Goal: Information Seeking & Learning: Learn about a topic

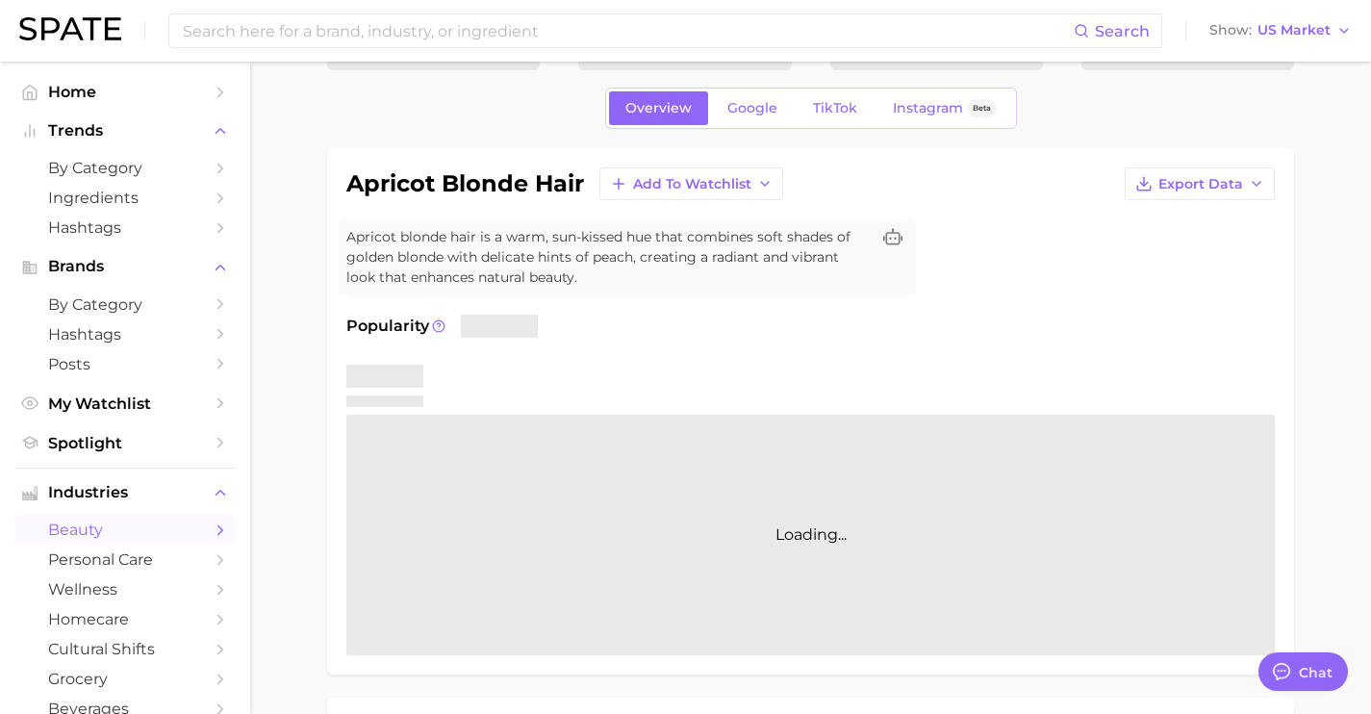
scroll to position [7232, 0]
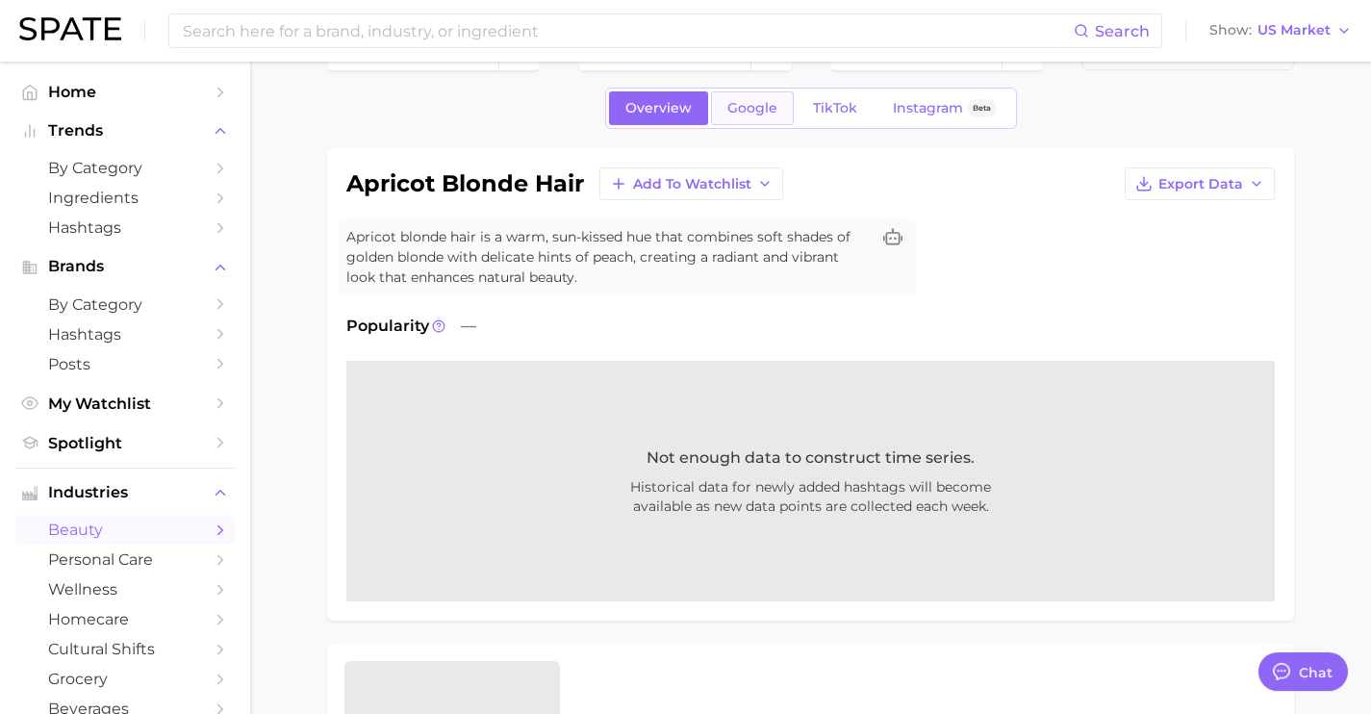
click at [752, 118] on link "Google" at bounding box center [752, 108] width 83 height 34
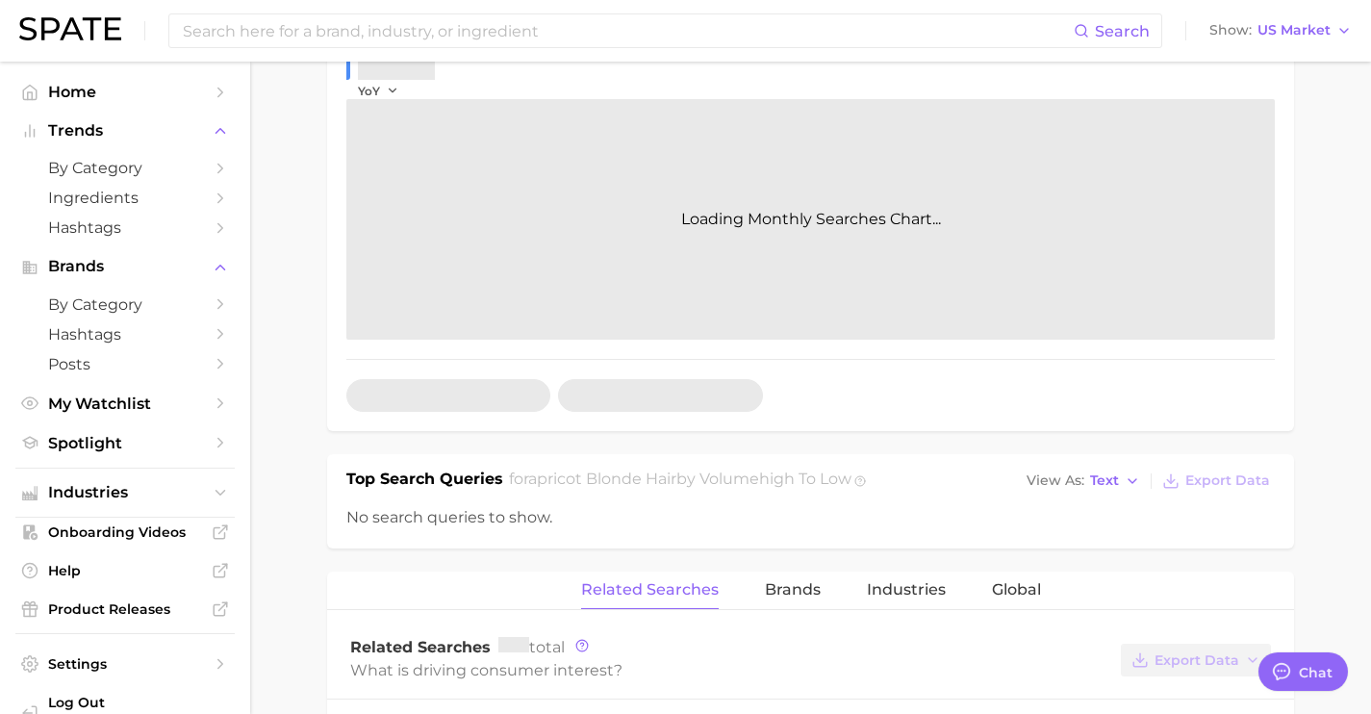
type textarea "x"
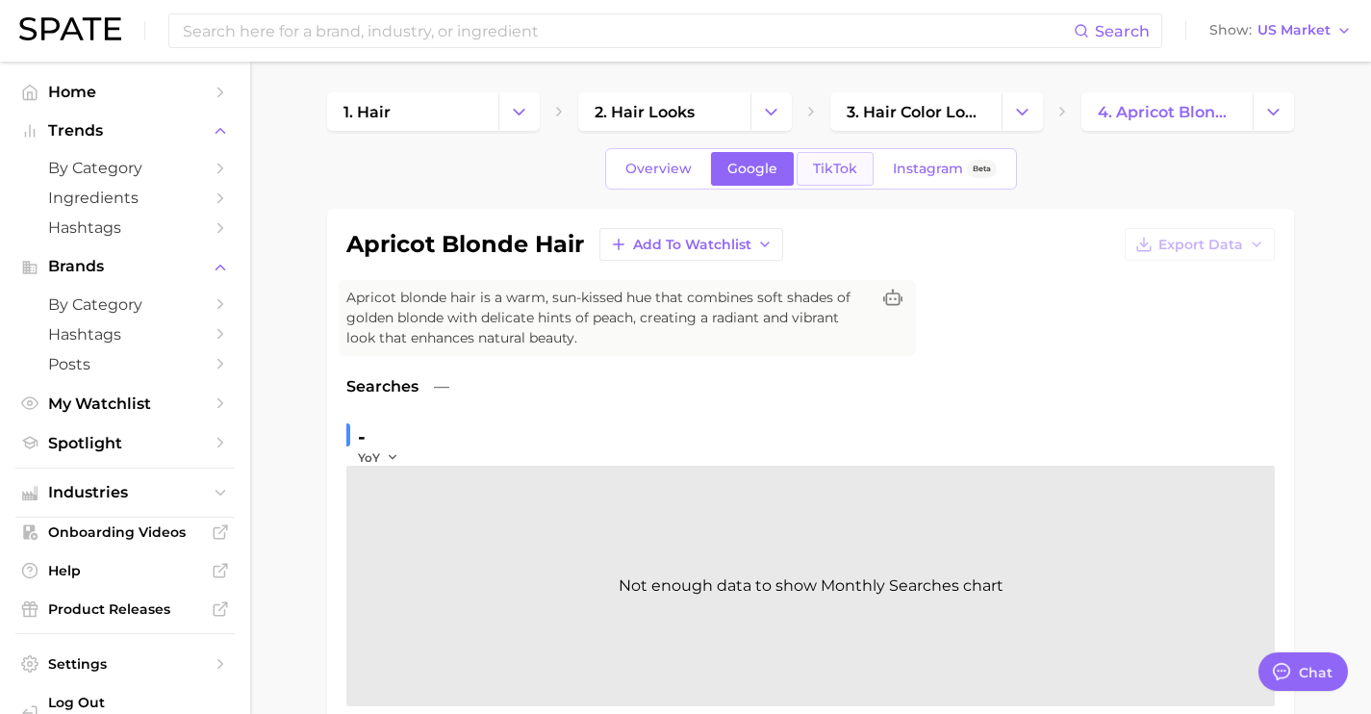
click at [817, 167] on span "TikTok" at bounding box center [835, 169] width 44 height 16
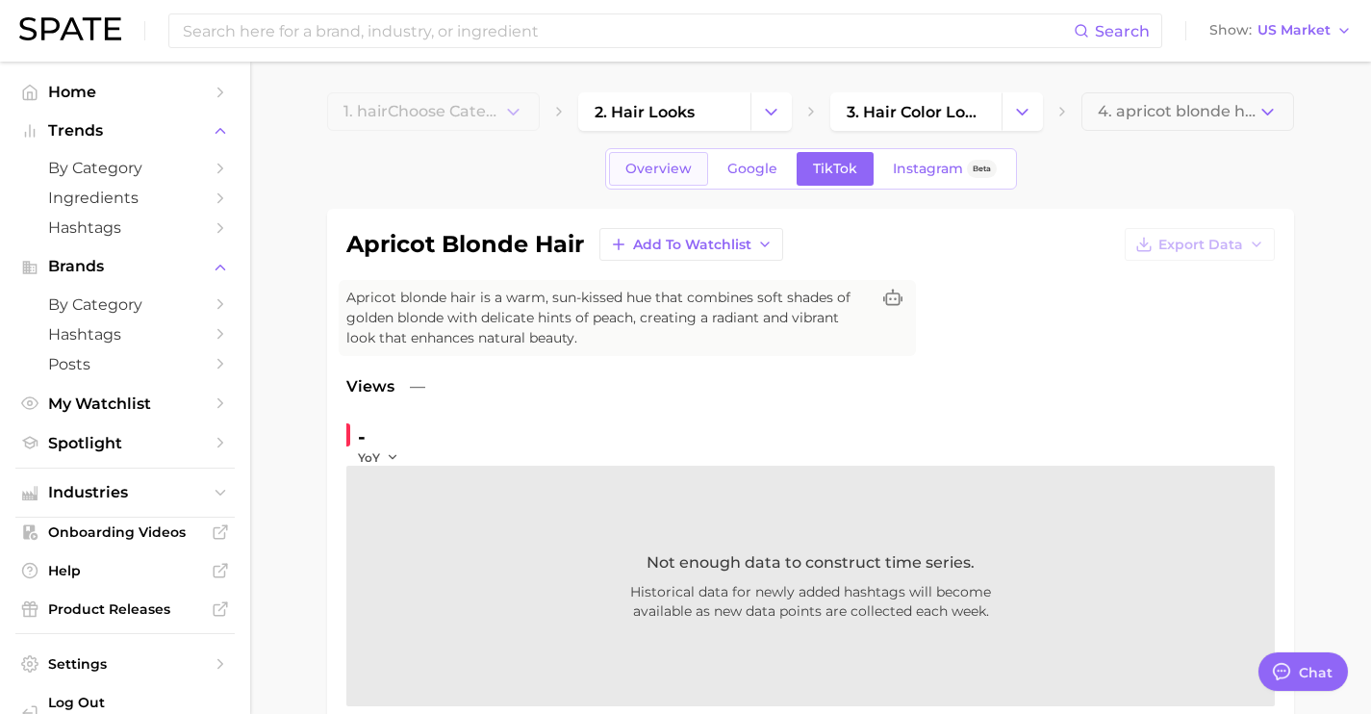
click at [631, 174] on span "Overview" at bounding box center [658, 169] width 66 height 16
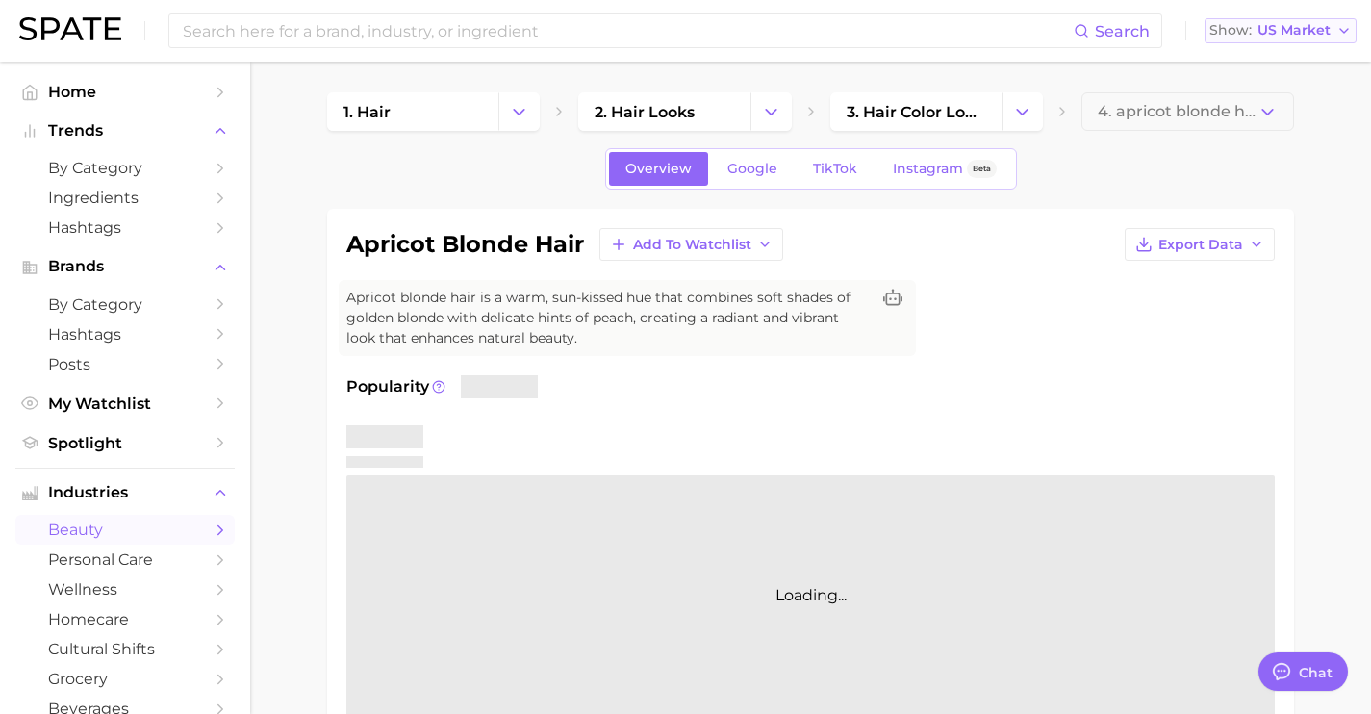
click at [1283, 36] on span "US Market" at bounding box center [1293, 30] width 73 height 11
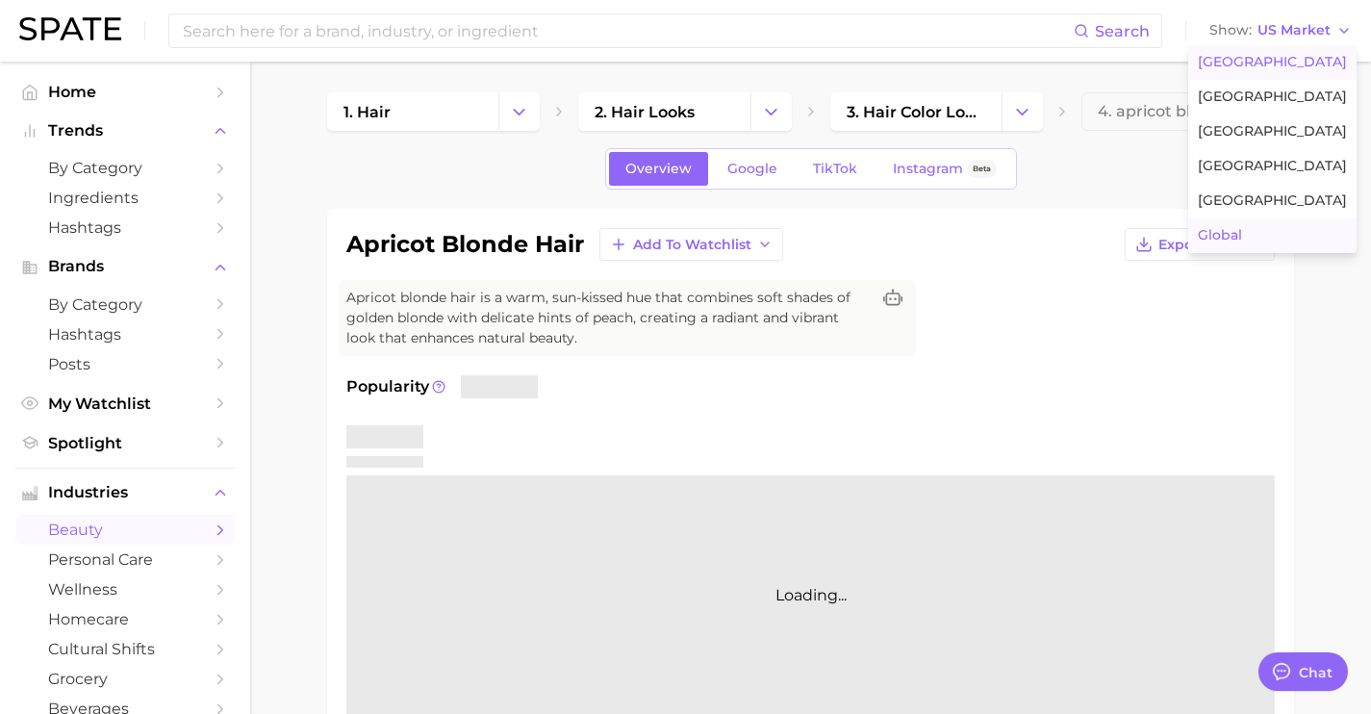
click at [1258, 220] on button "Global" at bounding box center [1272, 235] width 168 height 35
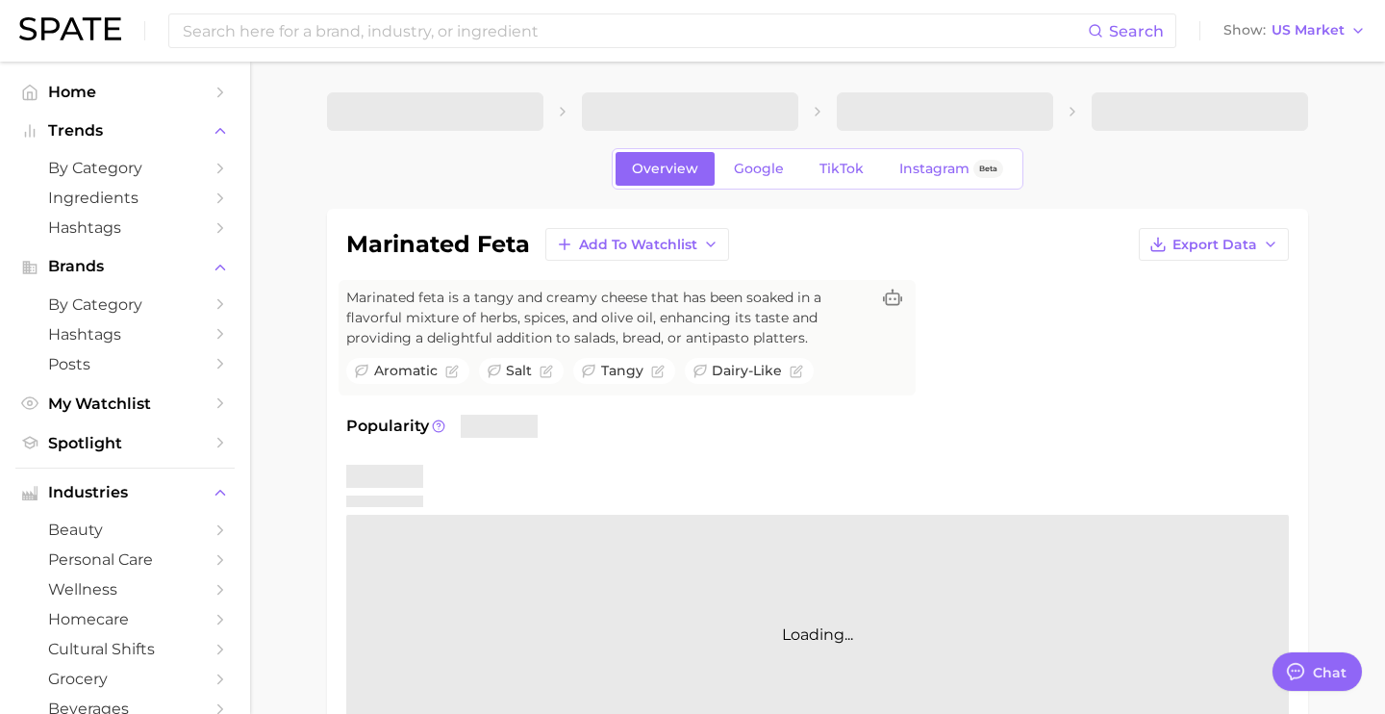
type textarea "x"
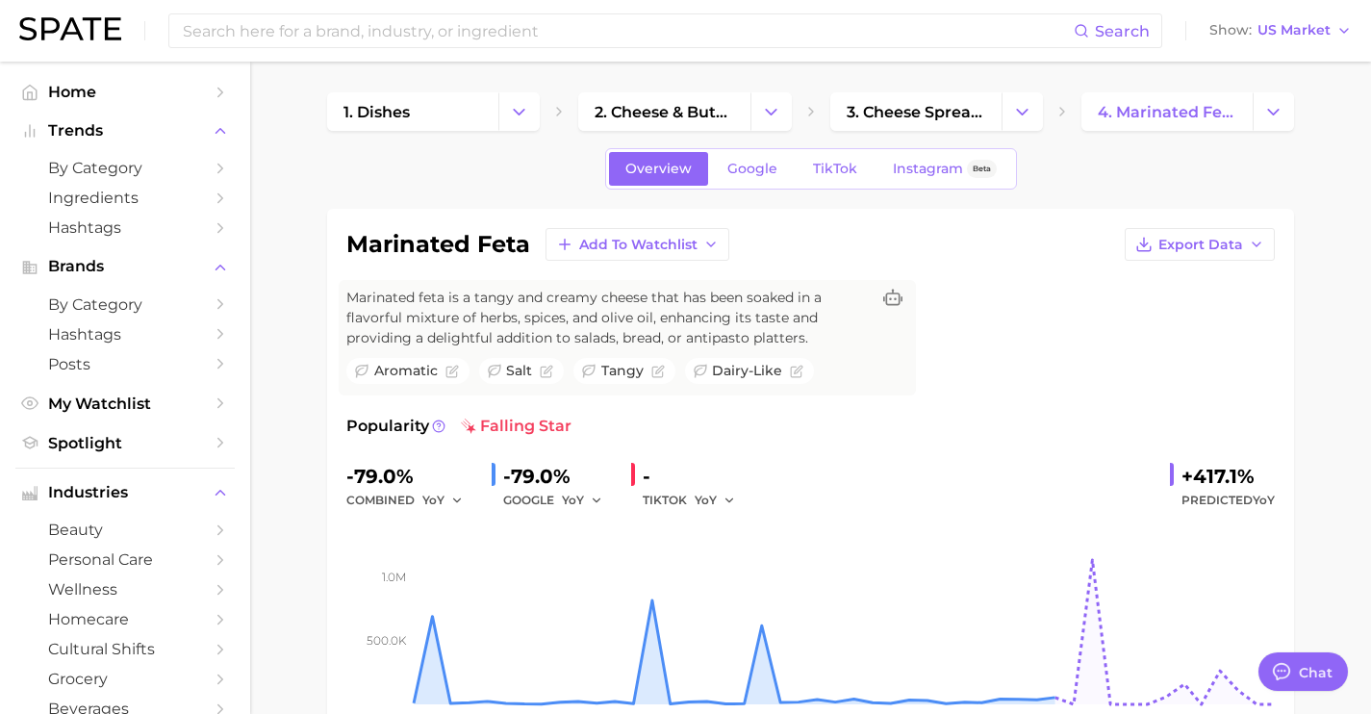
click at [759, 163] on span "Google" at bounding box center [752, 169] width 50 height 16
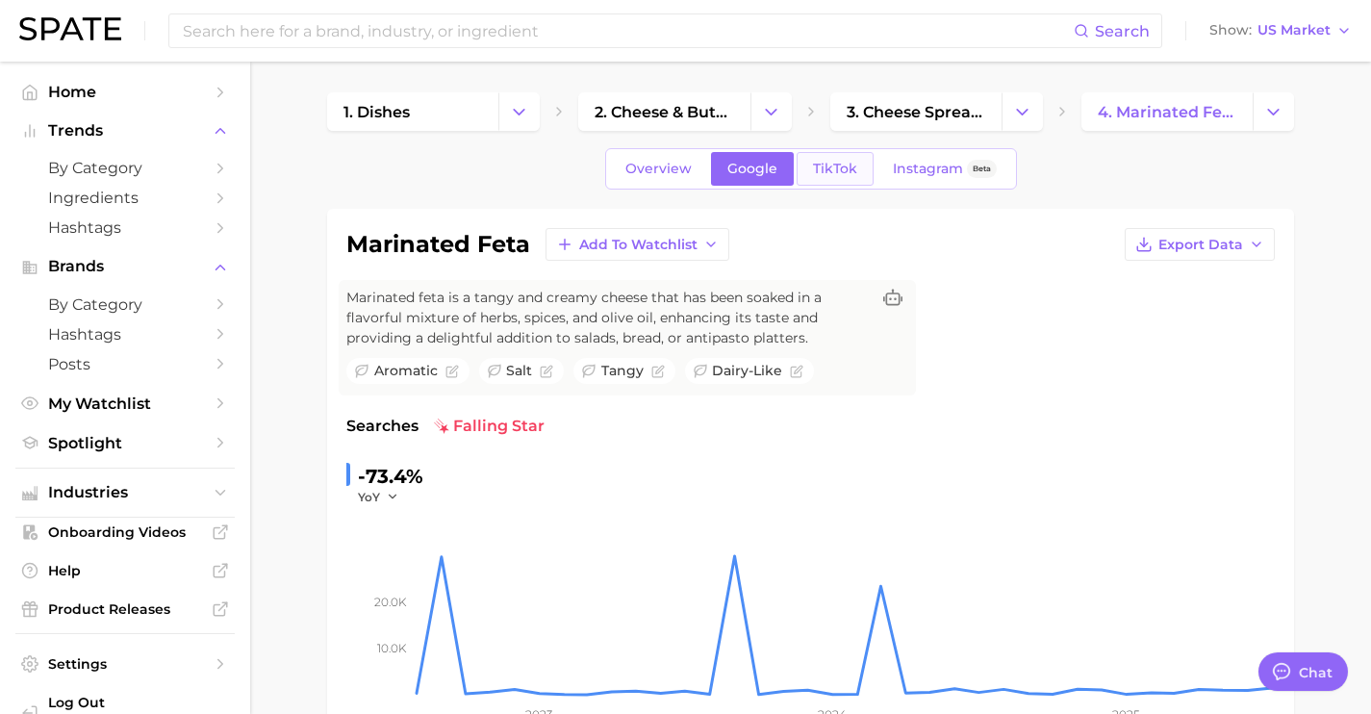
click at [807, 169] on link "TikTok" at bounding box center [835, 169] width 77 height 34
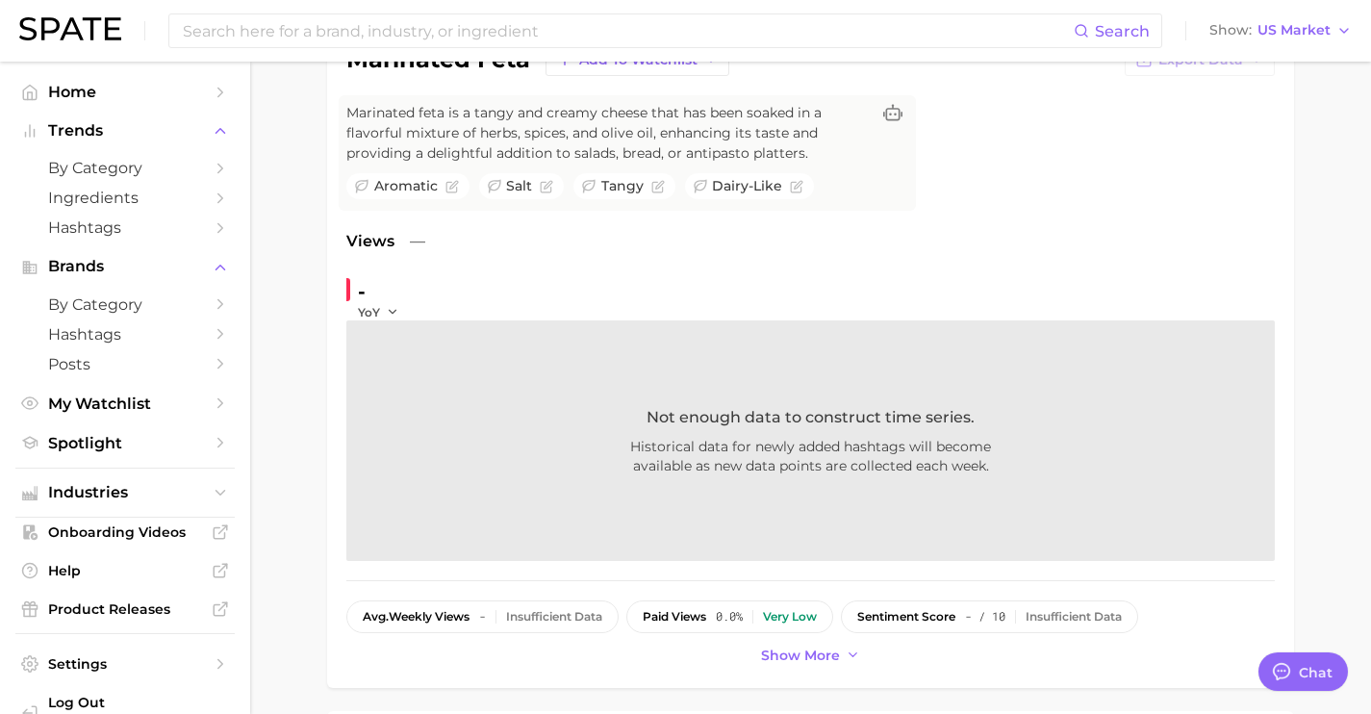
scroll to position [310, 0]
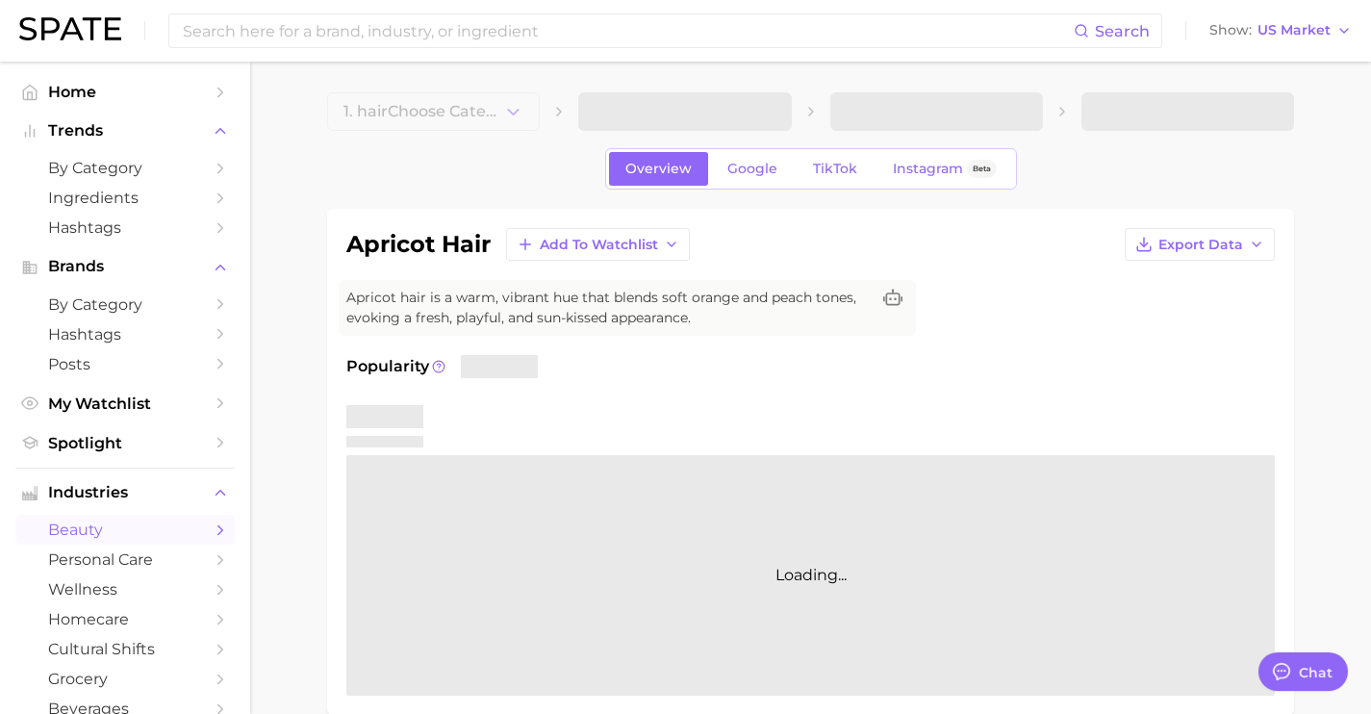
type textarea "x"
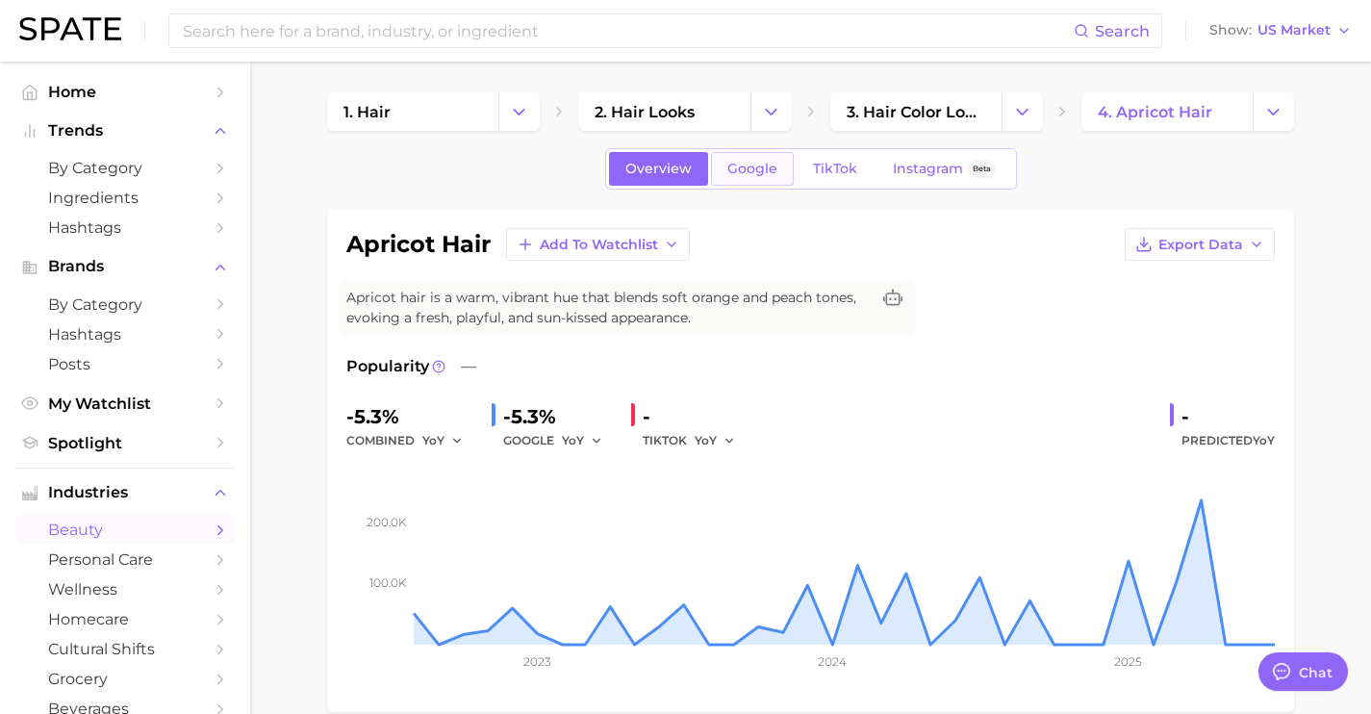
click at [764, 180] on link "Google" at bounding box center [752, 169] width 83 height 34
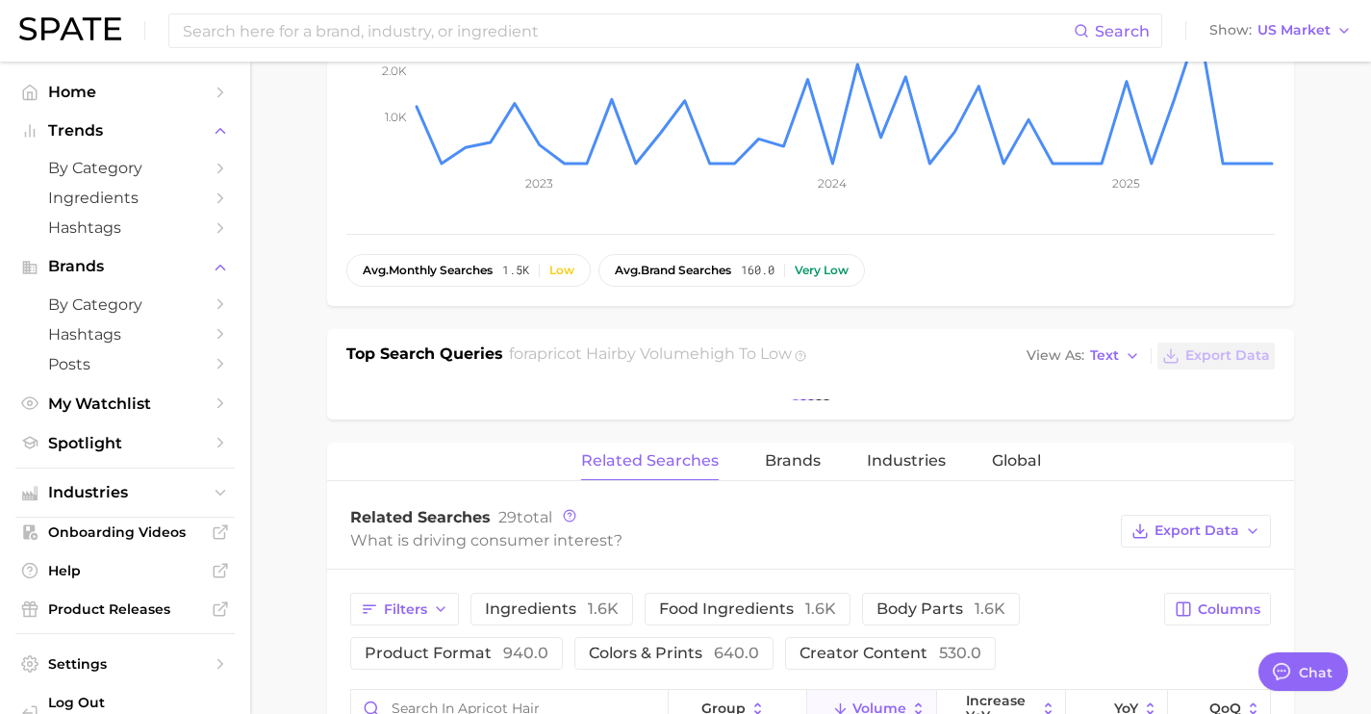
scroll to position [543, 0]
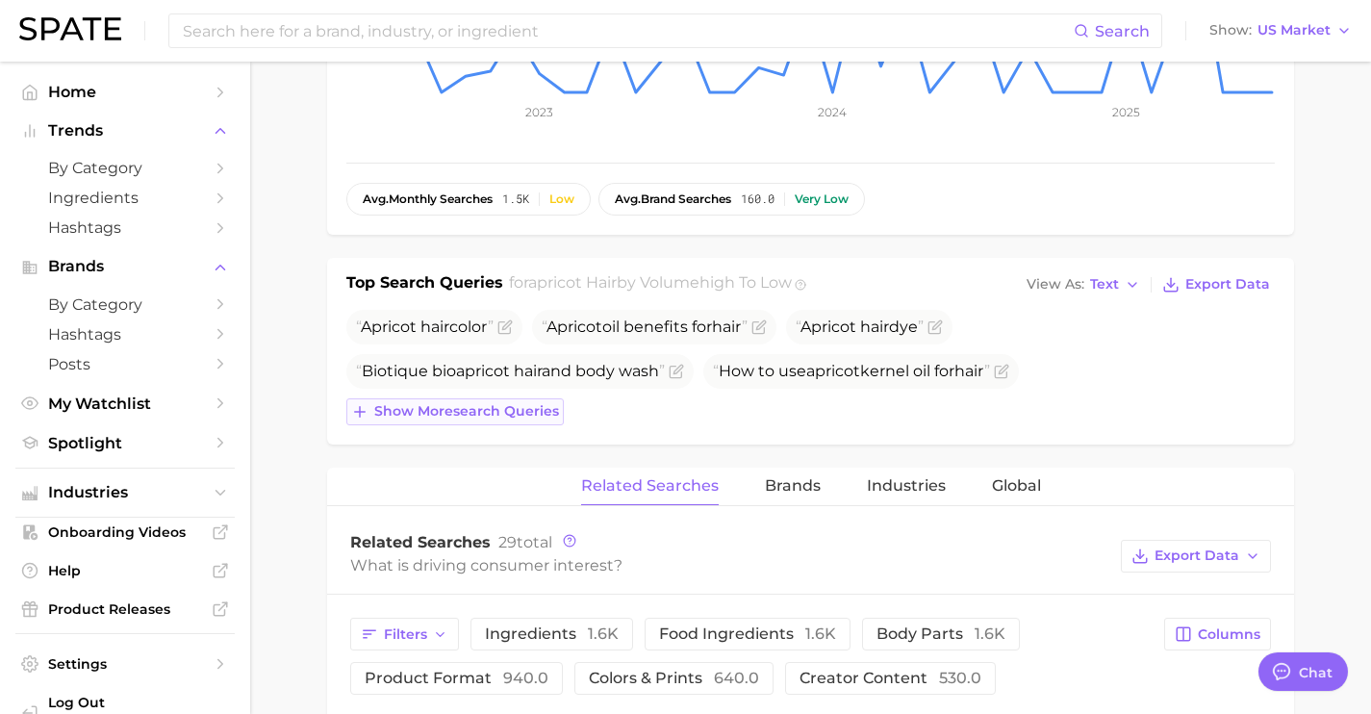
click at [508, 418] on span "Show more search queries" at bounding box center [466, 411] width 185 height 16
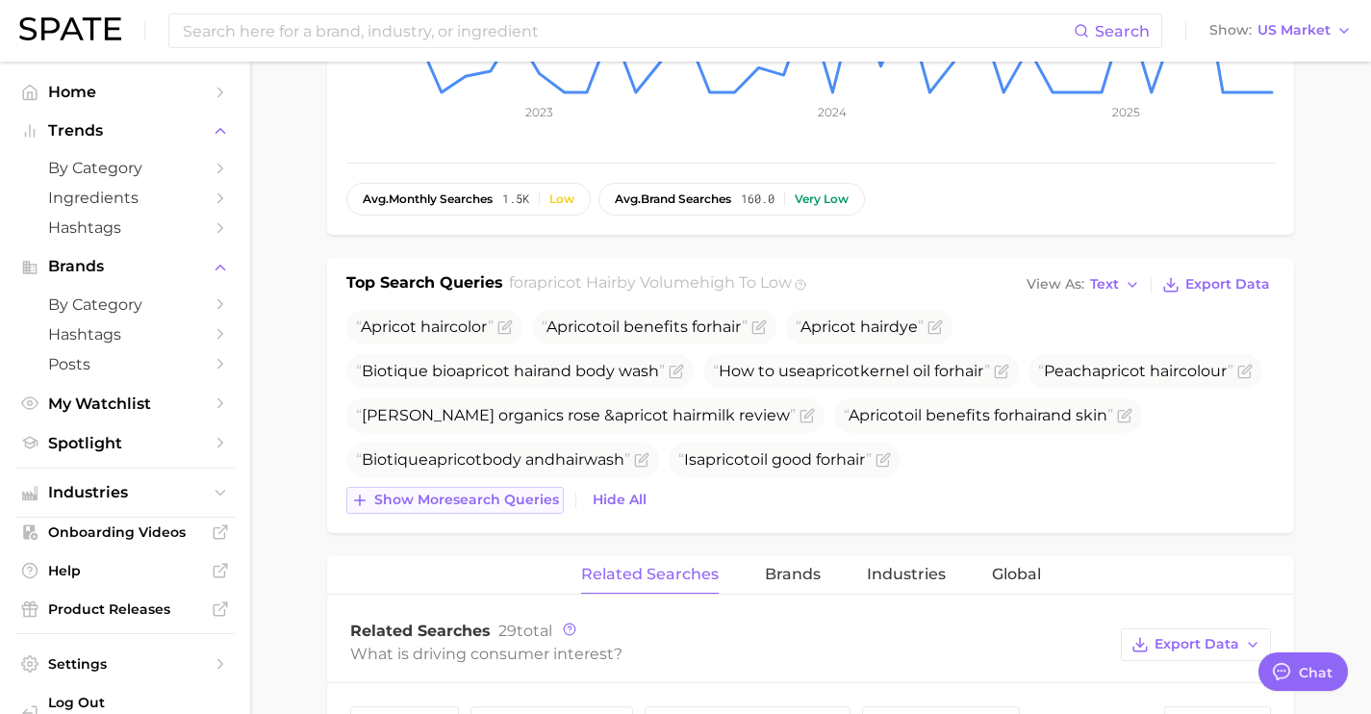
click at [520, 499] on span "Show more search queries" at bounding box center [466, 500] width 185 height 16
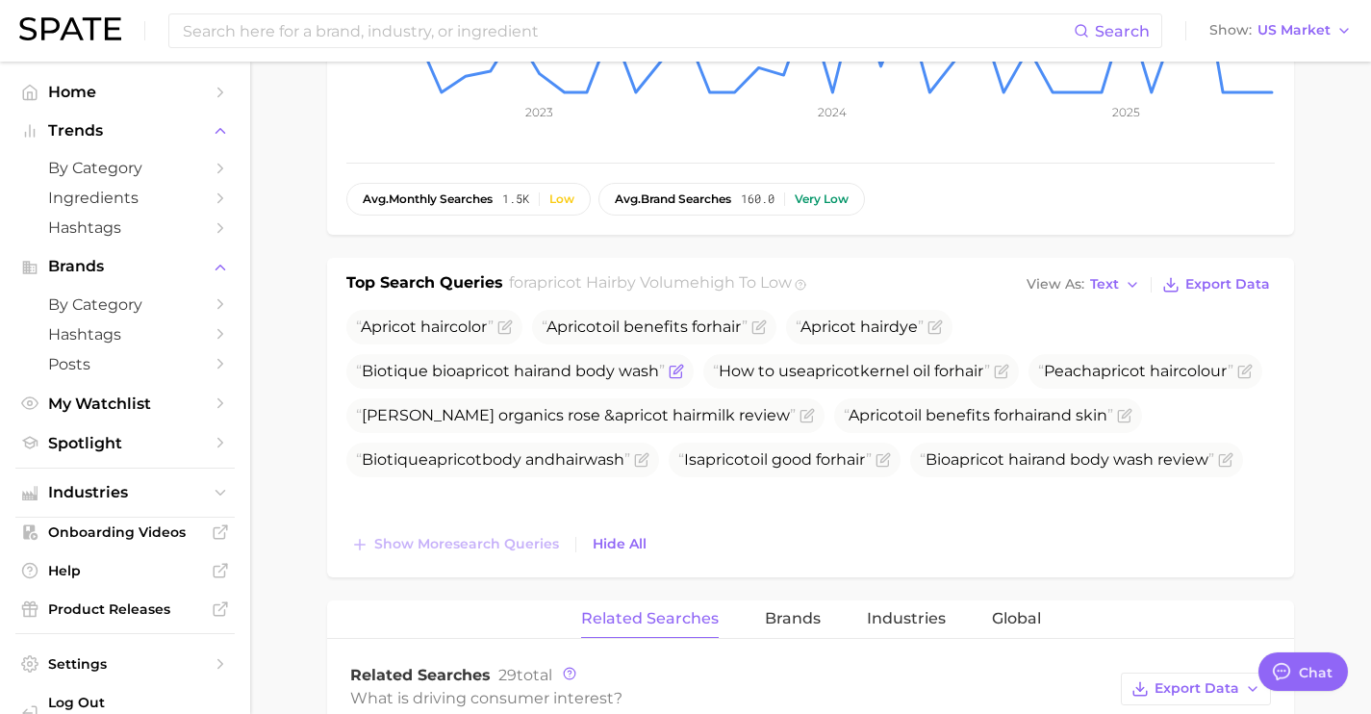
click at [684, 373] on icon "Flag as miscategorized or irrelevant" at bounding box center [676, 371] width 15 height 15
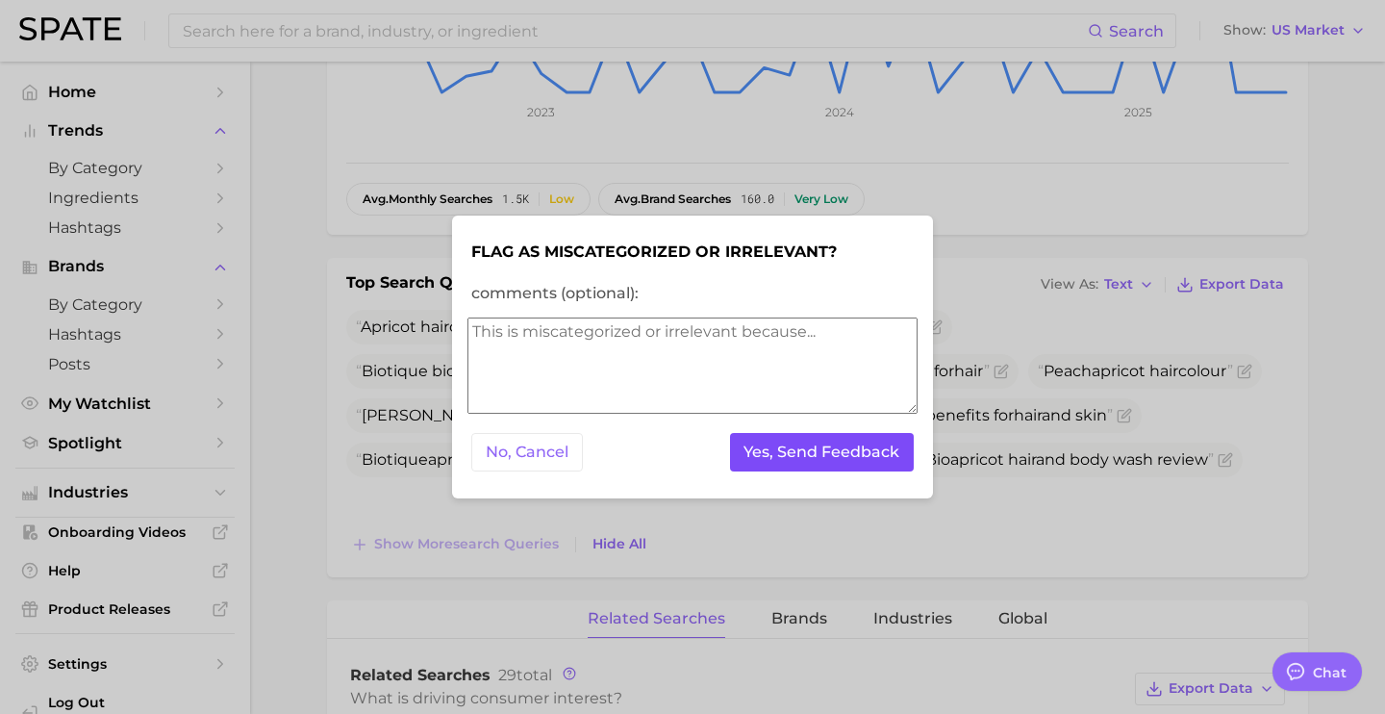
click at [789, 467] on button "Yes, Send Feedback" at bounding box center [822, 452] width 185 height 39
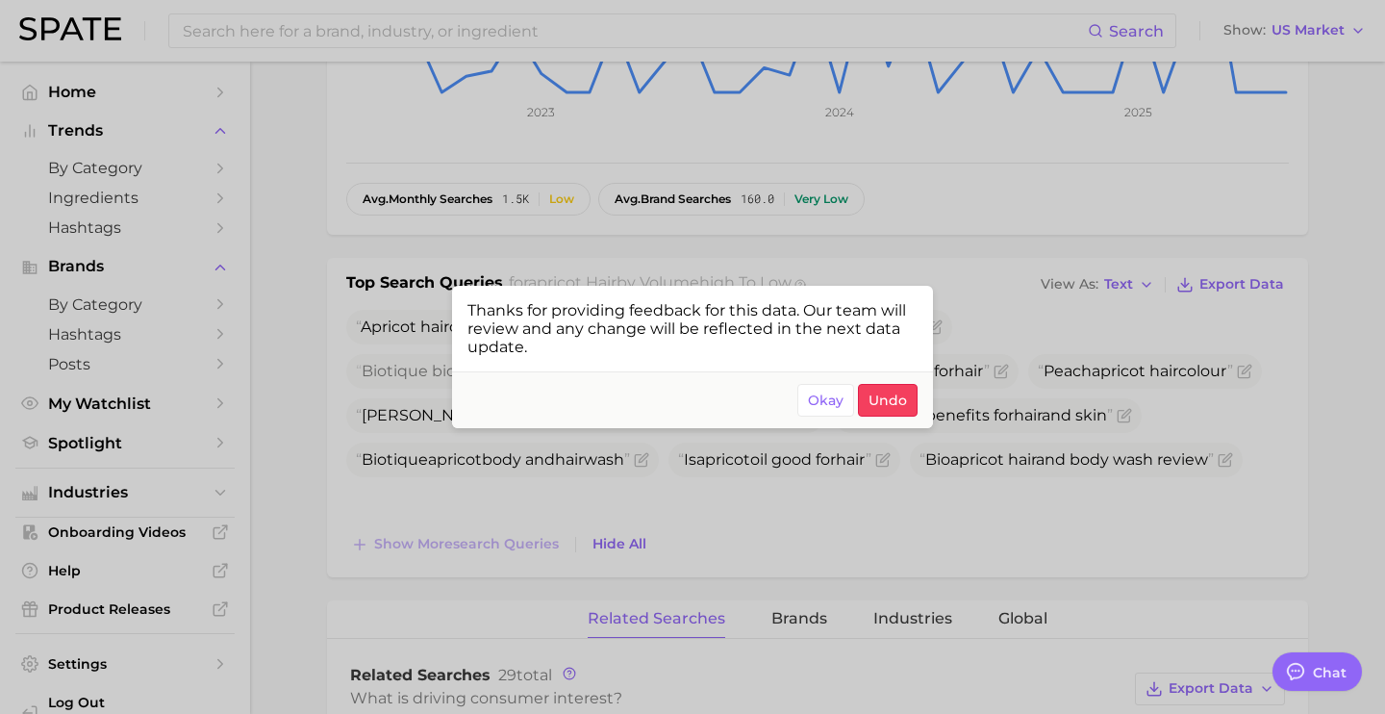
click at [794, 544] on div at bounding box center [692, 357] width 1385 height 714
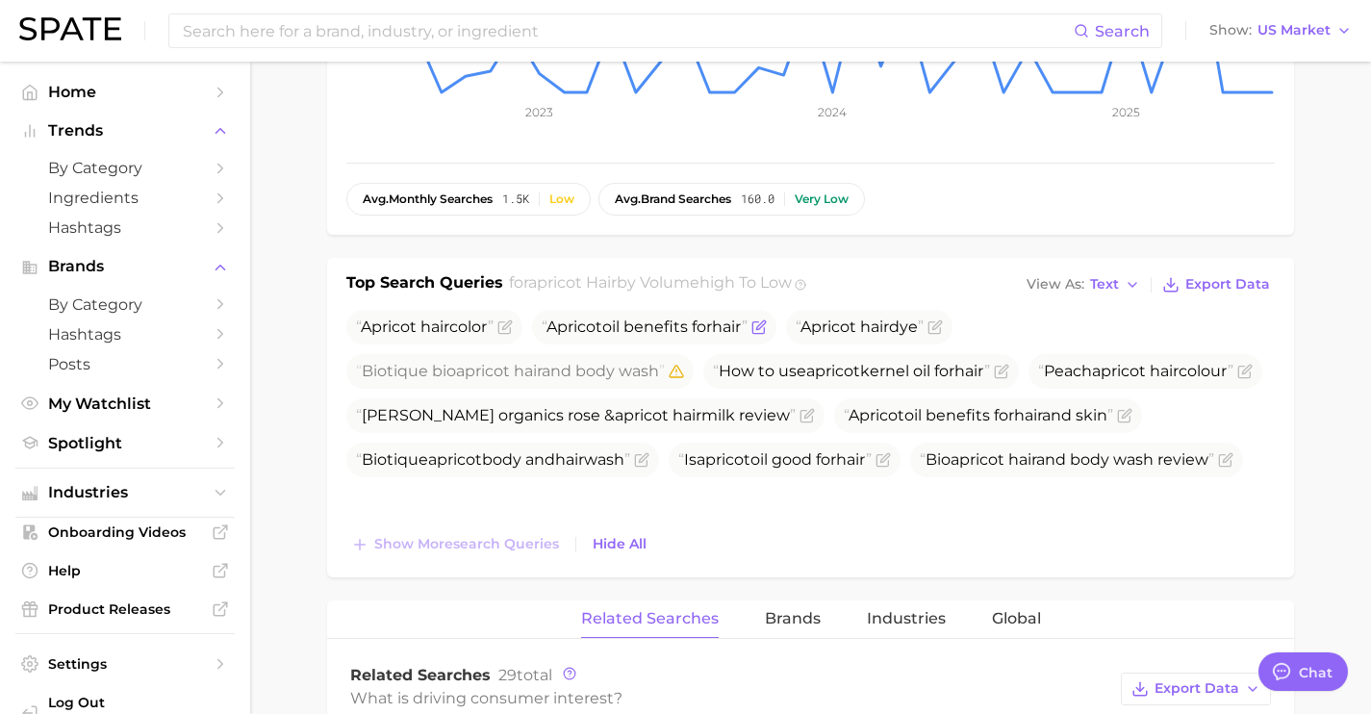
click at [764, 332] on icon "Flag as miscategorized or irrelevant" at bounding box center [758, 328] width 12 height 12
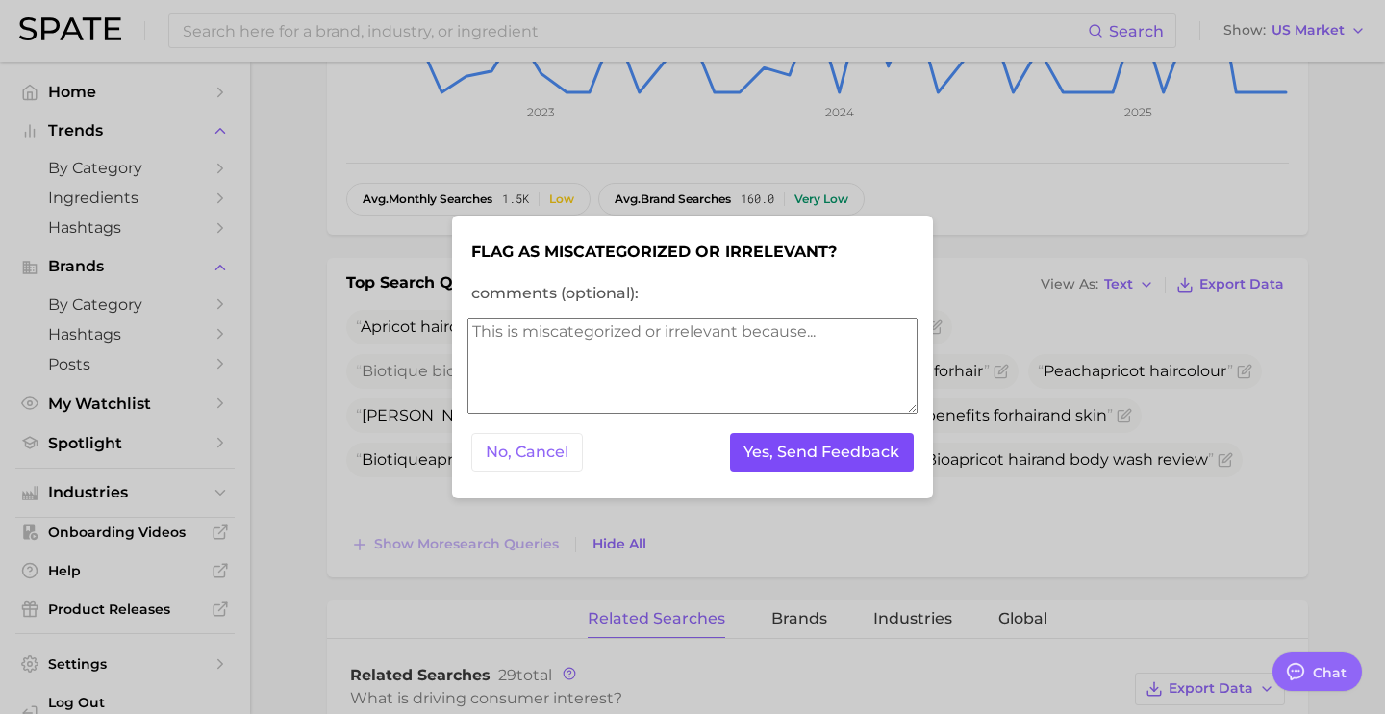
click at [800, 457] on button "Yes, Send Feedback" at bounding box center [822, 452] width 185 height 39
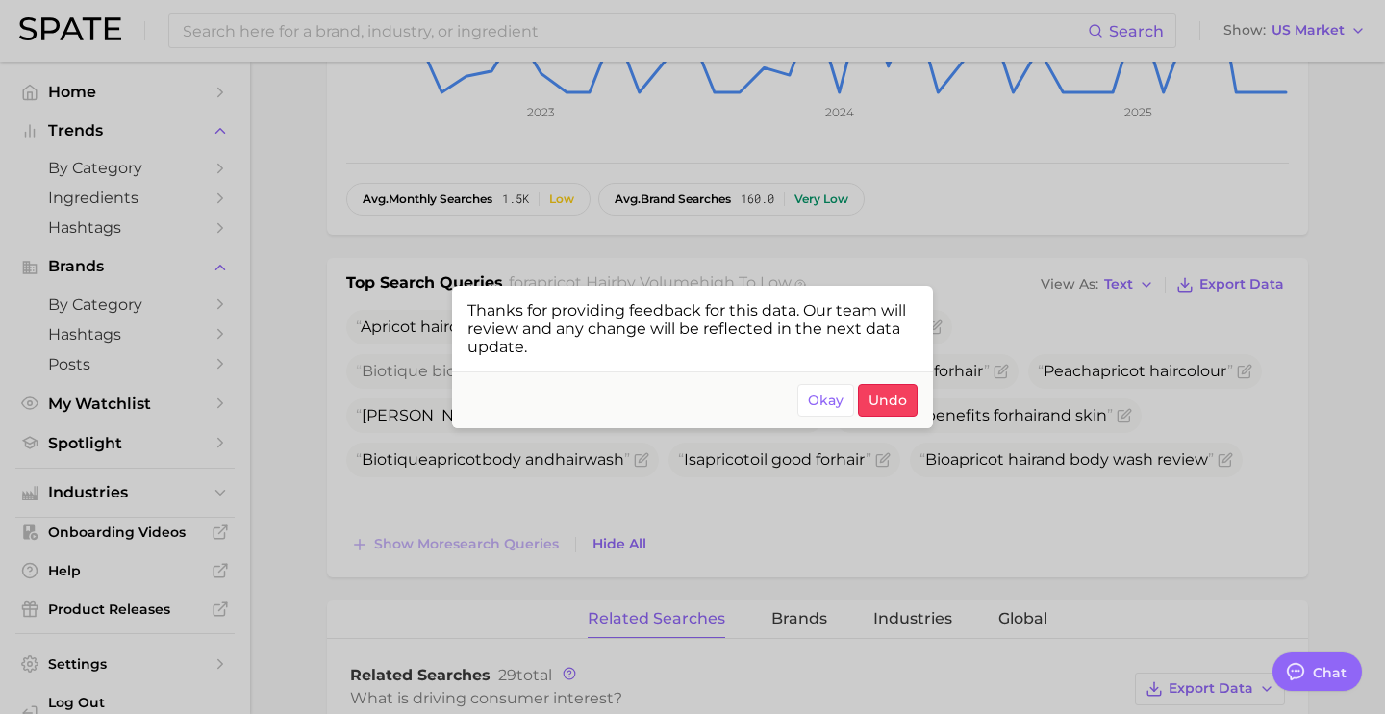
click at [799, 534] on div at bounding box center [692, 357] width 1385 height 714
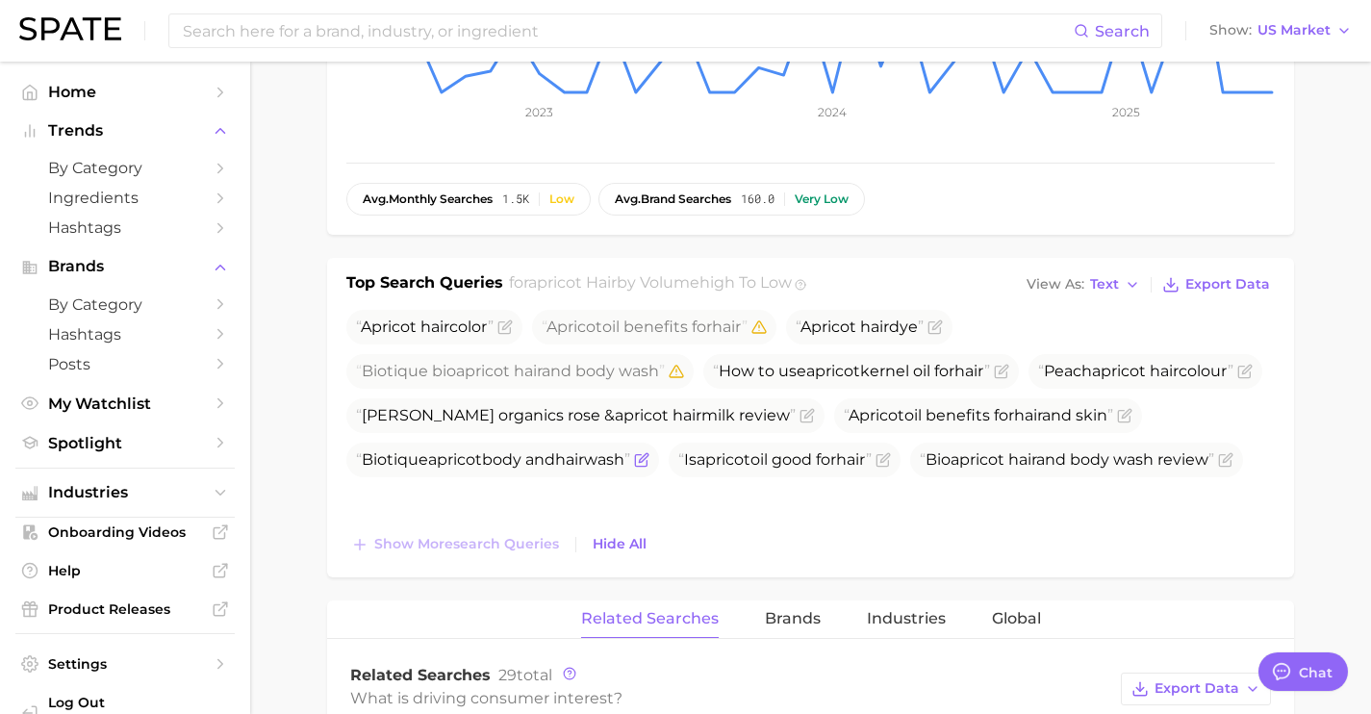
click at [649, 457] on icon "Flag as miscategorized or irrelevant" at bounding box center [641, 459] width 15 height 15
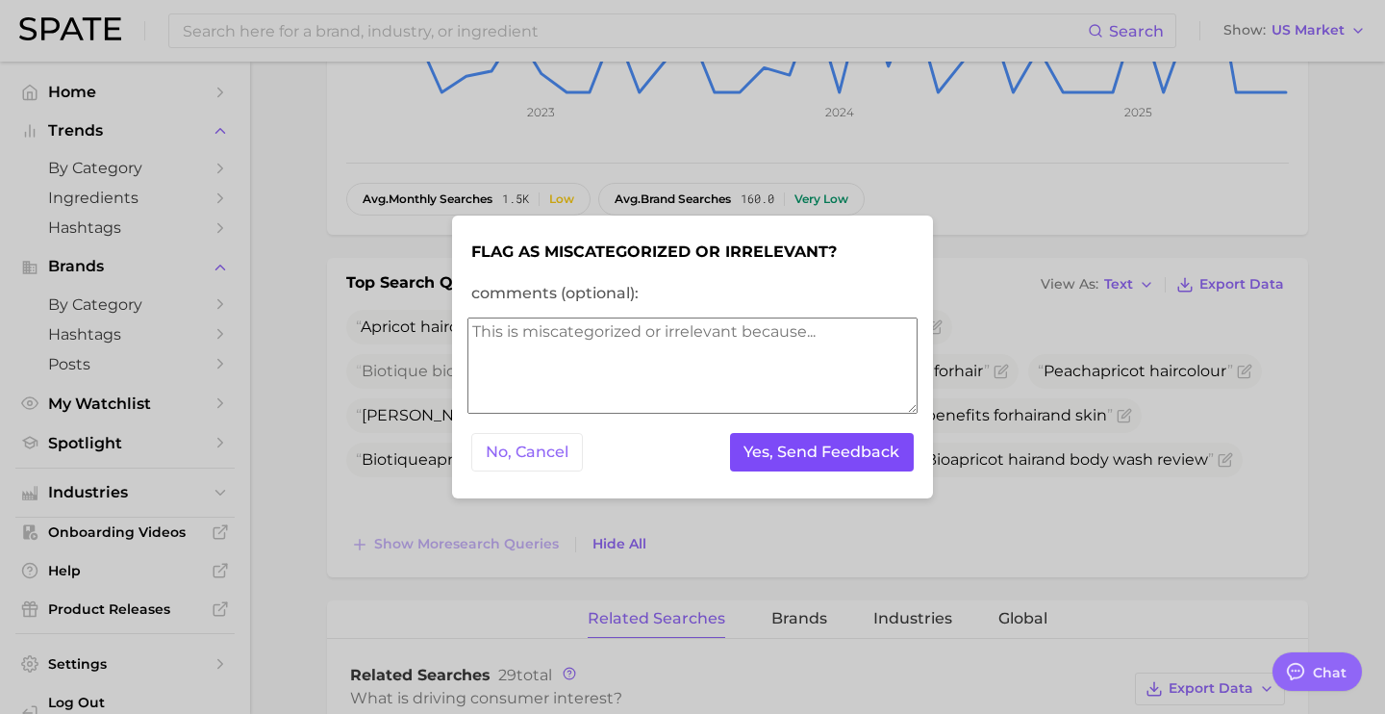
click at [791, 439] on button "Yes, Send Feedback" at bounding box center [822, 452] width 185 height 39
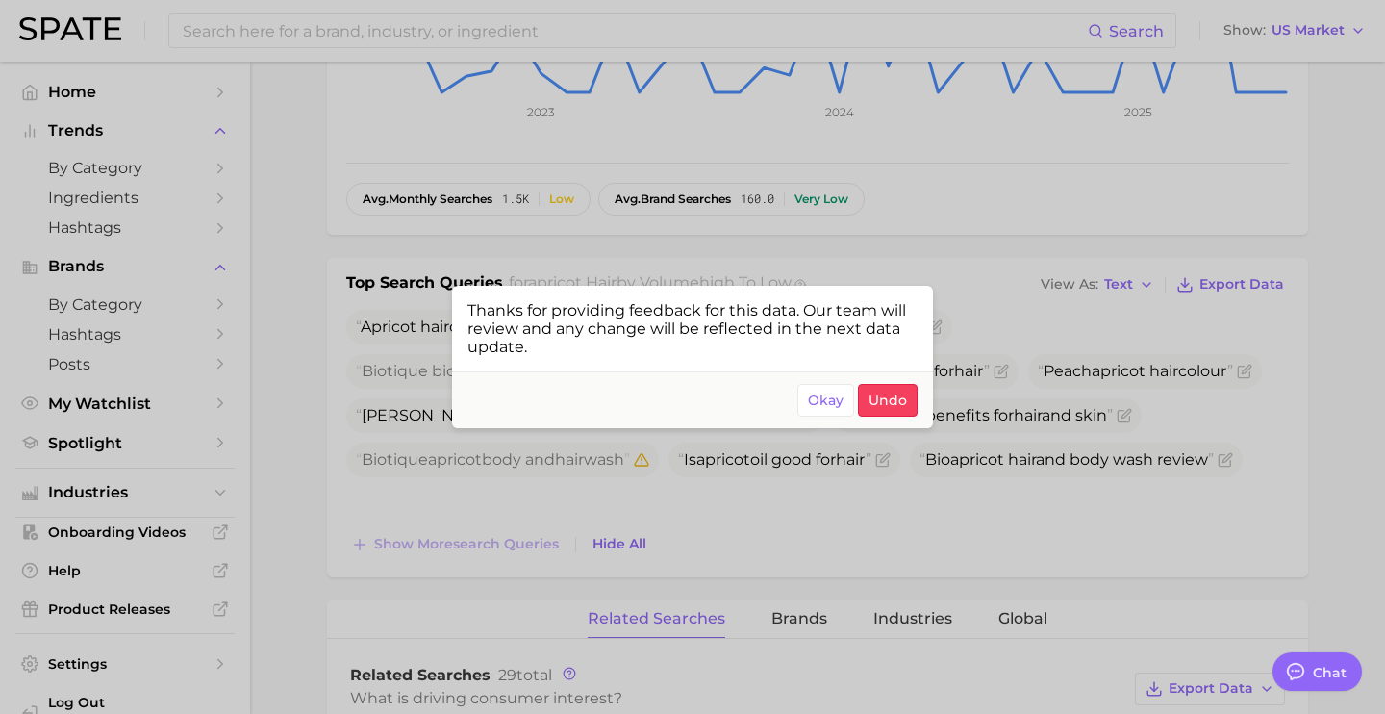
click at [818, 522] on div at bounding box center [692, 357] width 1385 height 714
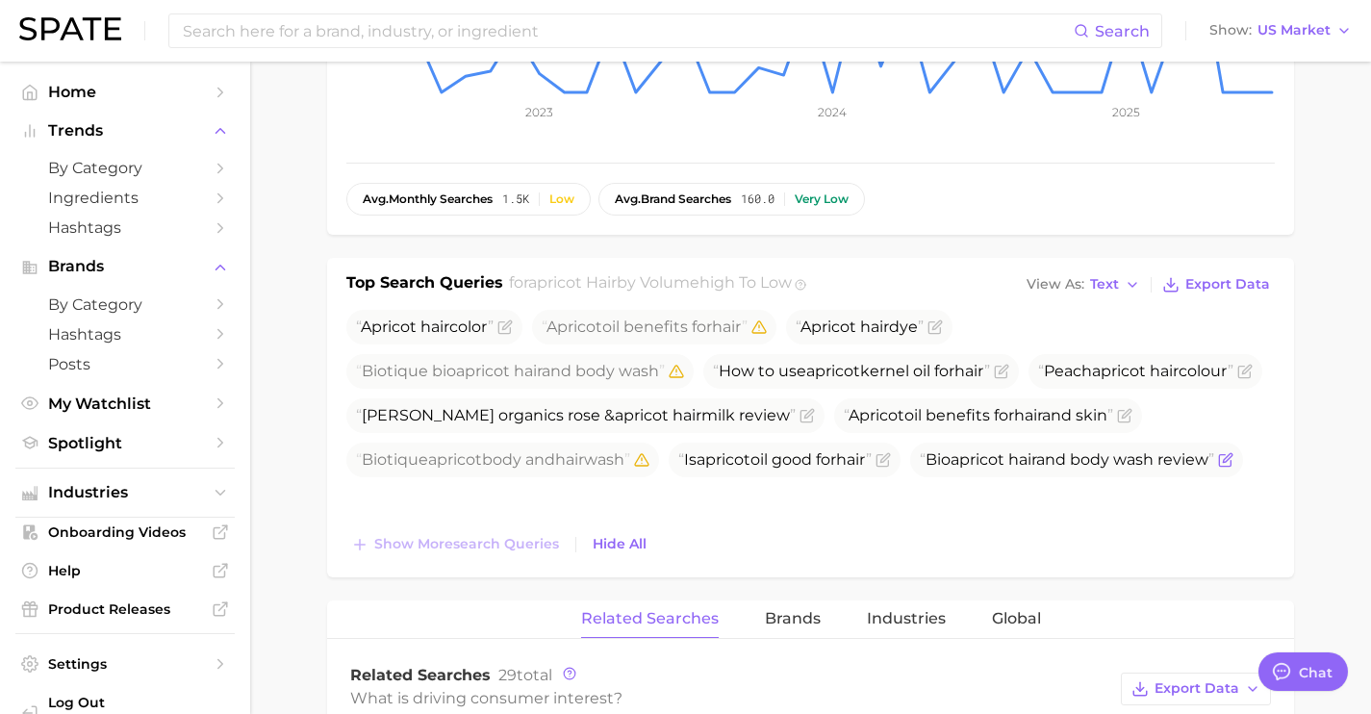
click at [1218, 468] on icon "Flag as miscategorized or irrelevant" at bounding box center [1225, 459] width 15 height 15
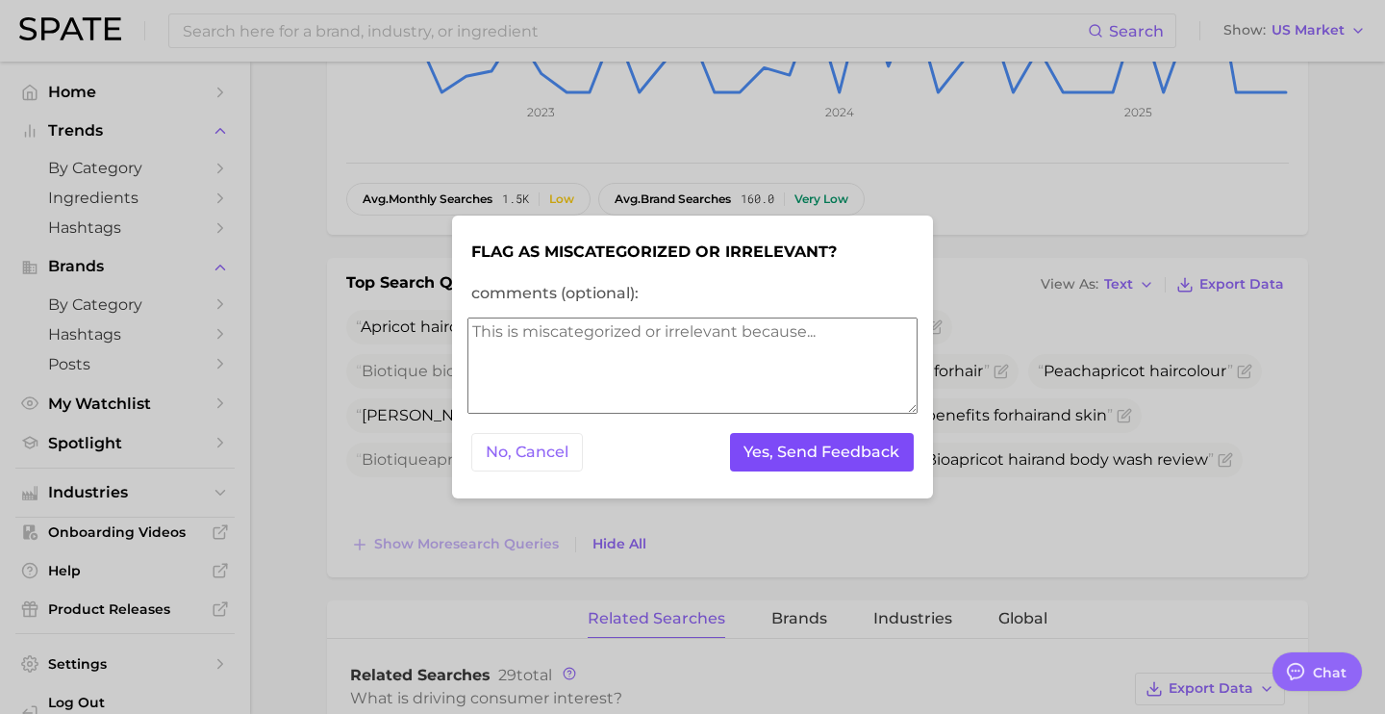
click at [751, 444] on button "Yes, Send Feedback" at bounding box center [822, 452] width 185 height 39
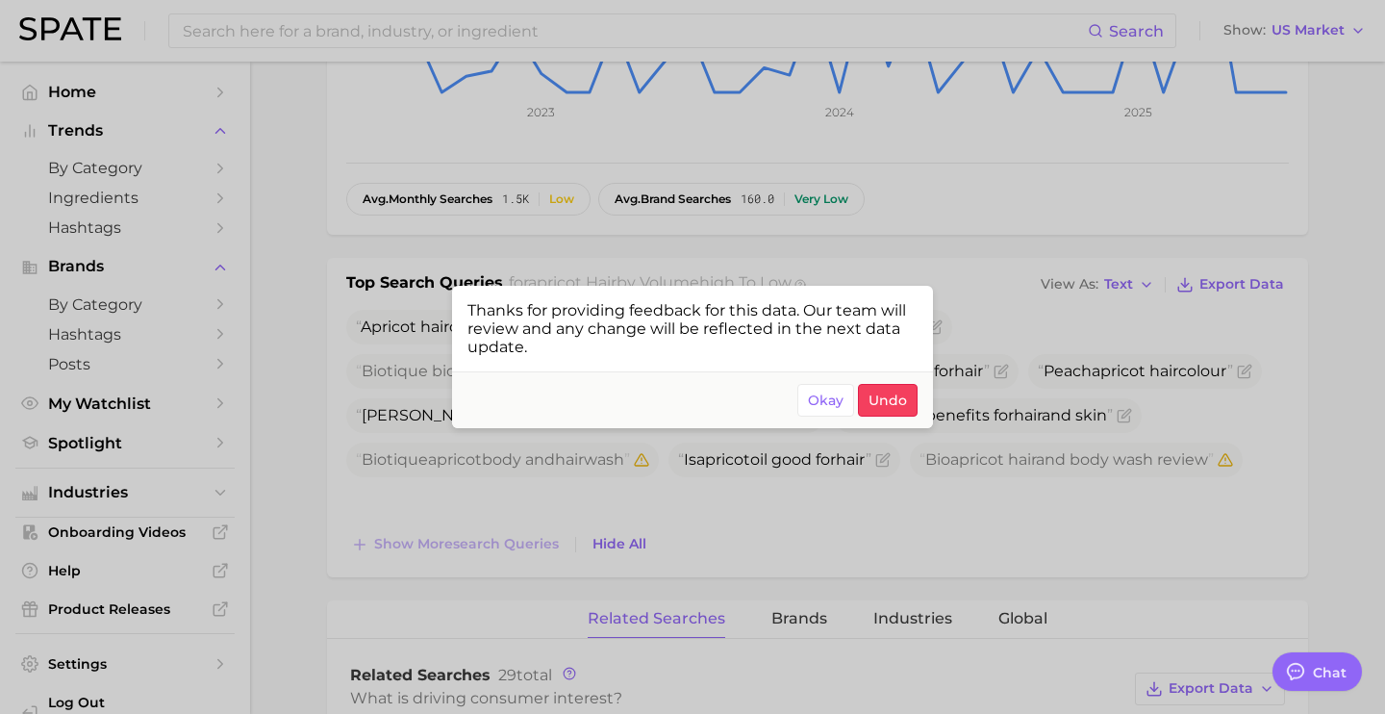
click at [749, 491] on div at bounding box center [692, 357] width 1385 height 714
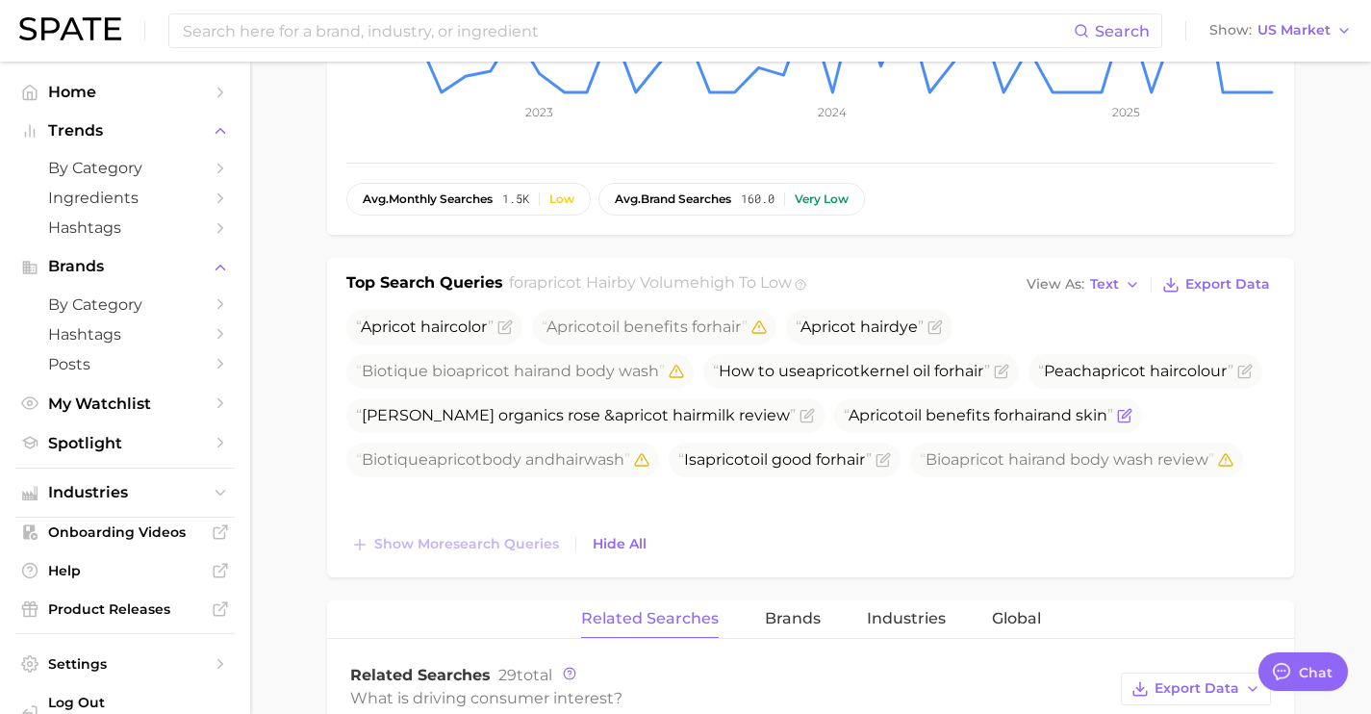
click at [1117, 423] on icon "Flag as miscategorized or irrelevant" at bounding box center [1124, 415] width 15 height 15
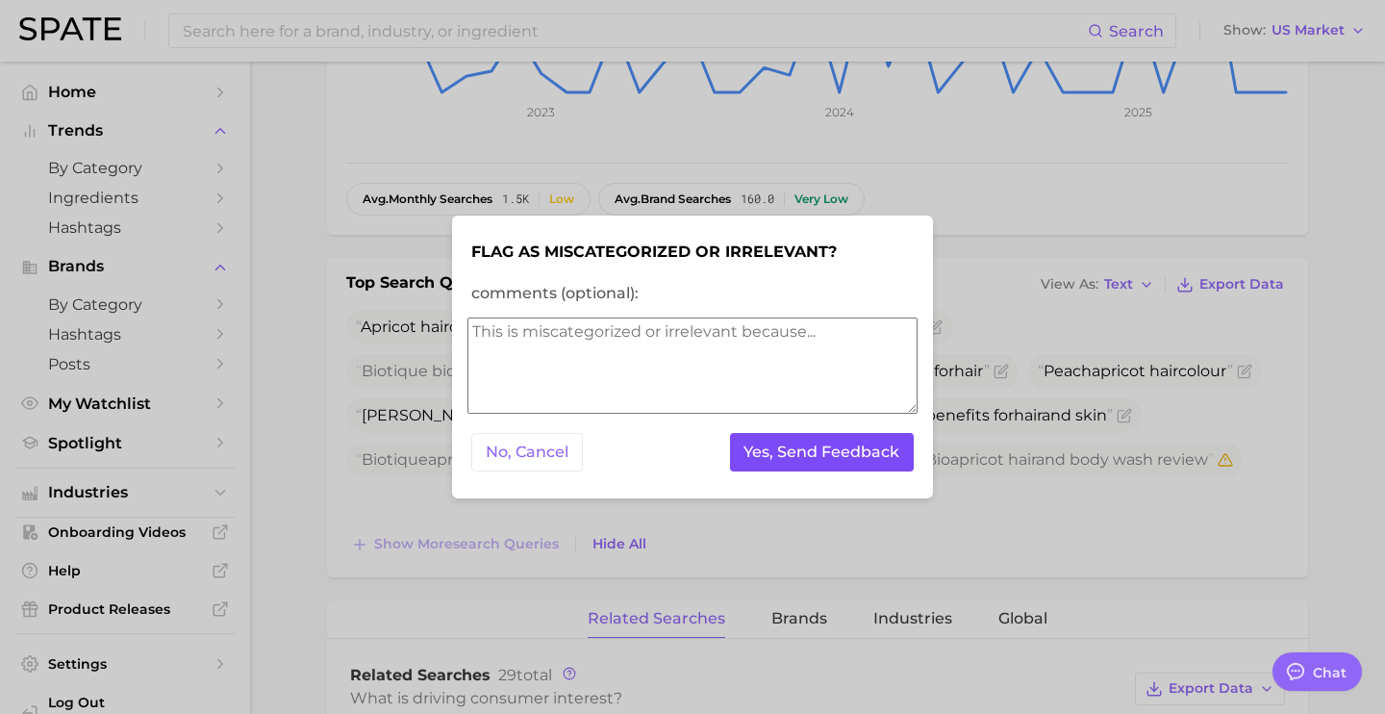
click at [785, 451] on button "Yes, Send Feedback" at bounding box center [822, 452] width 185 height 39
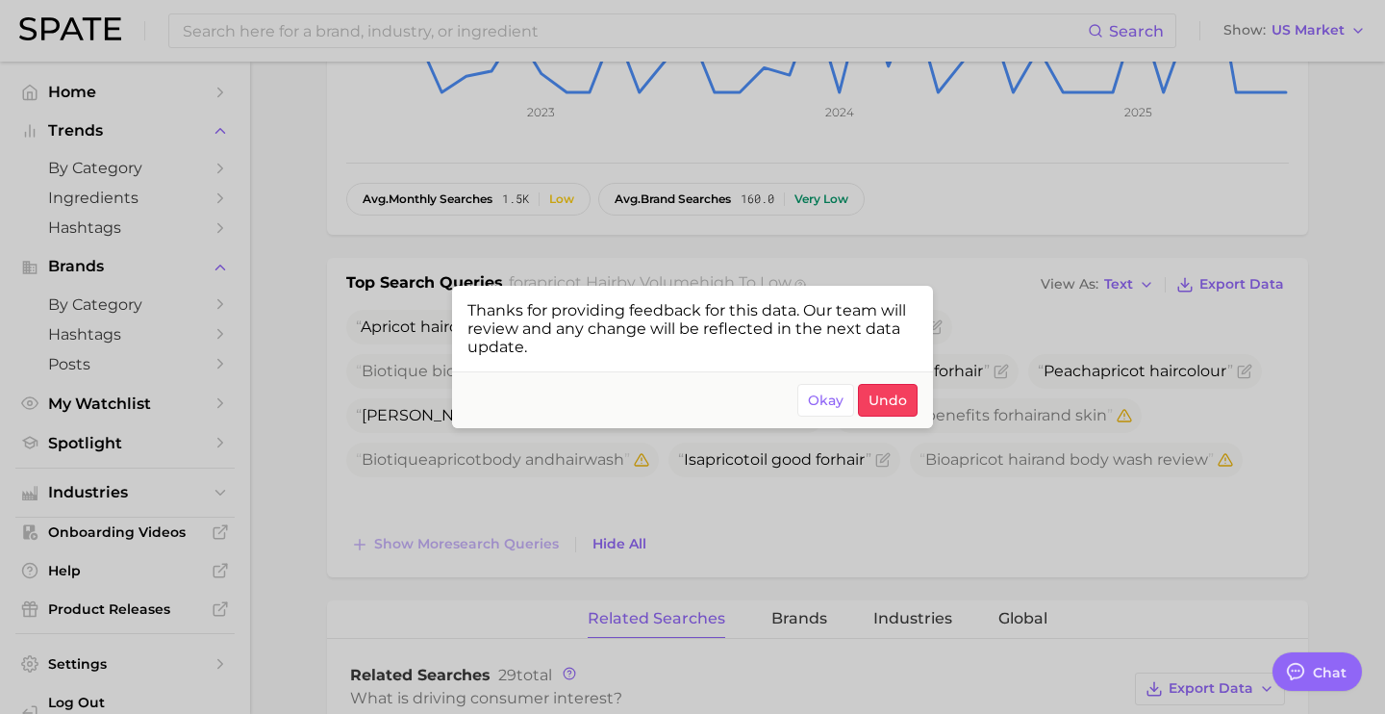
click at [1193, 450] on div at bounding box center [692, 357] width 1385 height 714
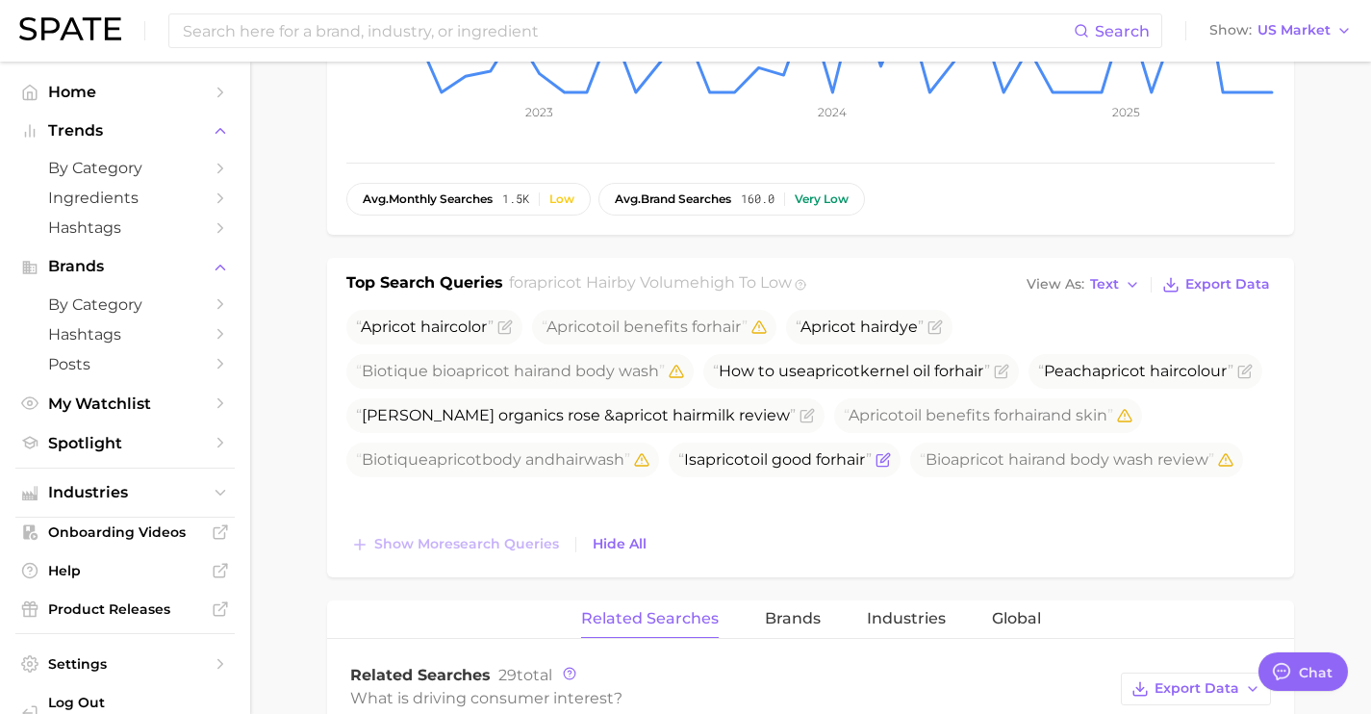
click at [891, 462] on icon "Flag as miscategorized or irrelevant" at bounding box center [882, 459] width 15 height 15
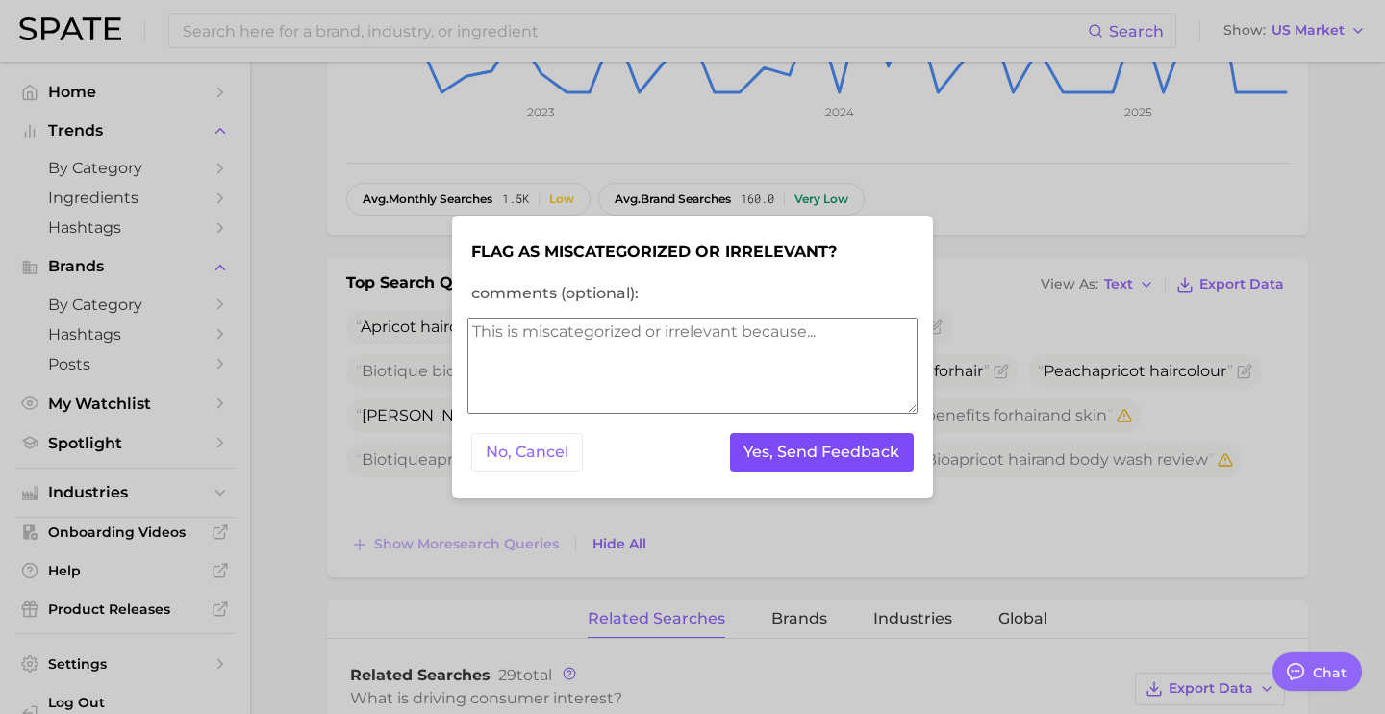
click at [867, 457] on button "Yes, Send Feedback" at bounding box center [822, 452] width 185 height 39
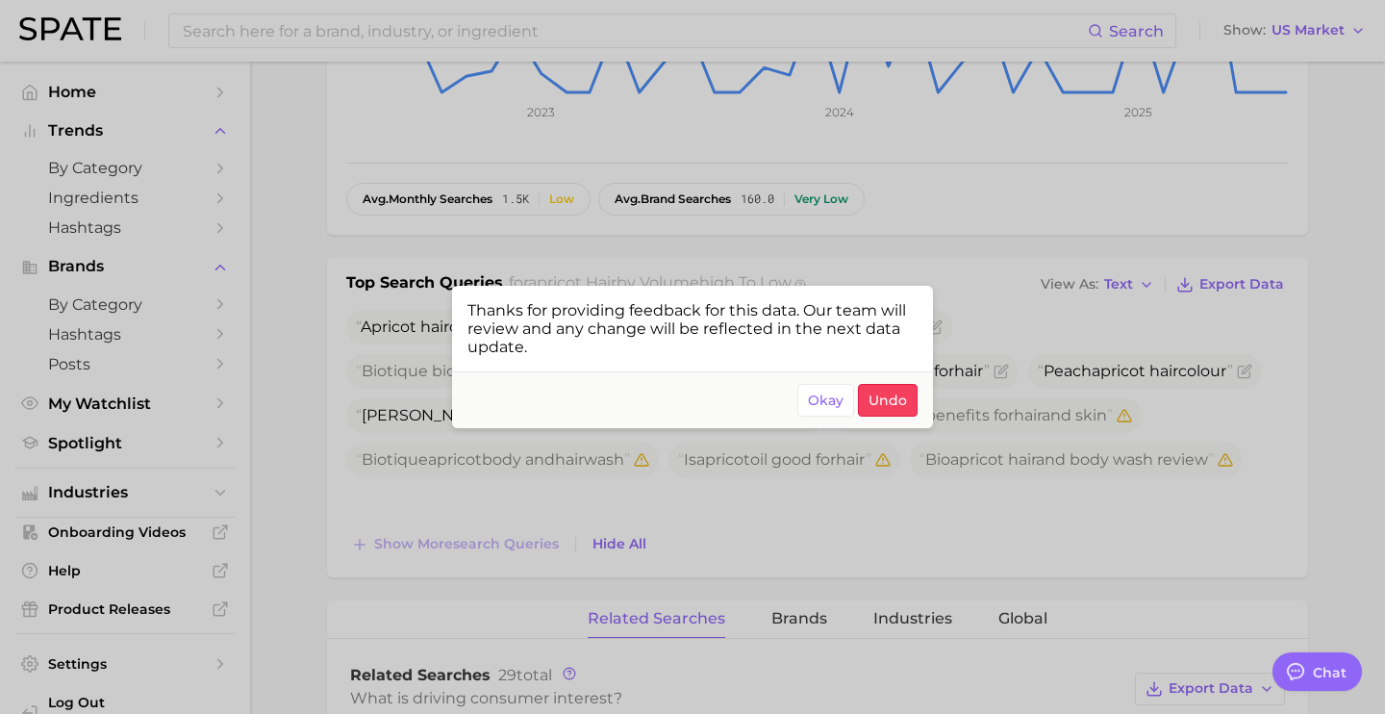
click at [987, 531] on div at bounding box center [692, 357] width 1385 height 714
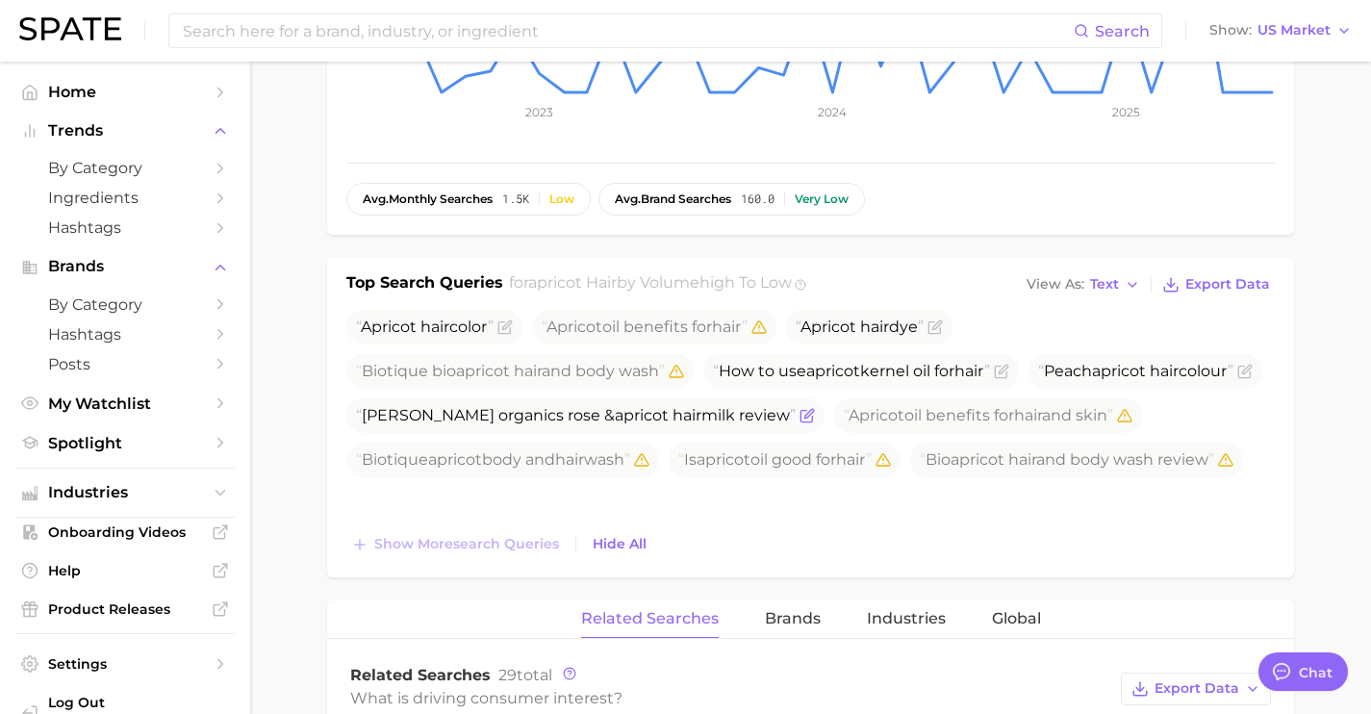
click at [815, 418] on icon "Flag as miscategorized or irrelevant" at bounding box center [806, 415] width 15 height 15
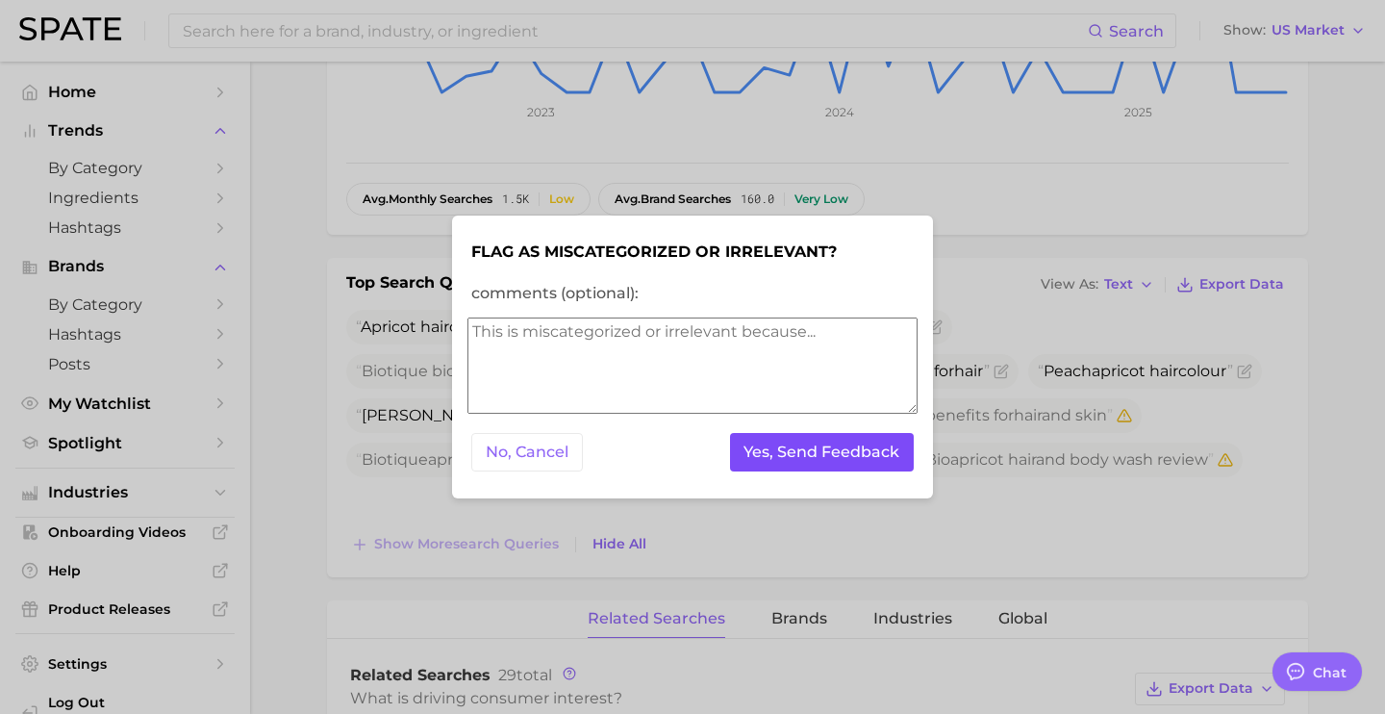
click at [826, 452] on button "Yes, Send Feedback" at bounding box center [822, 452] width 185 height 39
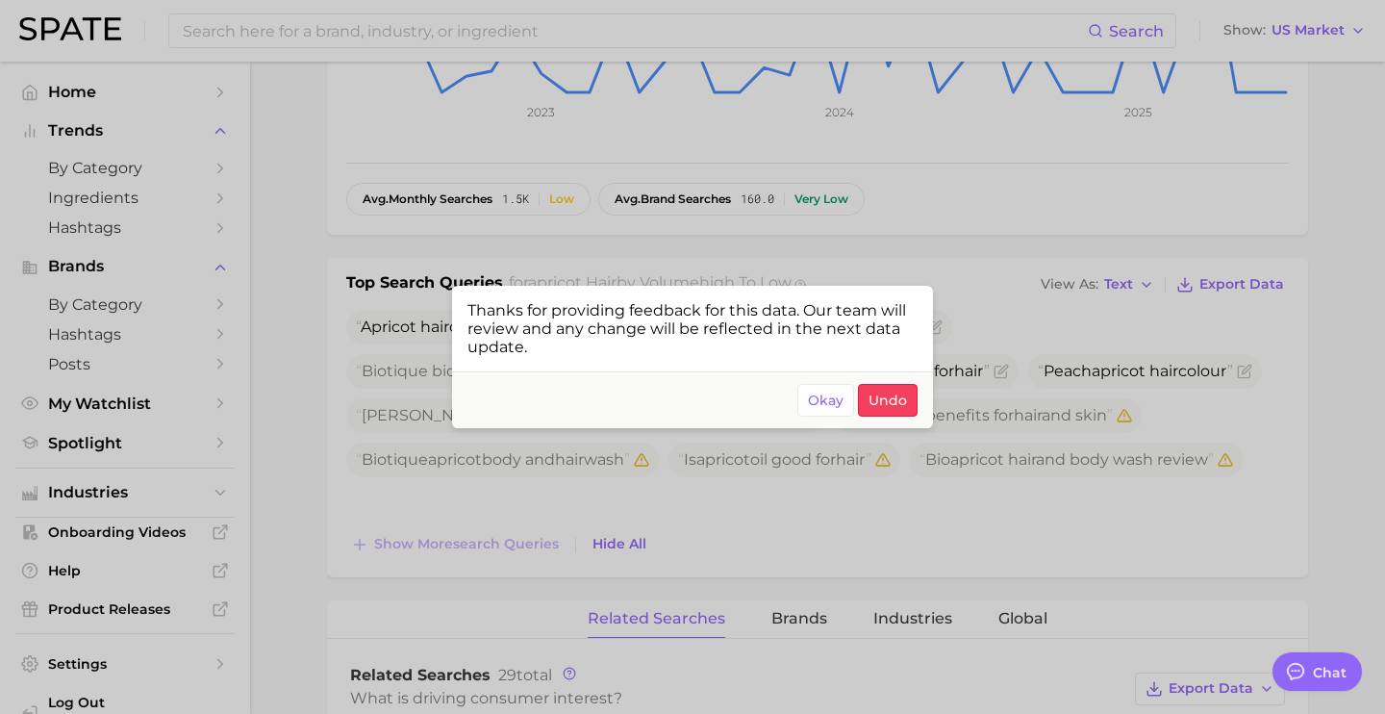
click at [835, 527] on div at bounding box center [692, 357] width 1385 height 714
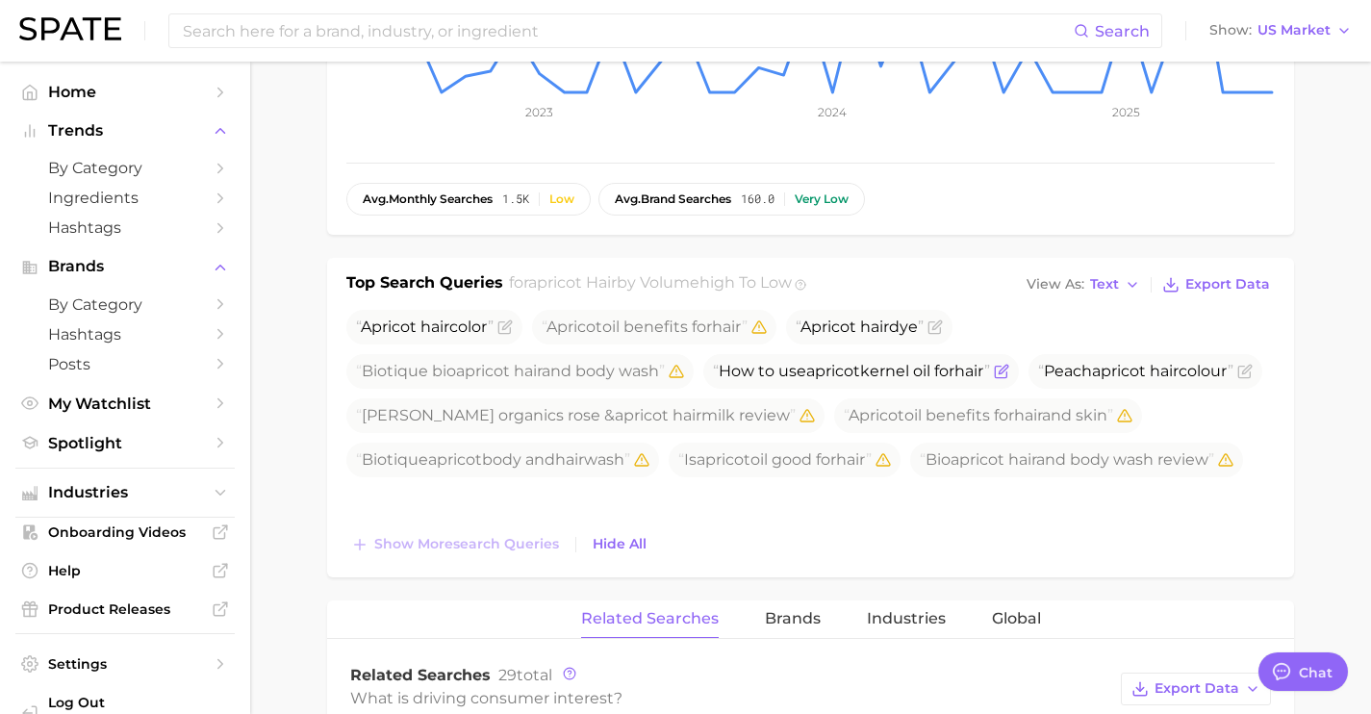
click at [1009, 369] on icon "Flag as miscategorized or irrelevant" at bounding box center [1001, 371] width 15 height 15
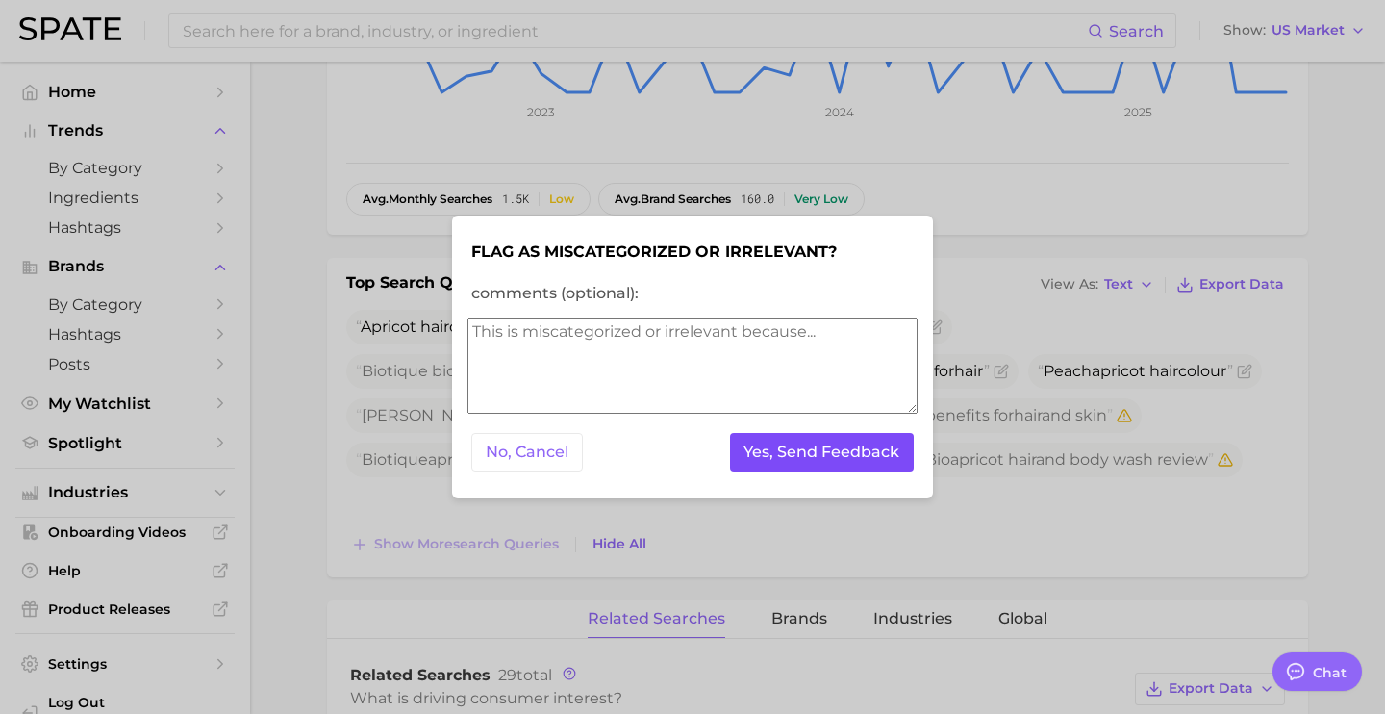
click at [810, 449] on button "Yes, Send Feedback" at bounding box center [822, 452] width 185 height 39
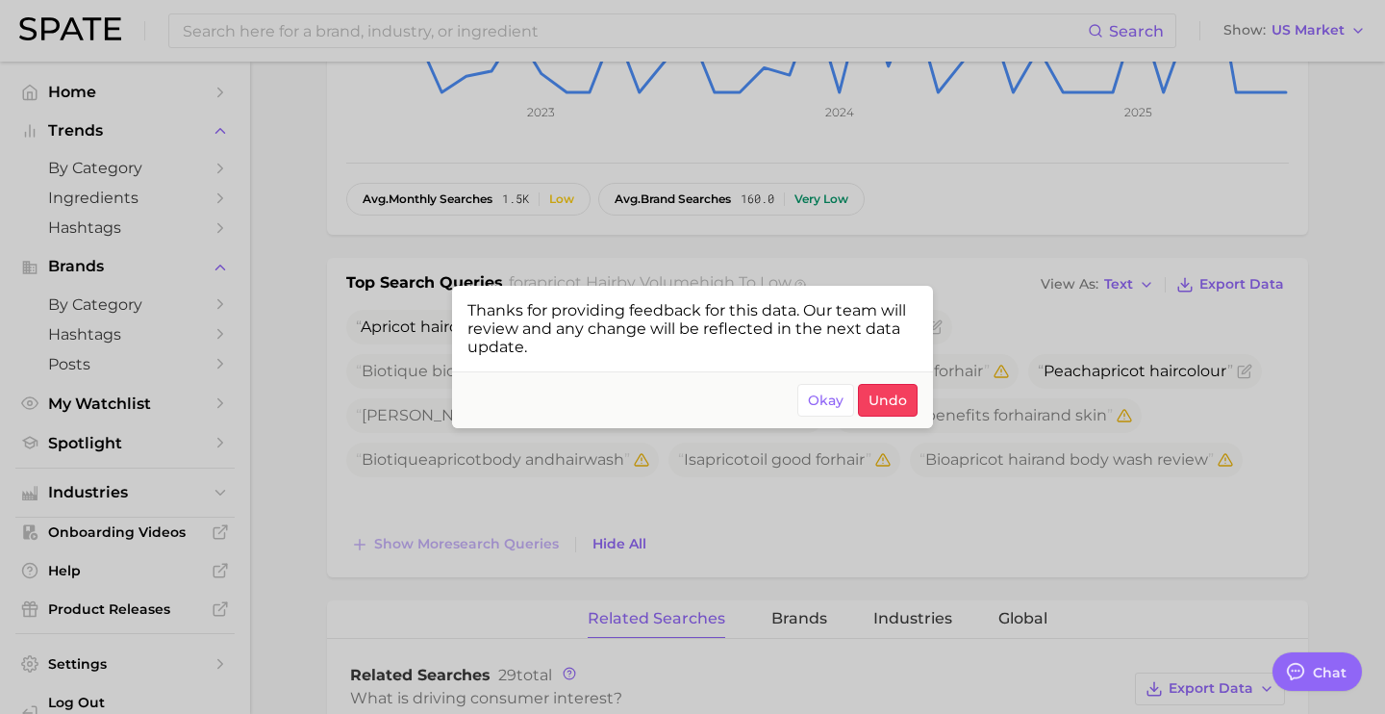
click at [966, 165] on div at bounding box center [692, 357] width 1385 height 714
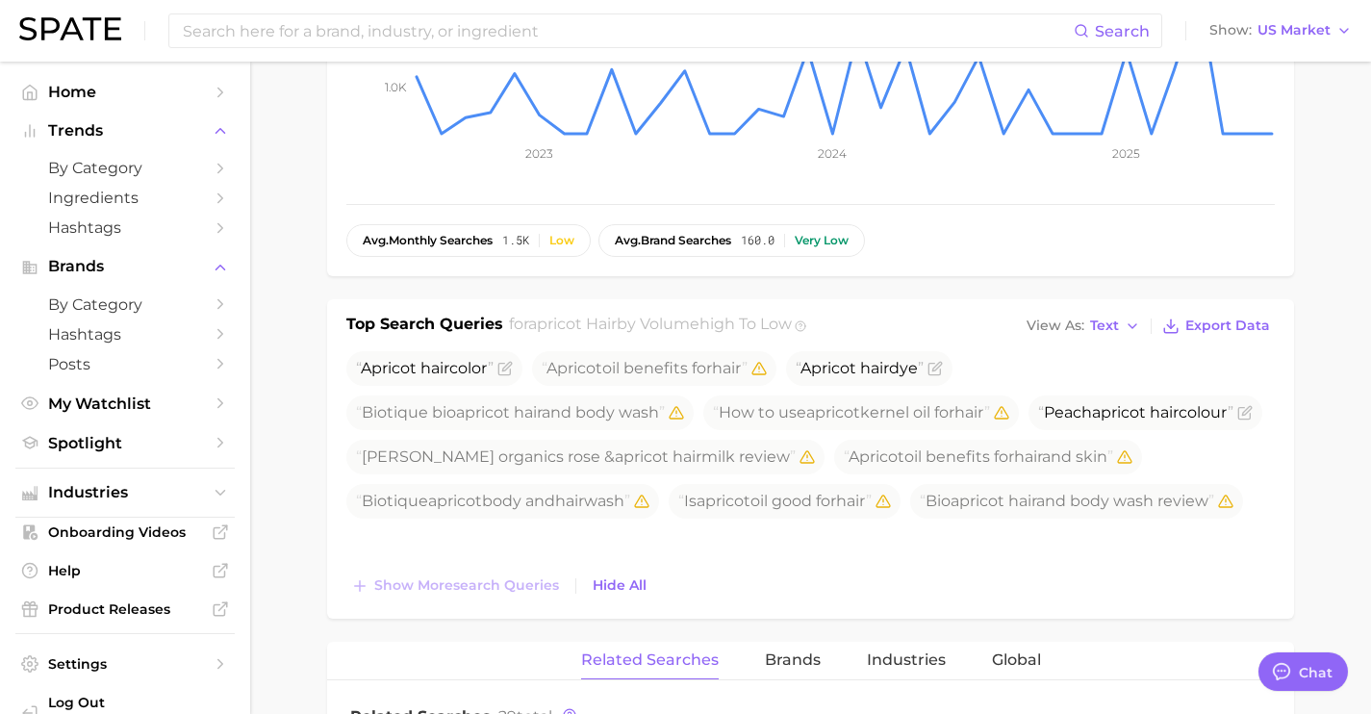
scroll to position [0, 0]
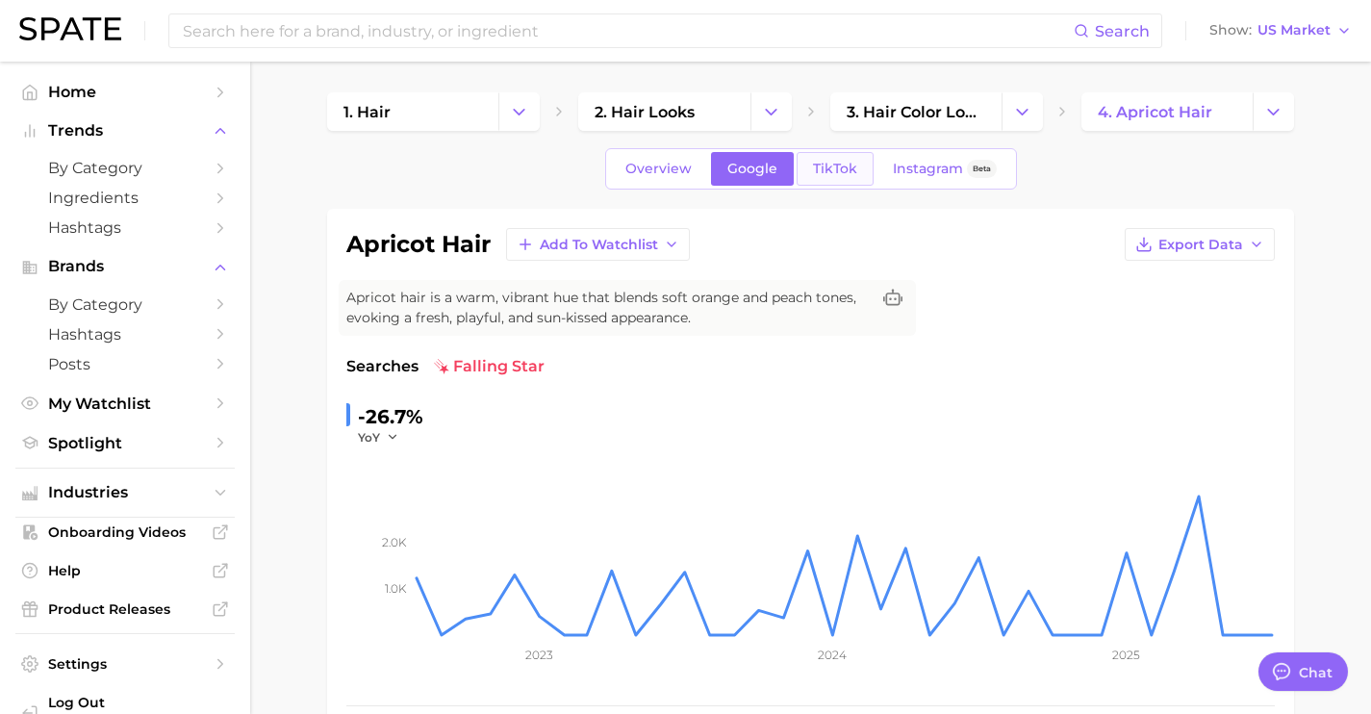
click at [846, 166] on span "TikTok" at bounding box center [835, 169] width 44 height 16
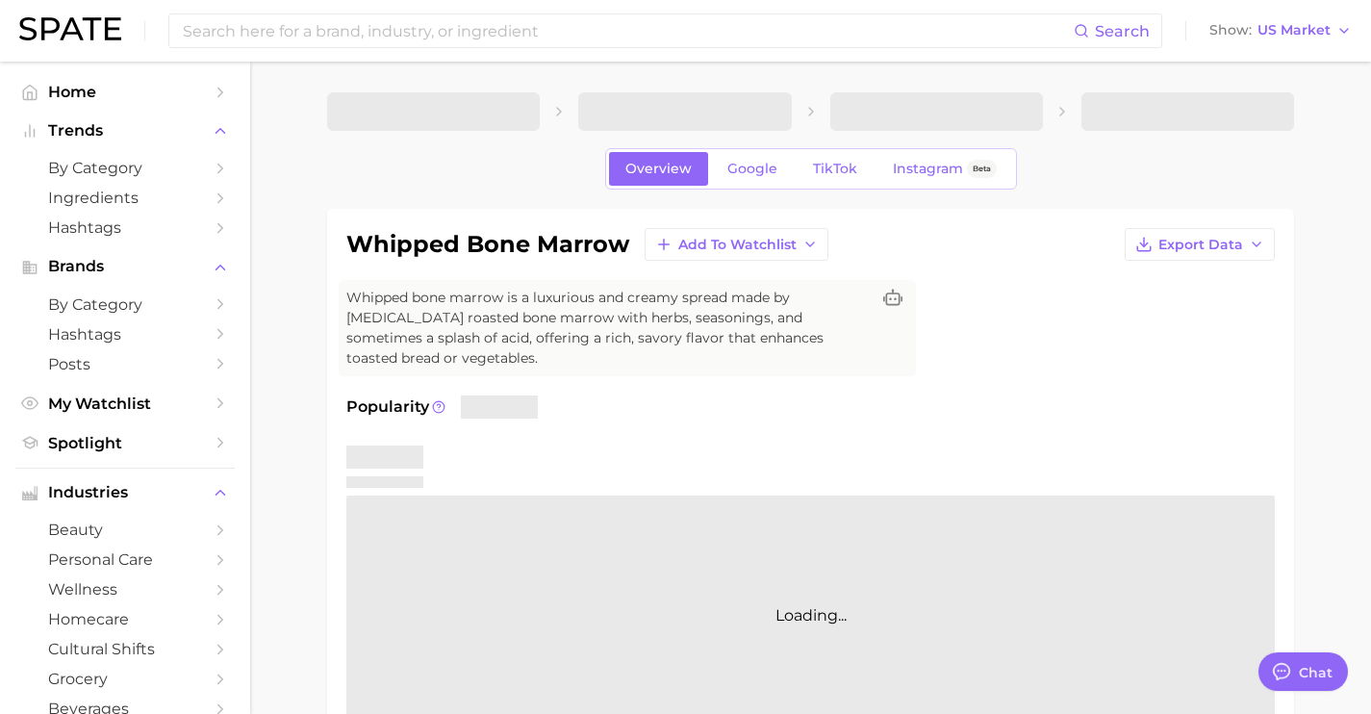
type textarea "x"
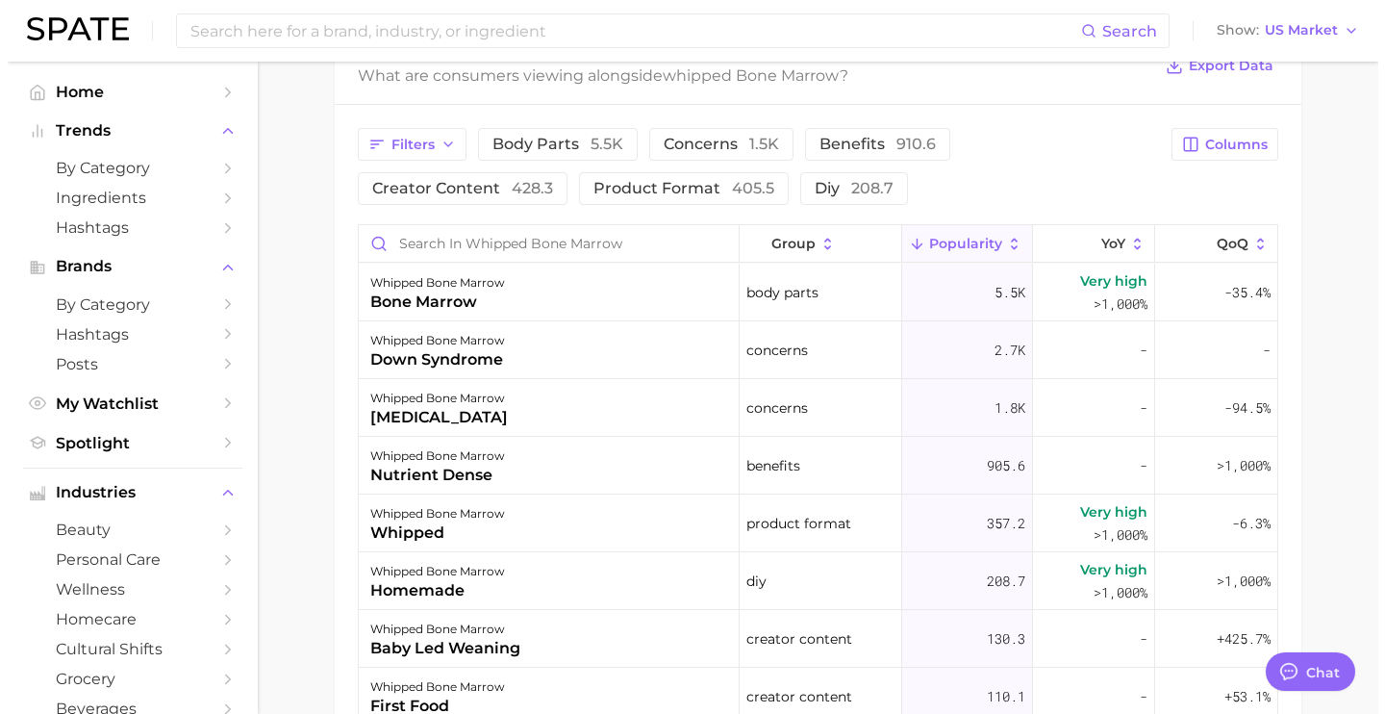
scroll to position [1016, 0]
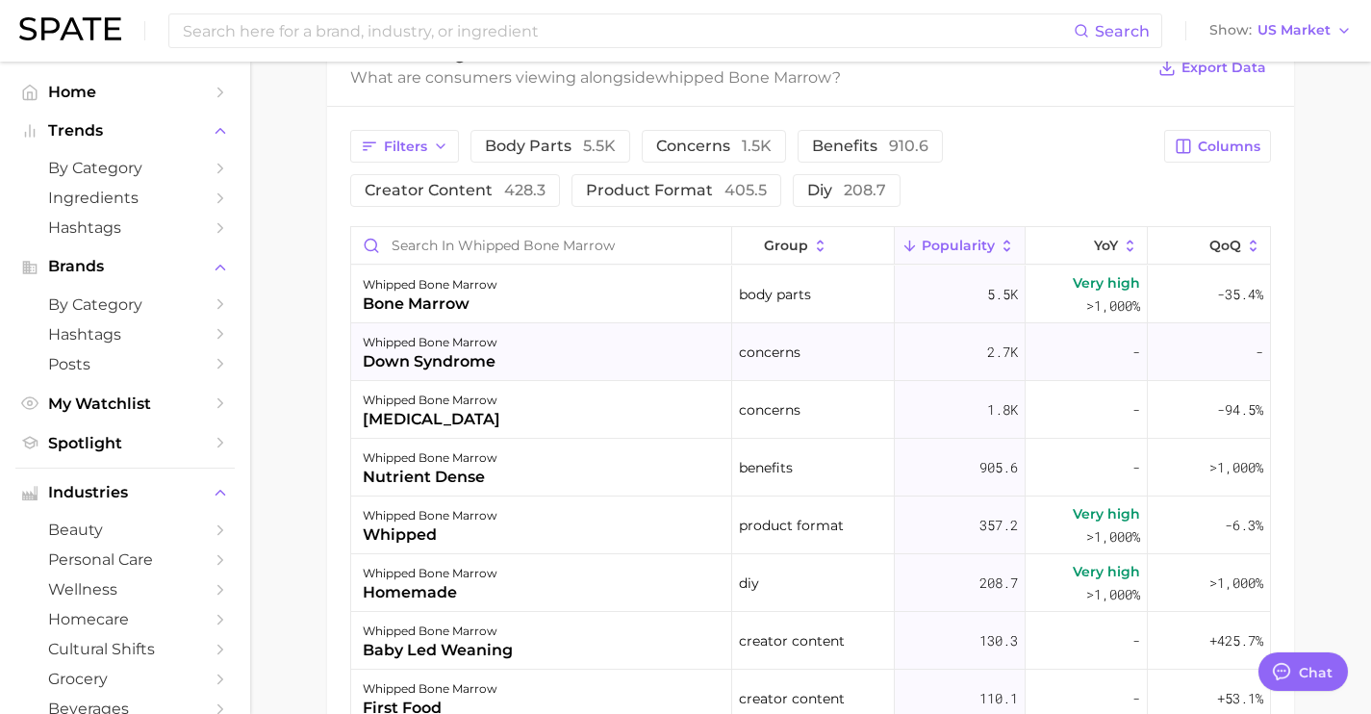
click at [537, 323] on div "whipped bone marrow down syndrome" at bounding box center [541, 352] width 381 height 58
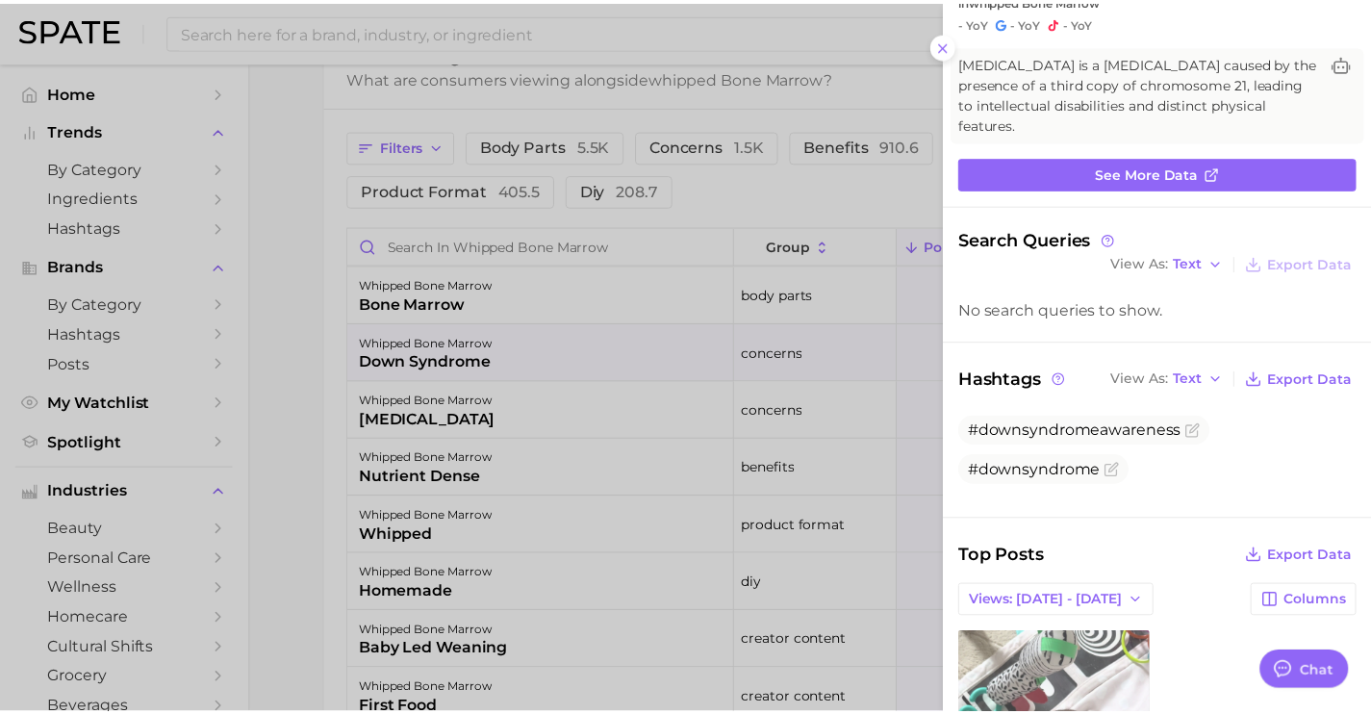
scroll to position [0, 0]
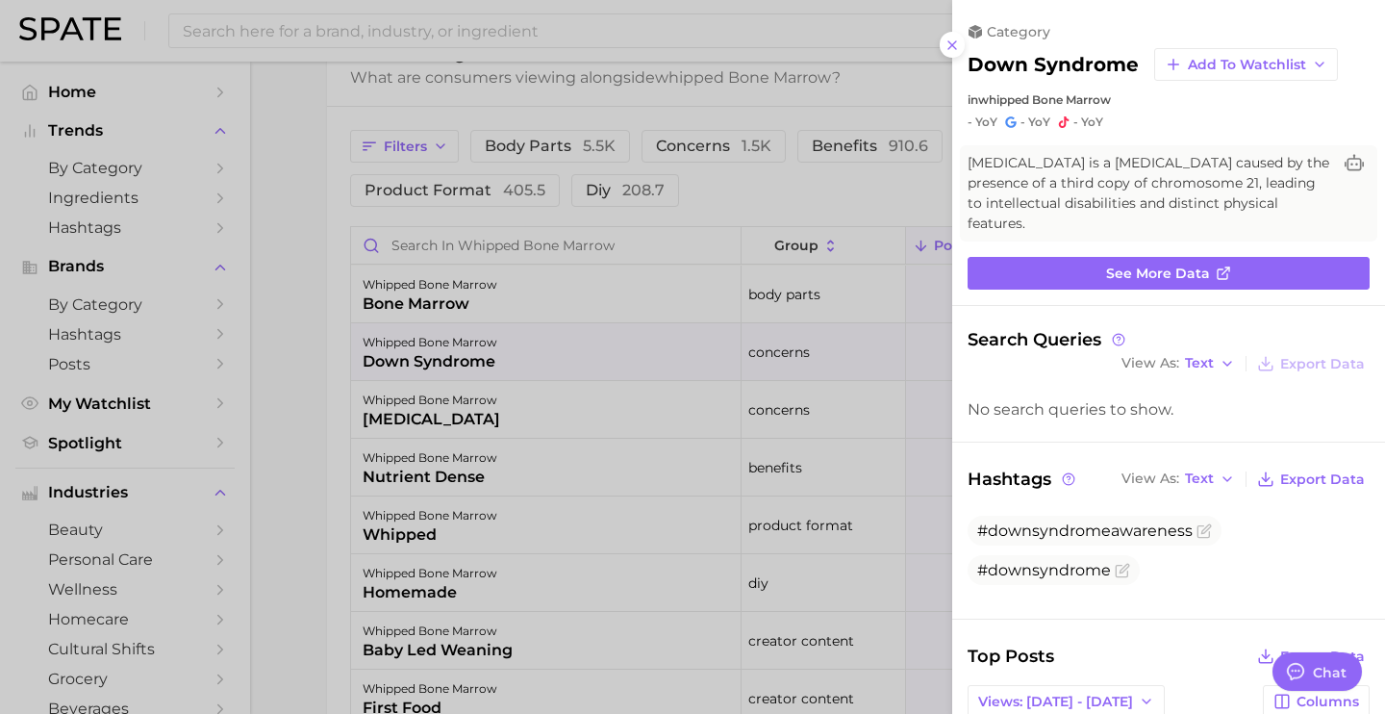
click at [598, 339] on div at bounding box center [692, 357] width 1385 height 714
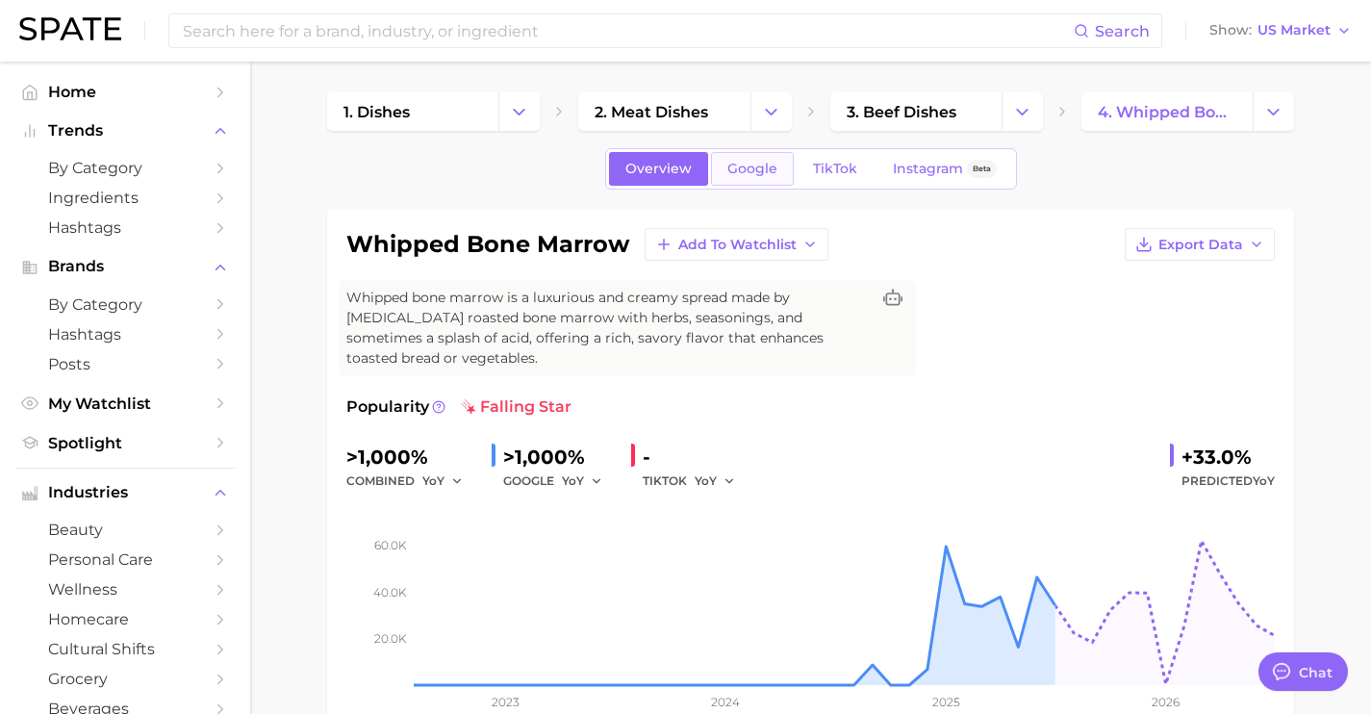
click at [737, 183] on link "Google" at bounding box center [752, 169] width 83 height 34
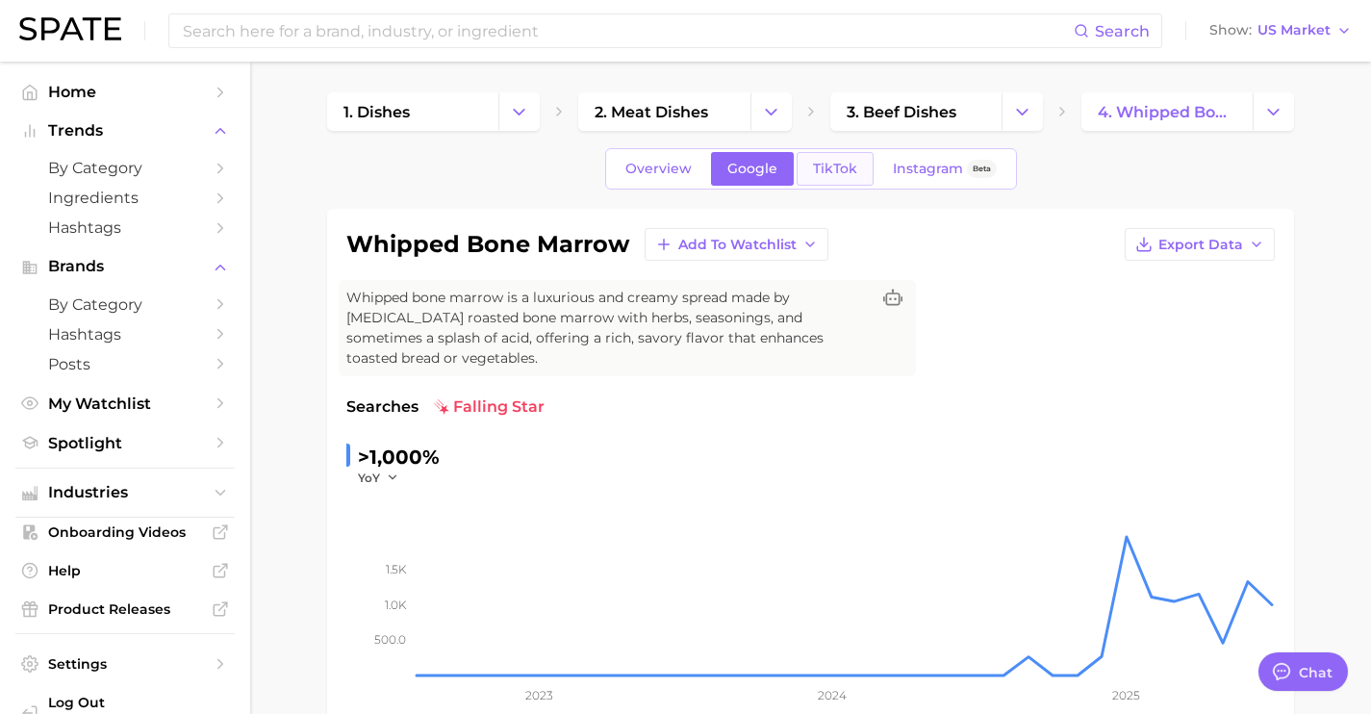
click at [834, 178] on link "TikTok" at bounding box center [835, 169] width 77 height 34
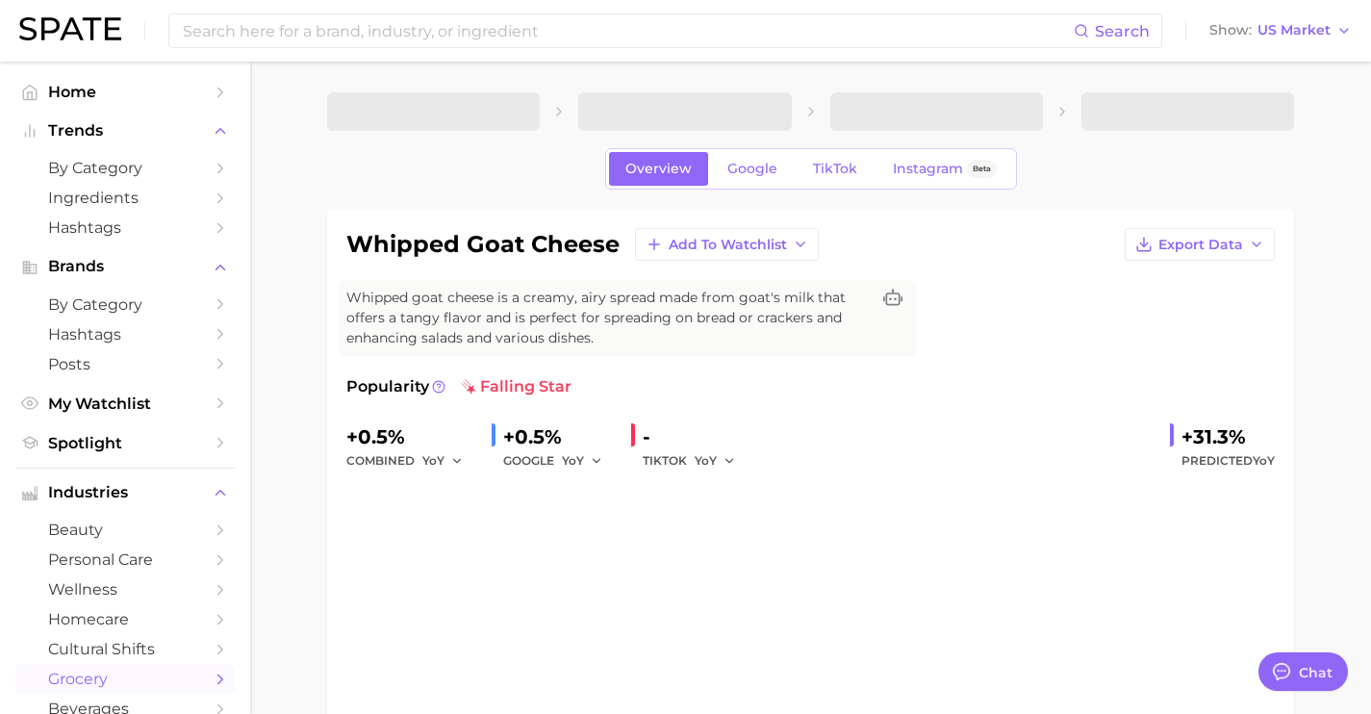
type textarea "x"
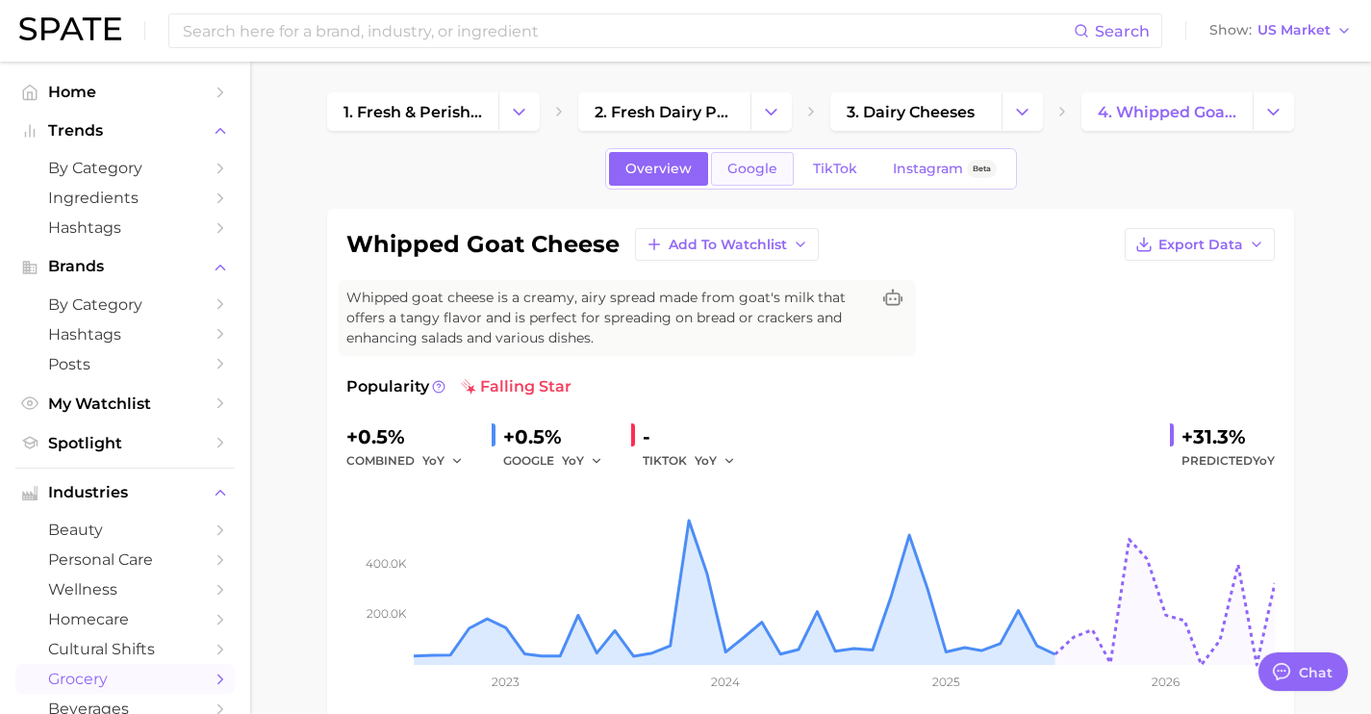
click at [753, 178] on link "Google" at bounding box center [752, 169] width 83 height 34
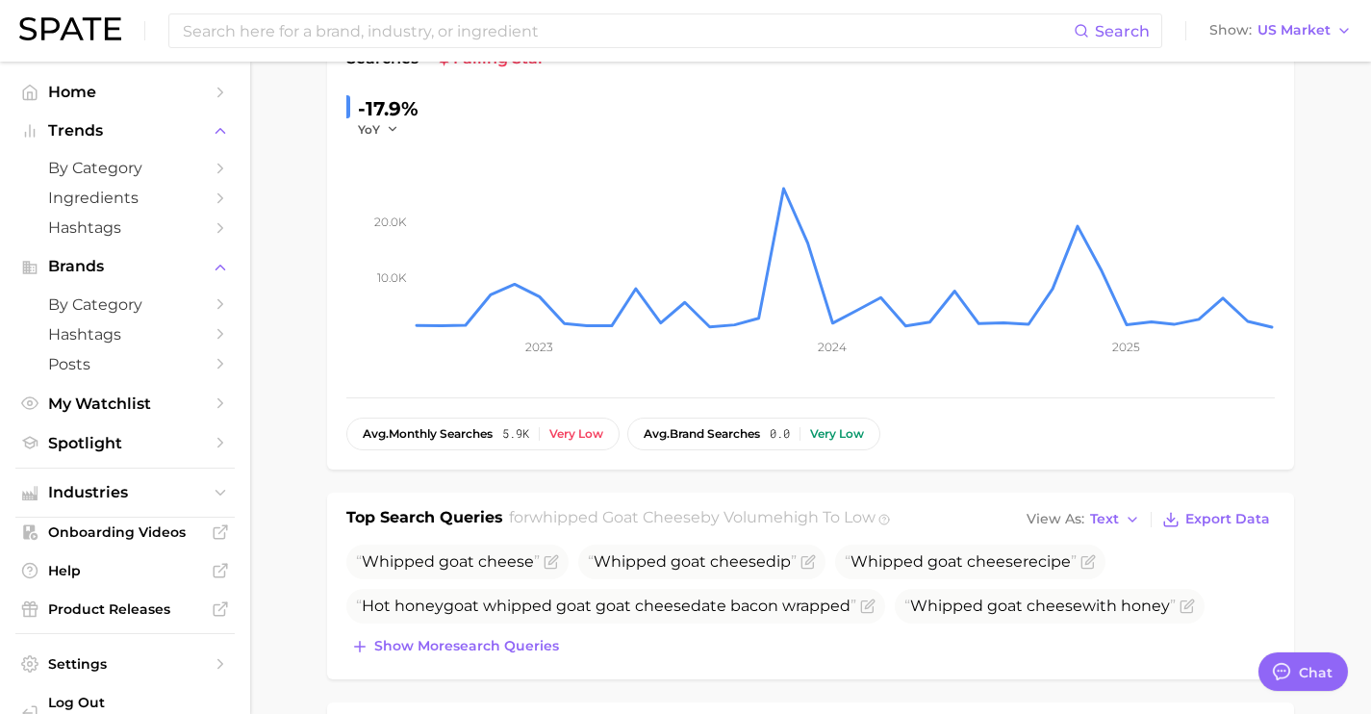
scroll to position [487, 0]
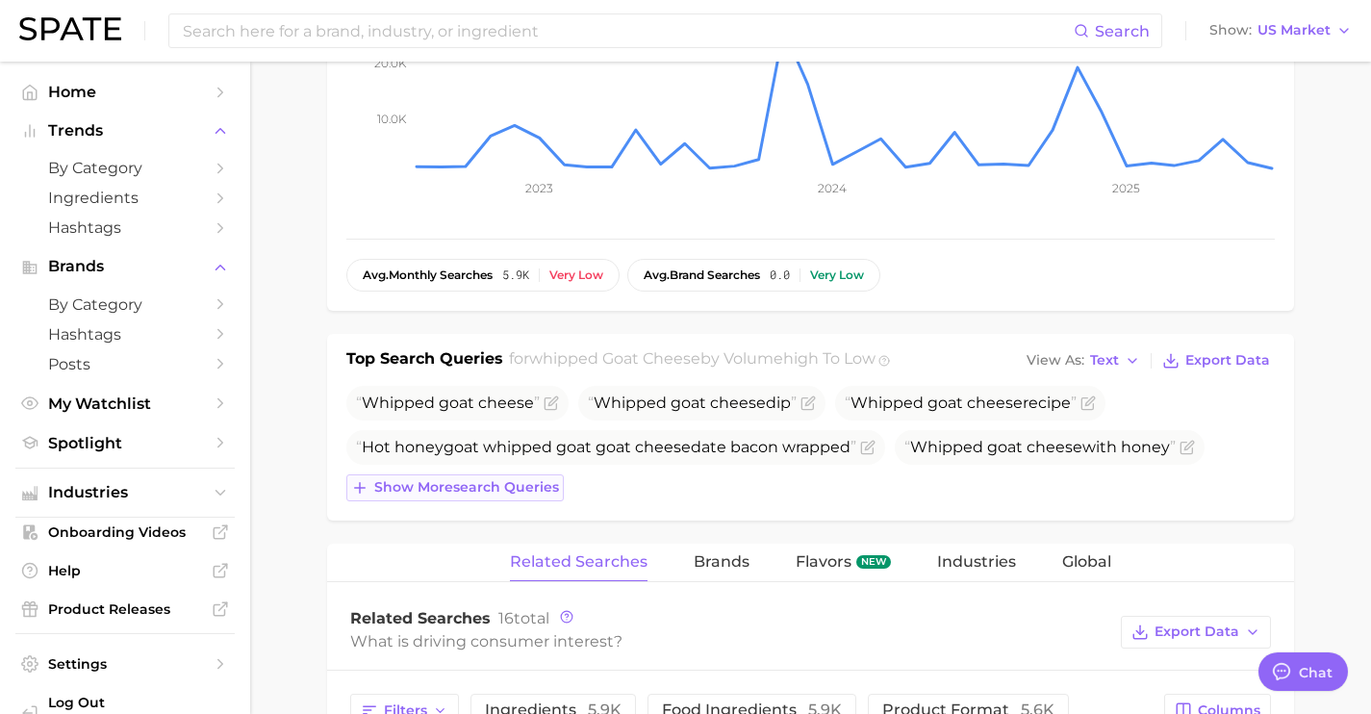
click at [500, 487] on span "Show more search queries" at bounding box center [466, 487] width 185 height 16
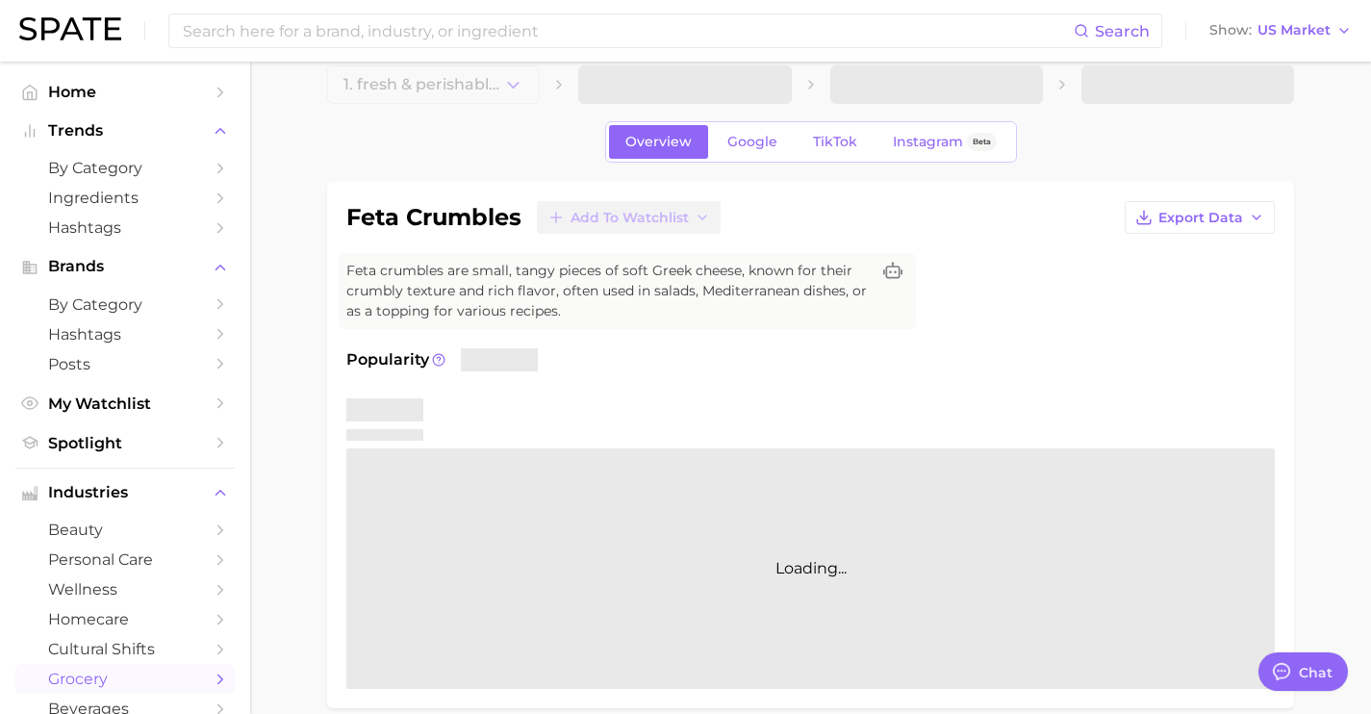
scroll to position [322, 0]
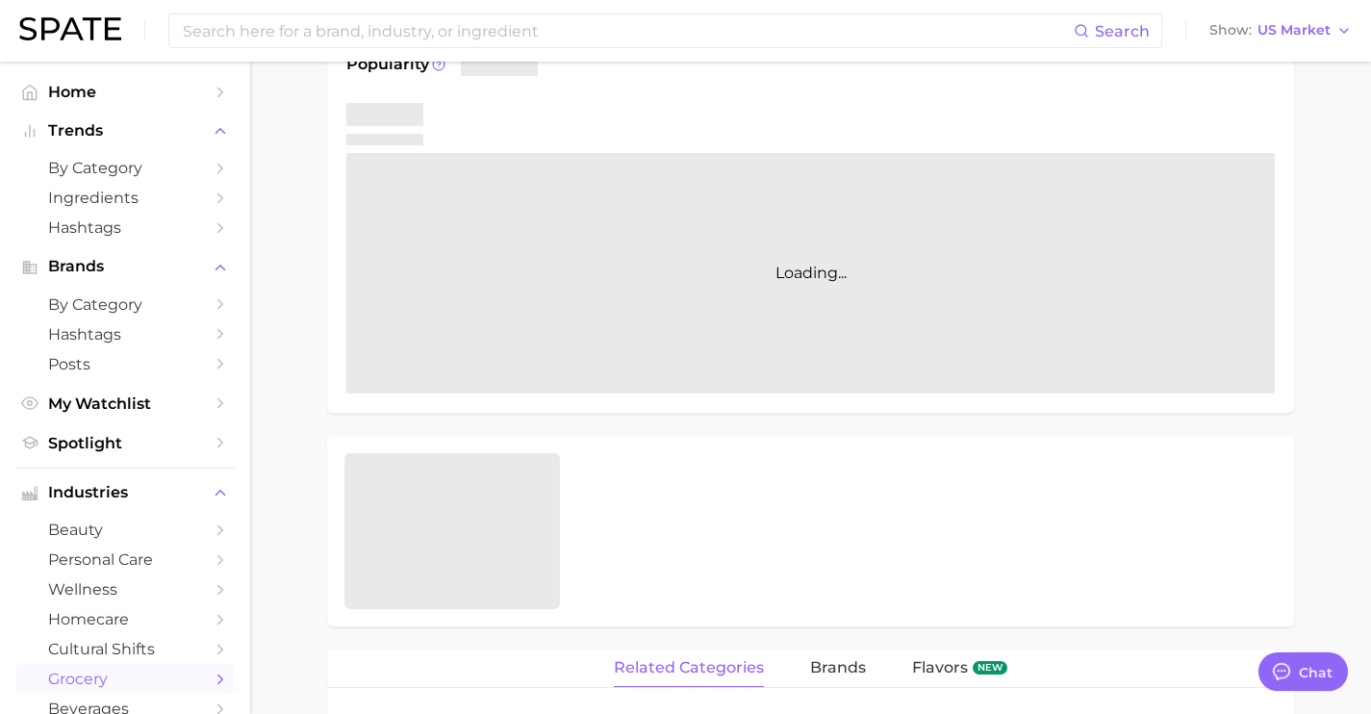
type textarea "x"
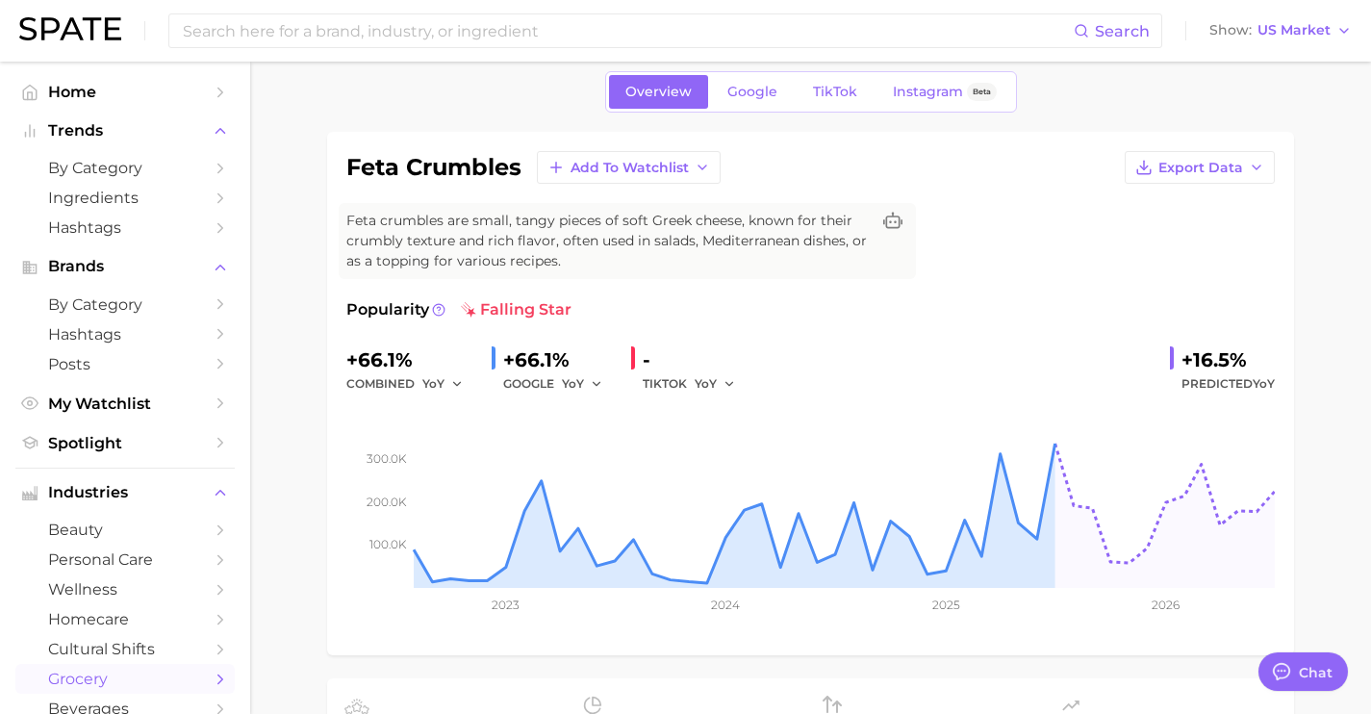
scroll to position [0, 0]
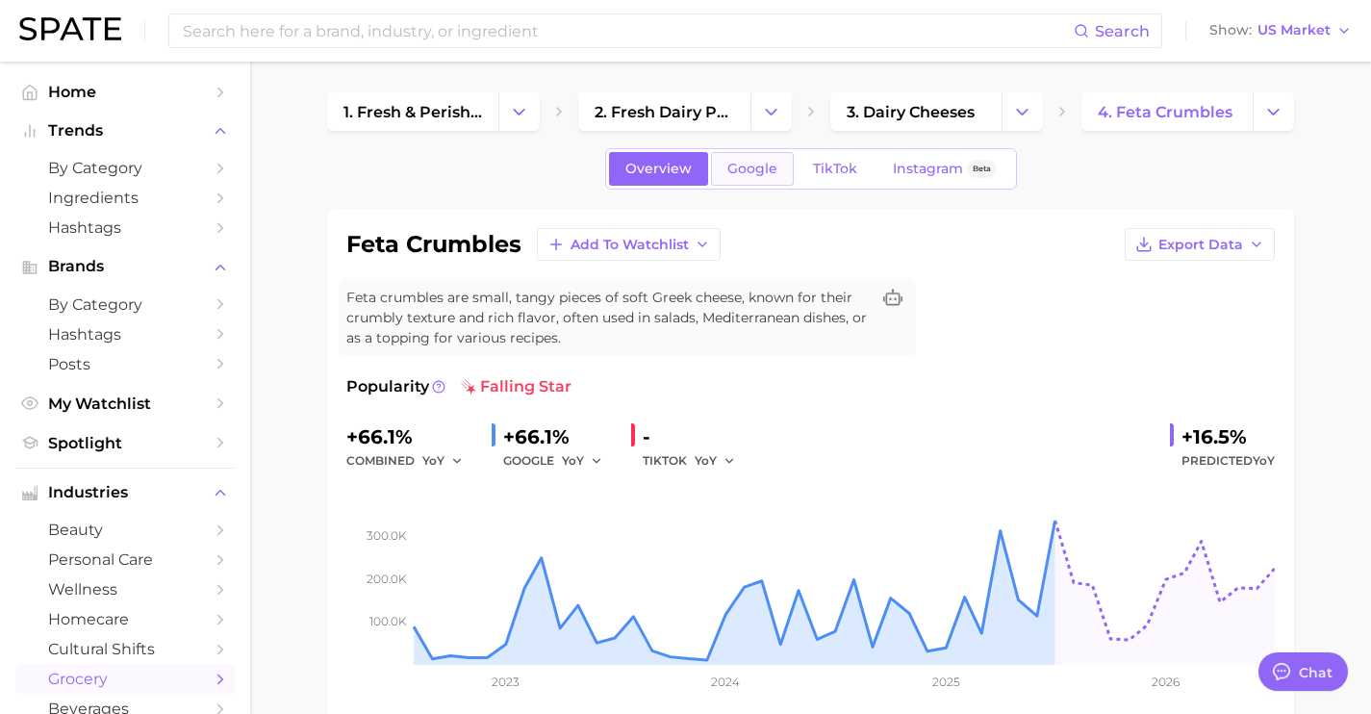
click at [737, 172] on span "Google" at bounding box center [752, 169] width 50 height 16
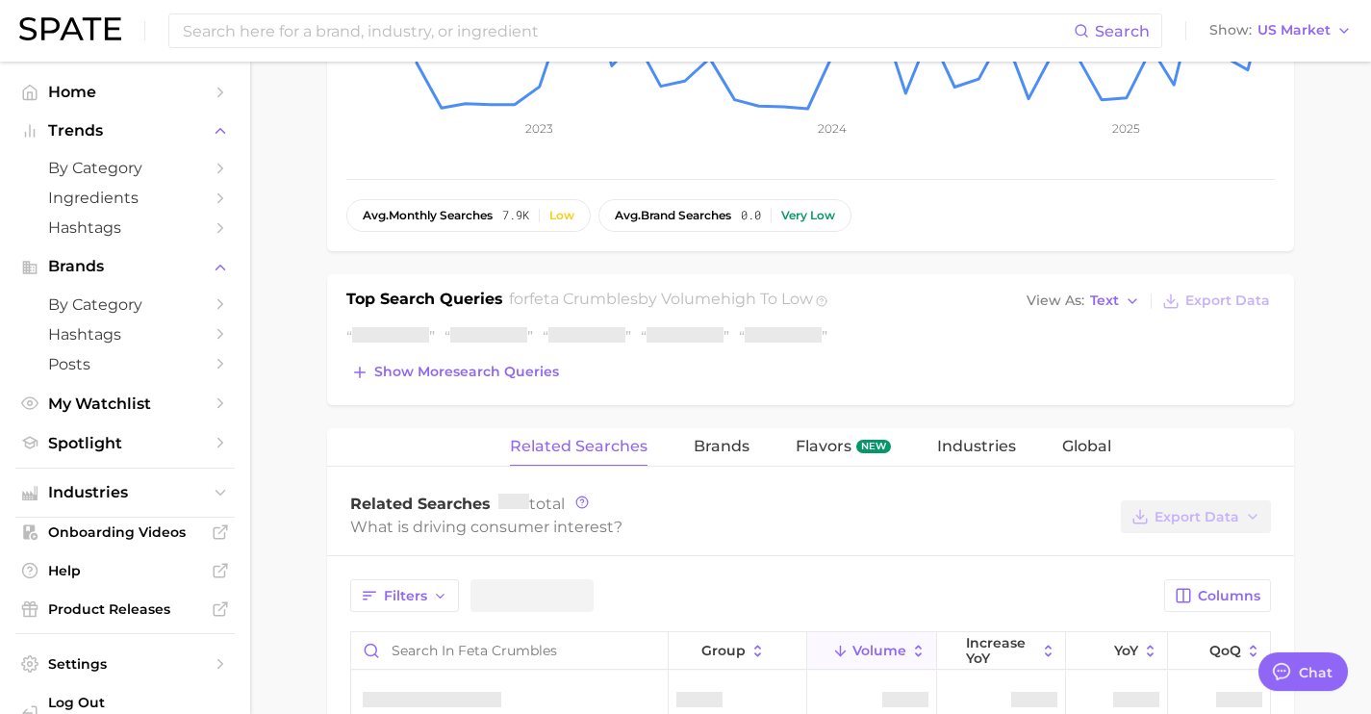
scroll to position [602, 0]
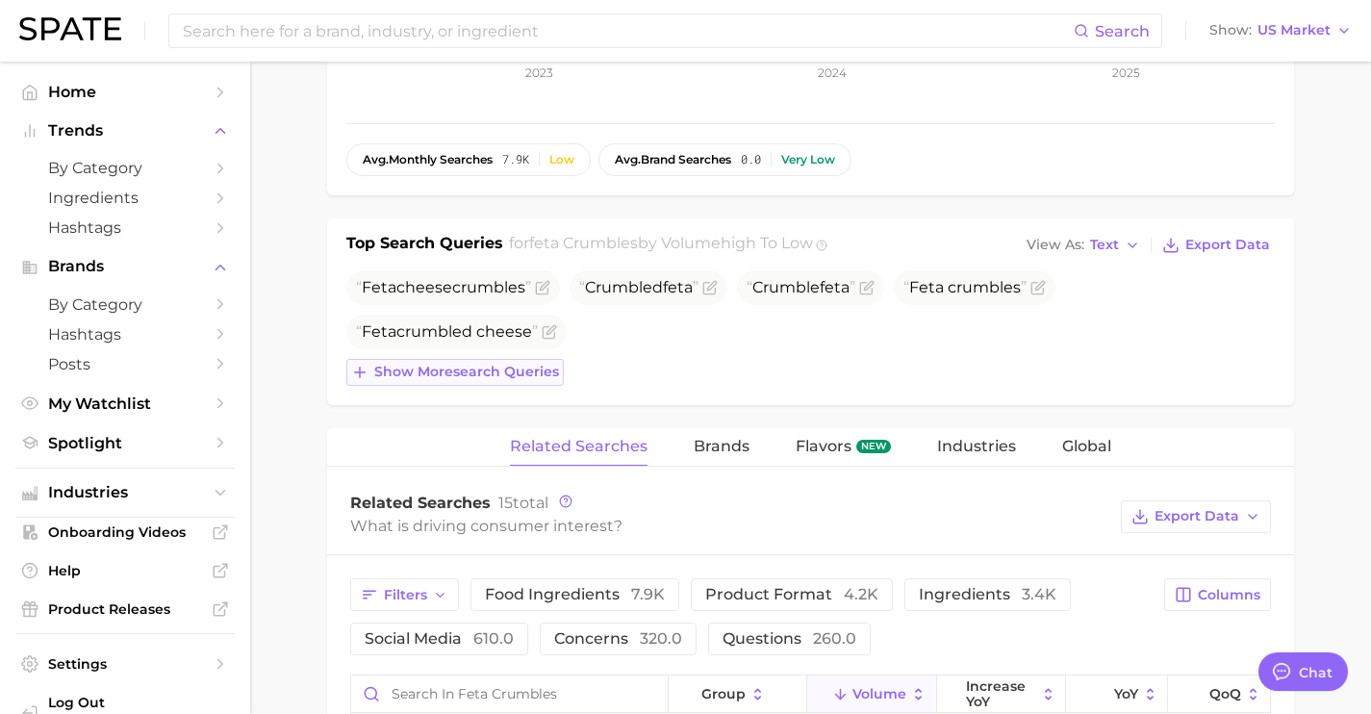
click at [522, 367] on span "Show more search queries" at bounding box center [466, 372] width 185 height 16
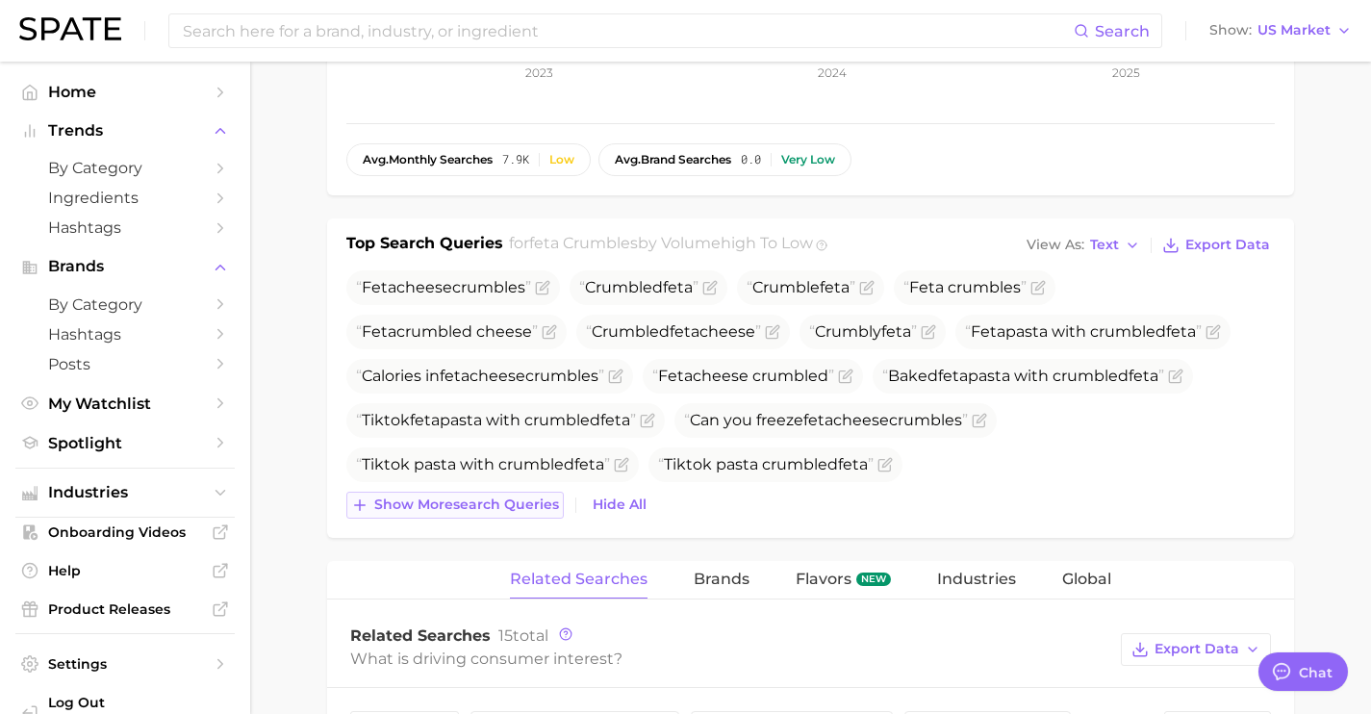
click at [527, 498] on span "Show more search queries" at bounding box center [466, 504] width 185 height 16
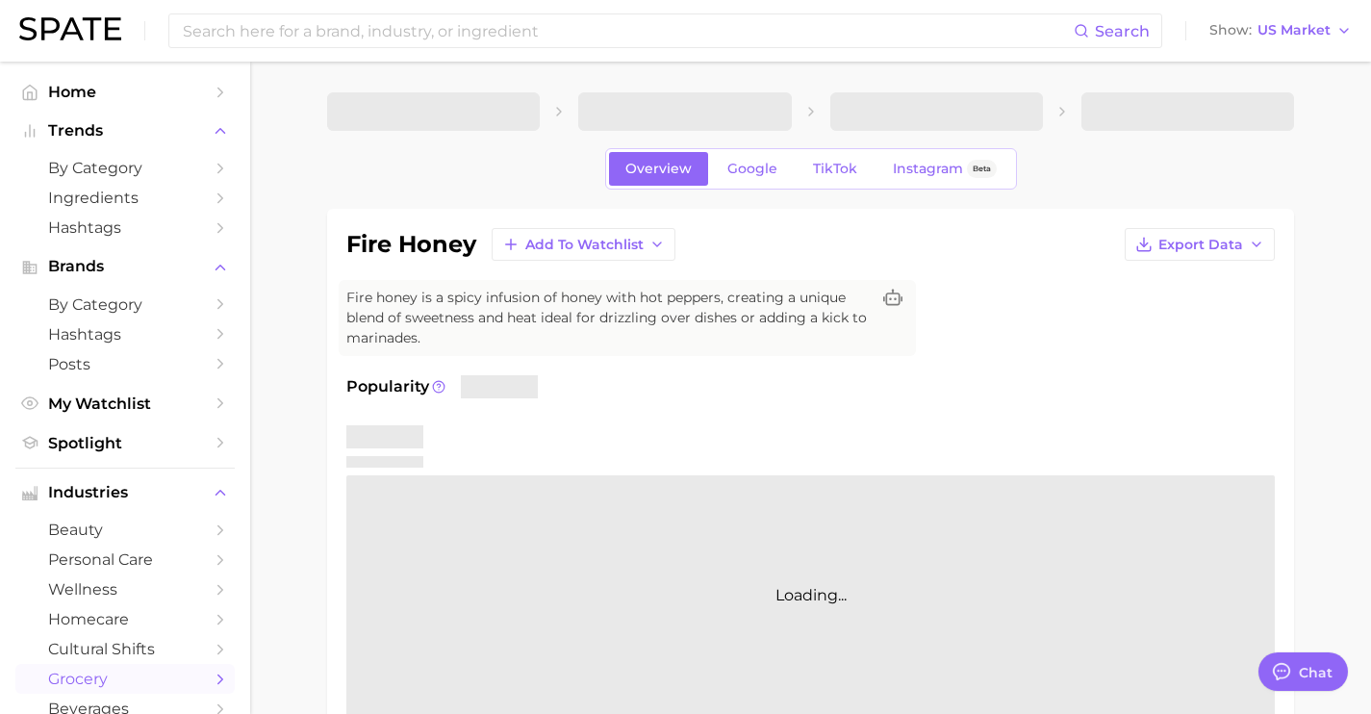
type textarea "x"
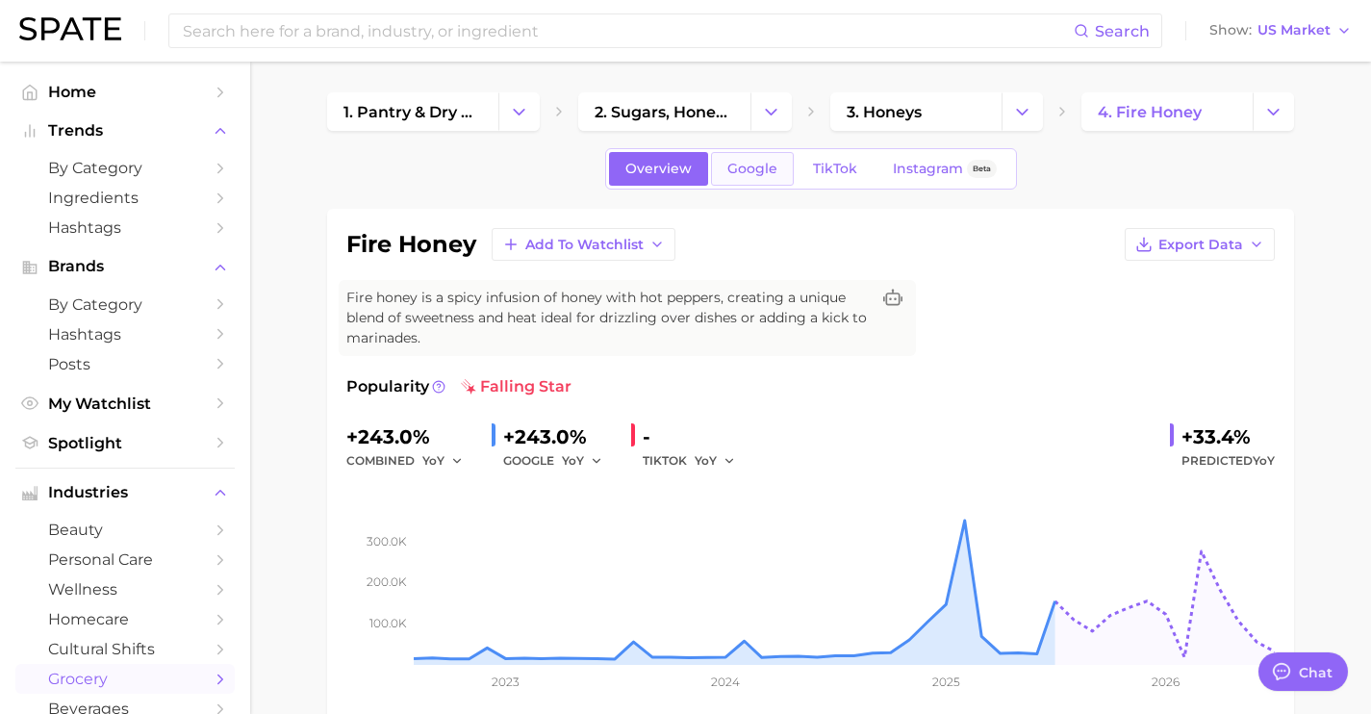
click at [753, 169] on span "Google" at bounding box center [752, 169] width 50 height 16
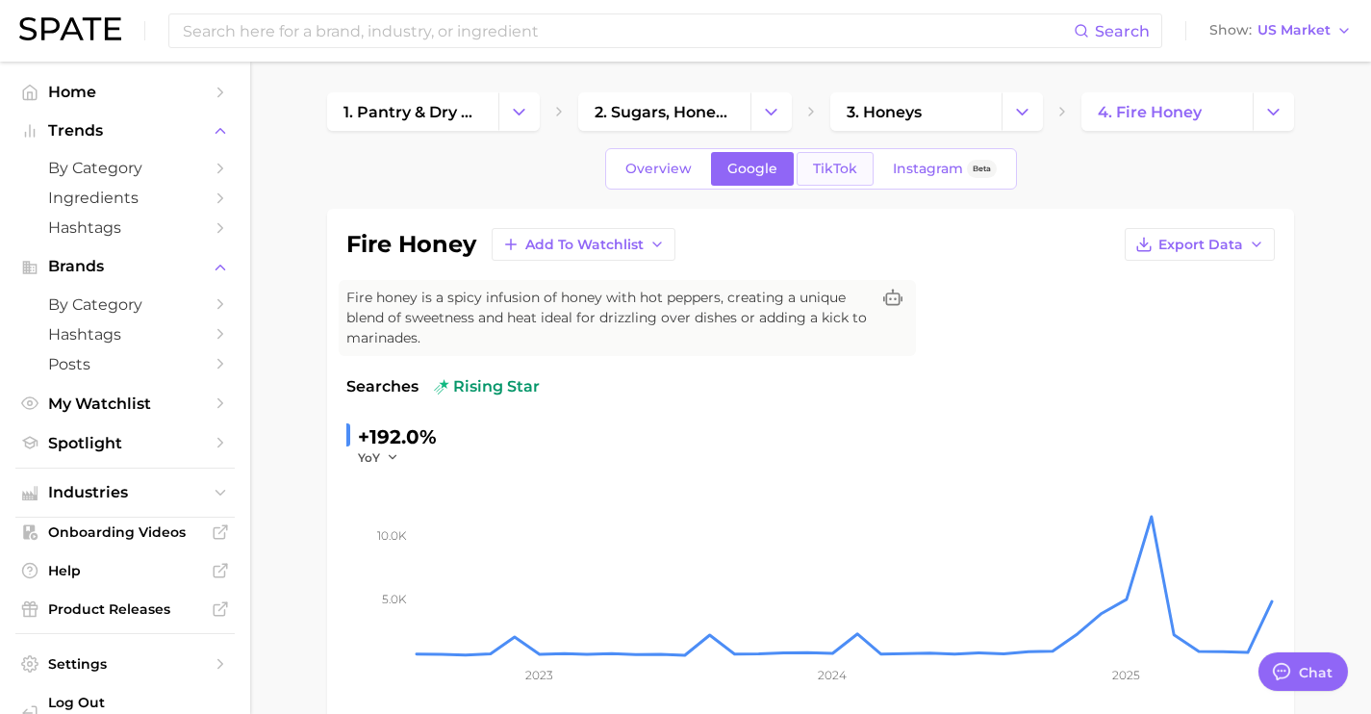
click at [827, 178] on link "TikTok" at bounding box center [835, 169] width 77 height 34
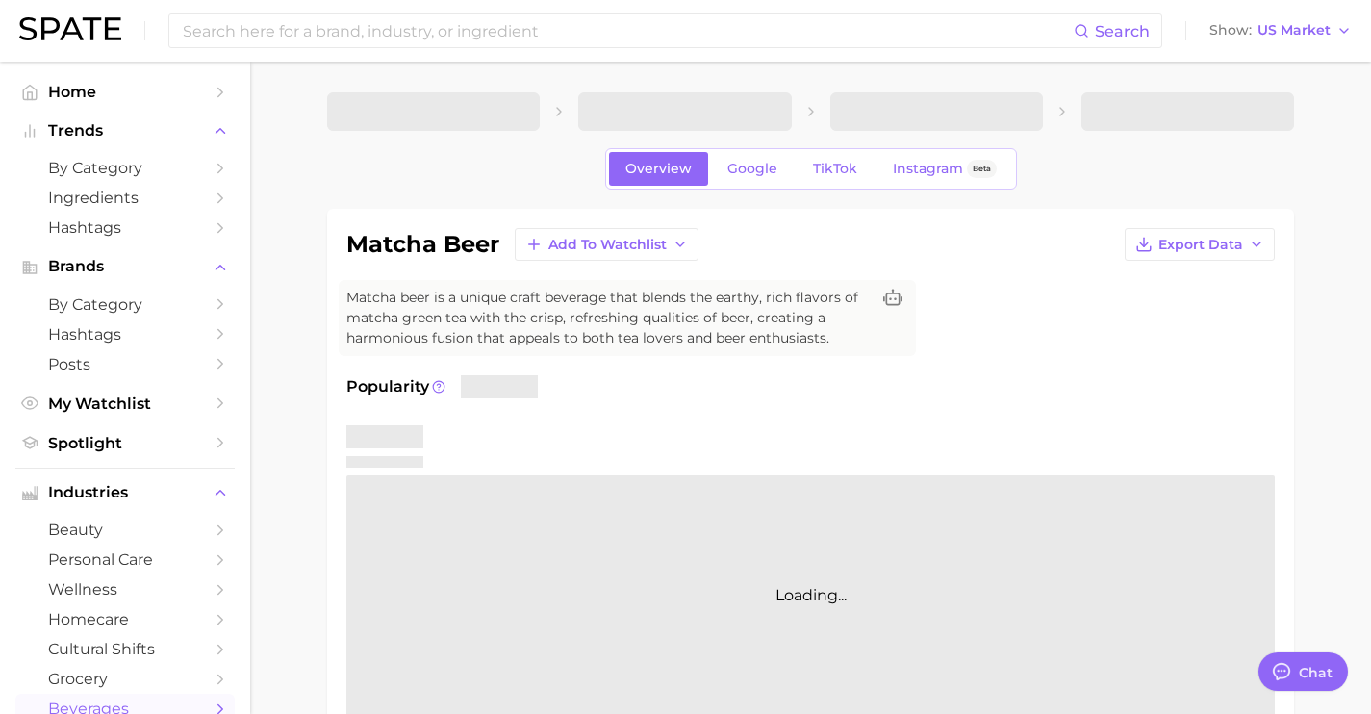
type textarea "x"
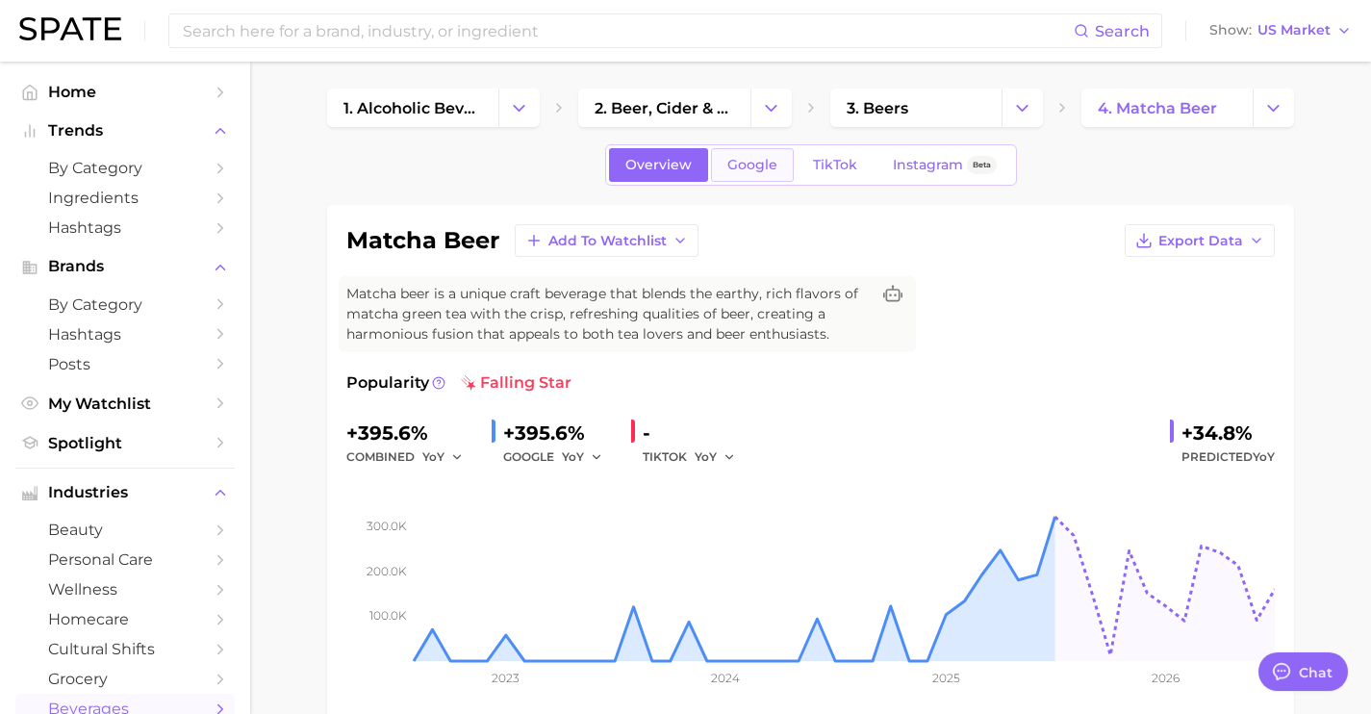
scroll to position [7232, 0]
click at [740, 163] on span "Google" at bounding box center [752, 165] width 50 height 16
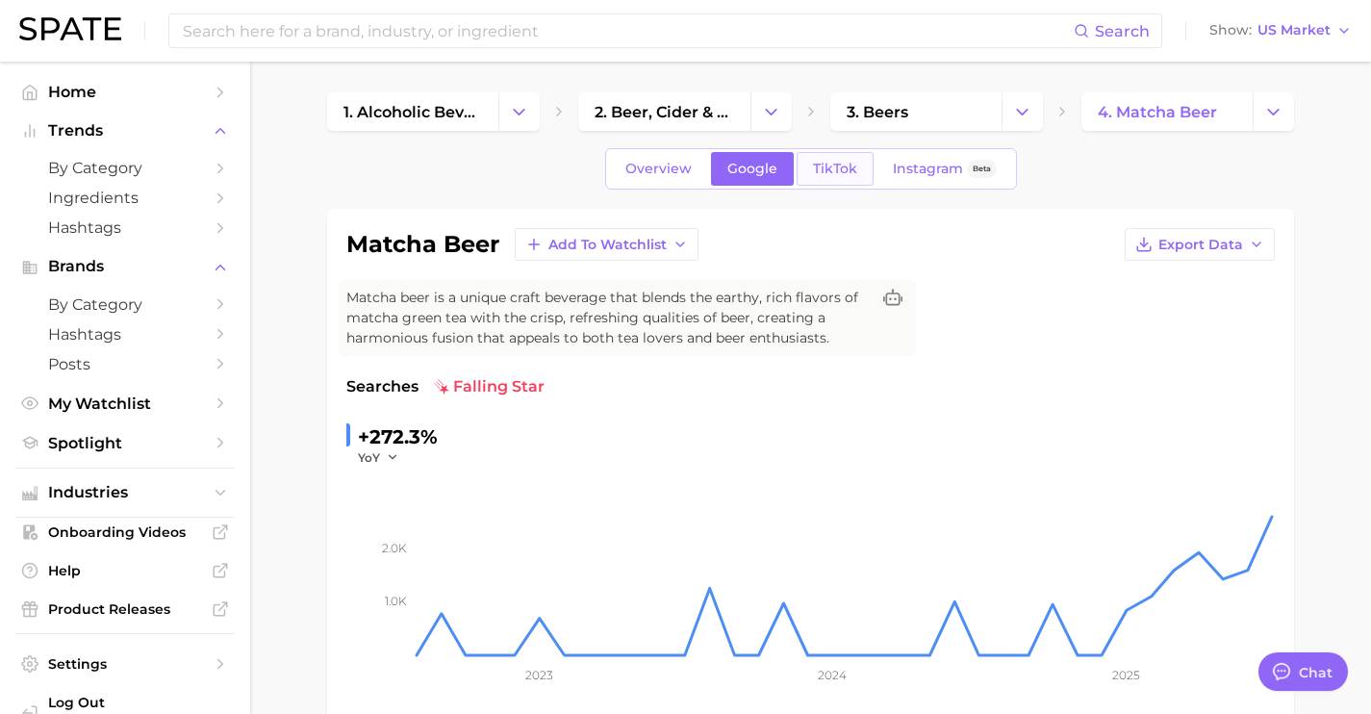
click at [847, 169] on span "TikTok" at bounding box center [835, 169] width 44 height 16
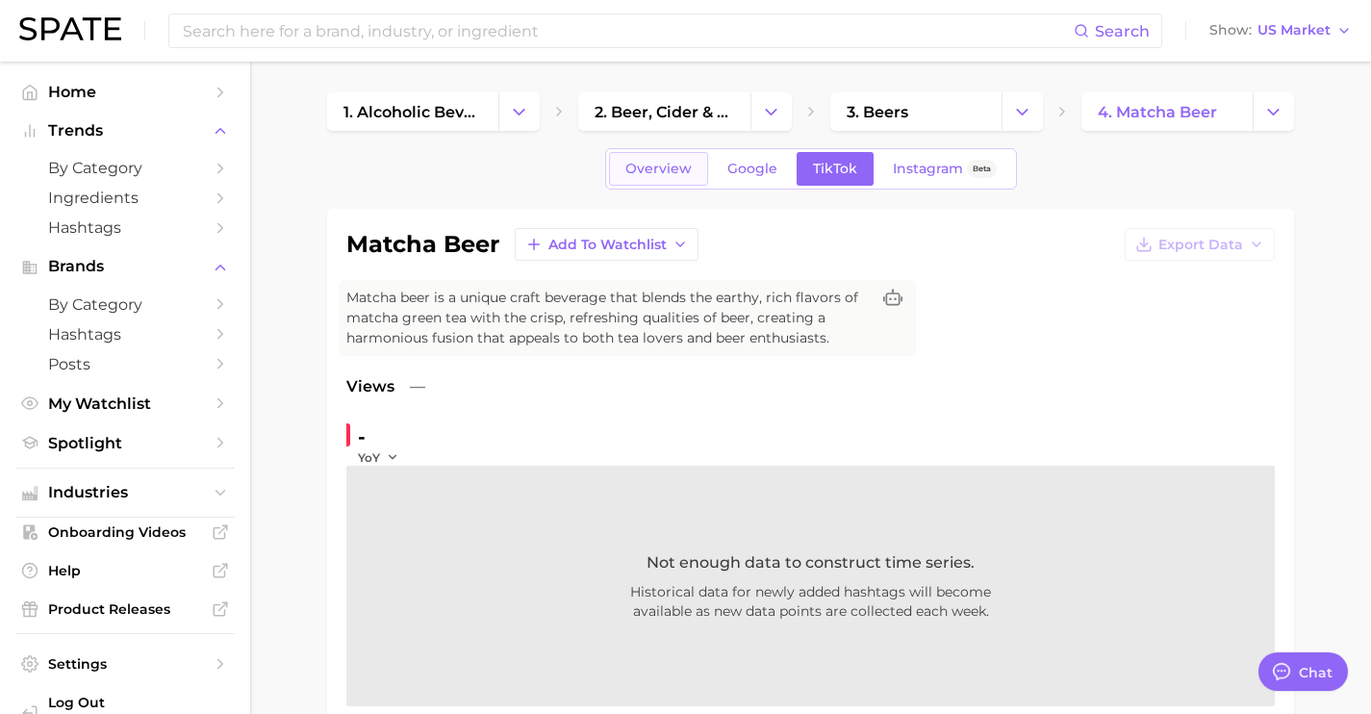
click at [672, 171] on span "Overview" at bounding box center [658, 169] width 66 height 16
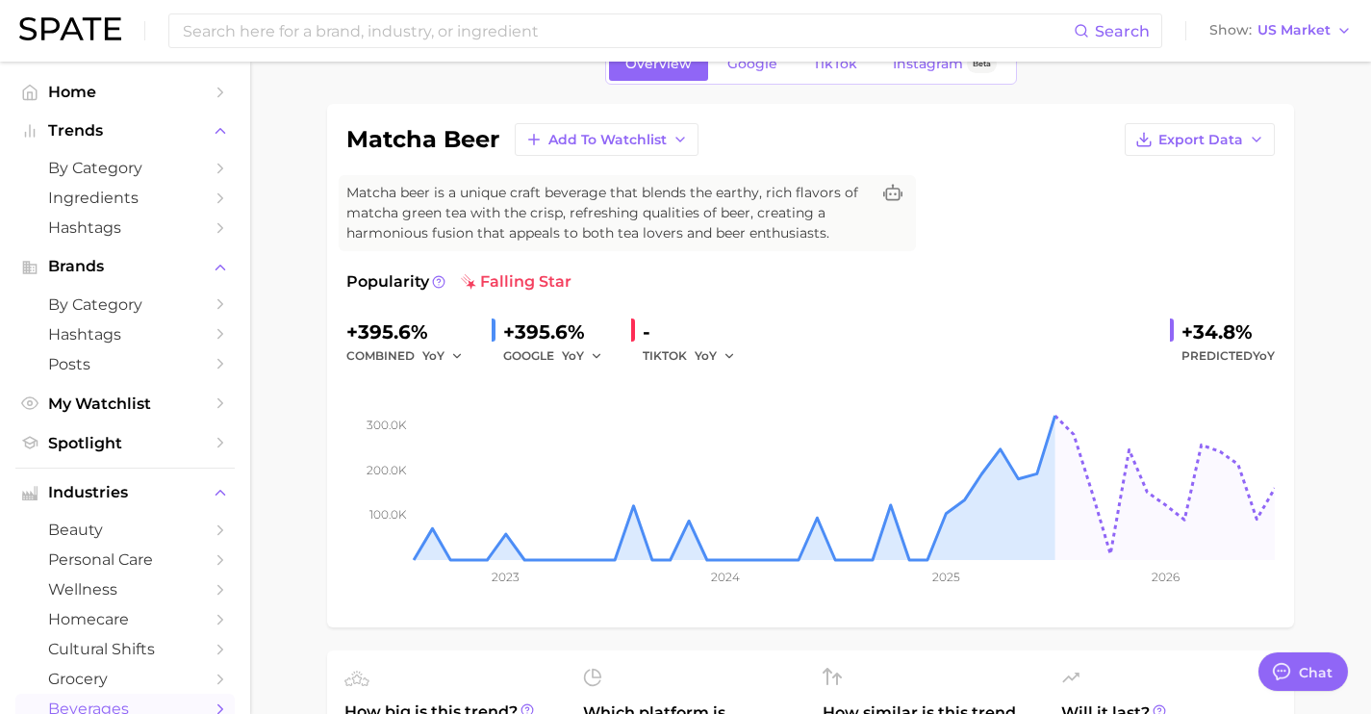
scroll to position [109, 0]
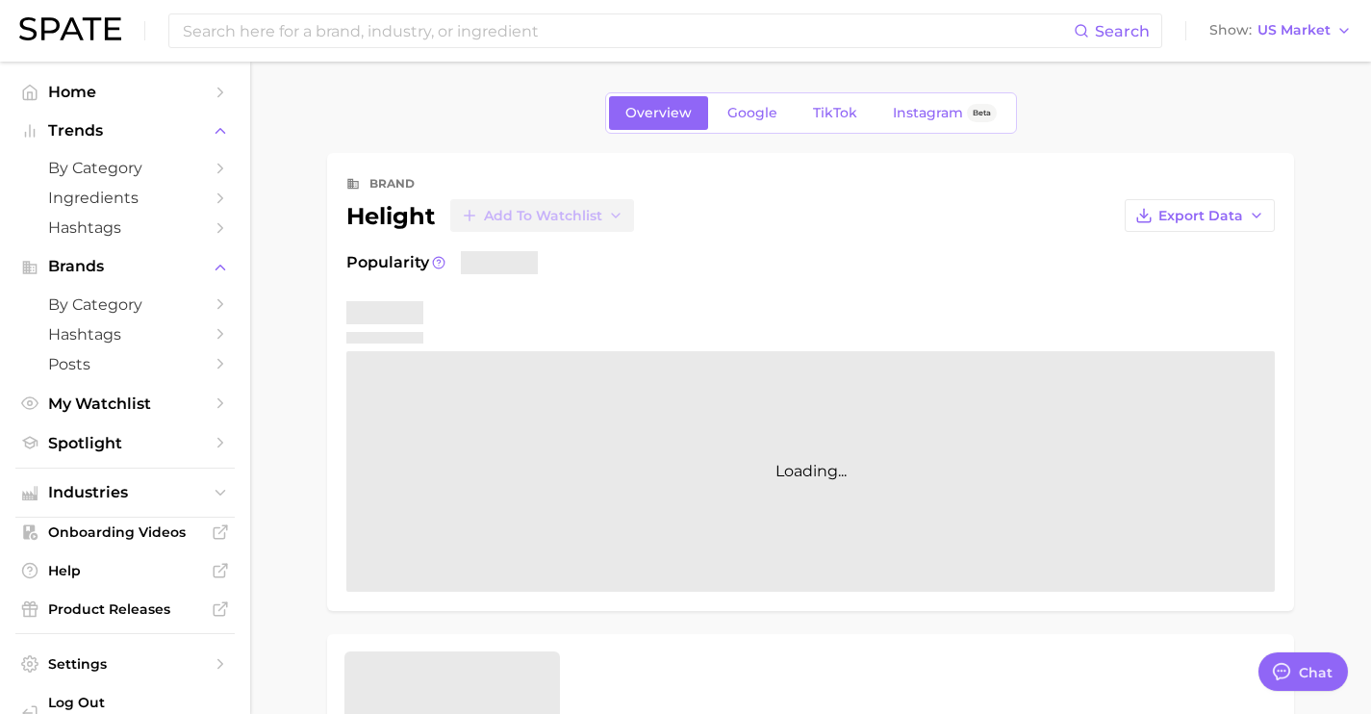
scroll to position [3908, 0]
type textarea "x"
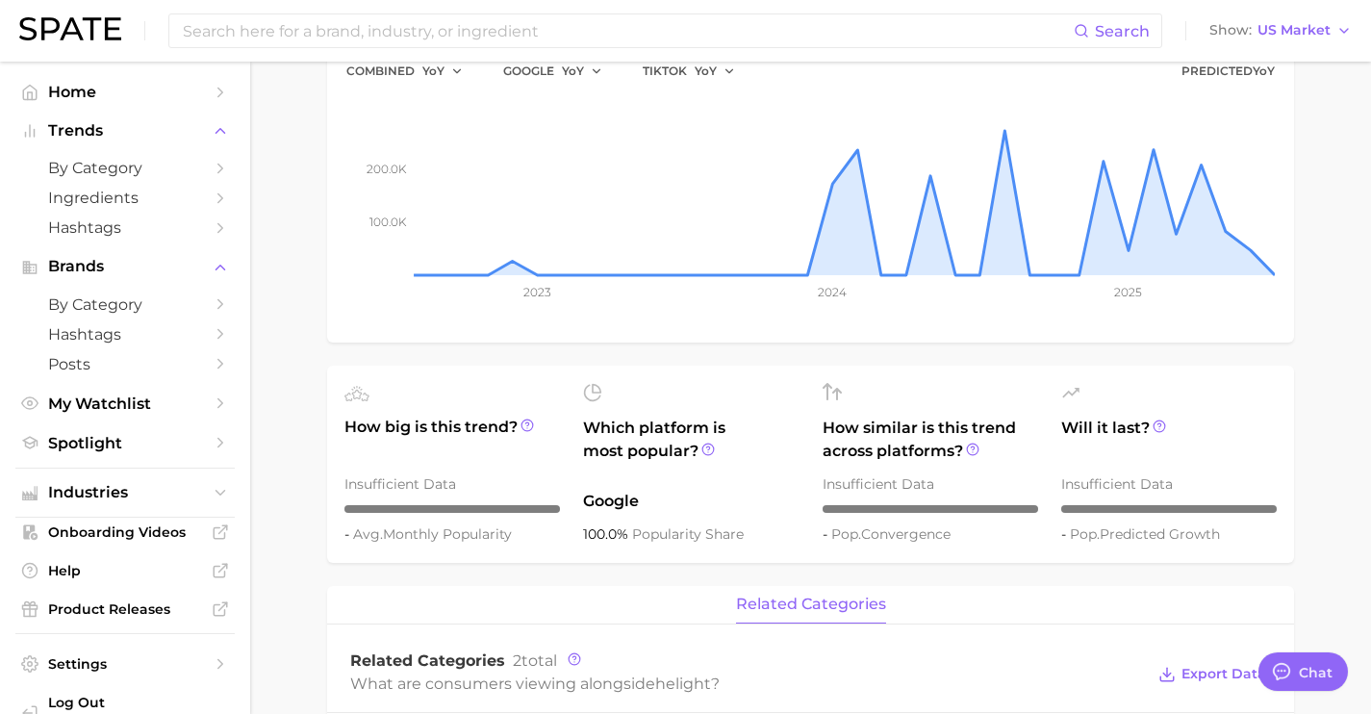
scroll to position [7232, 0]
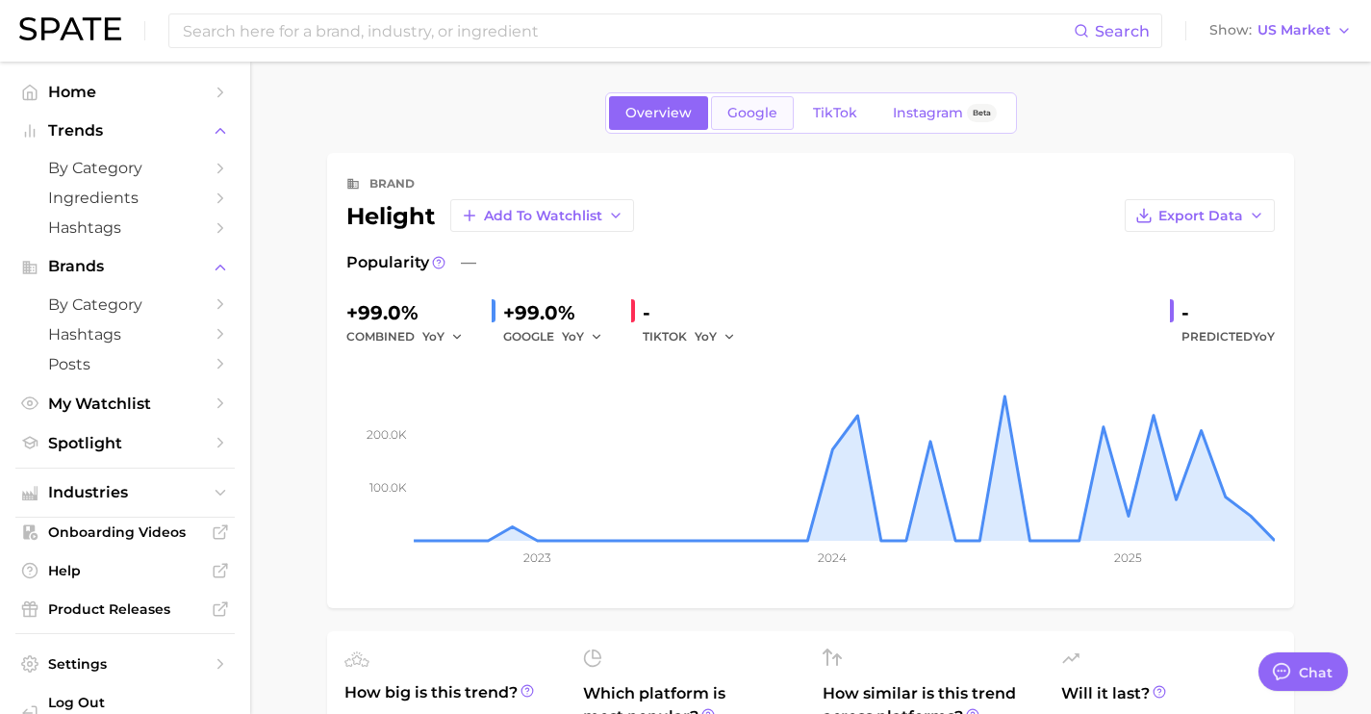
click at [736, 114] on span "Google" at bounding box center [752, 113] width 50 height 16
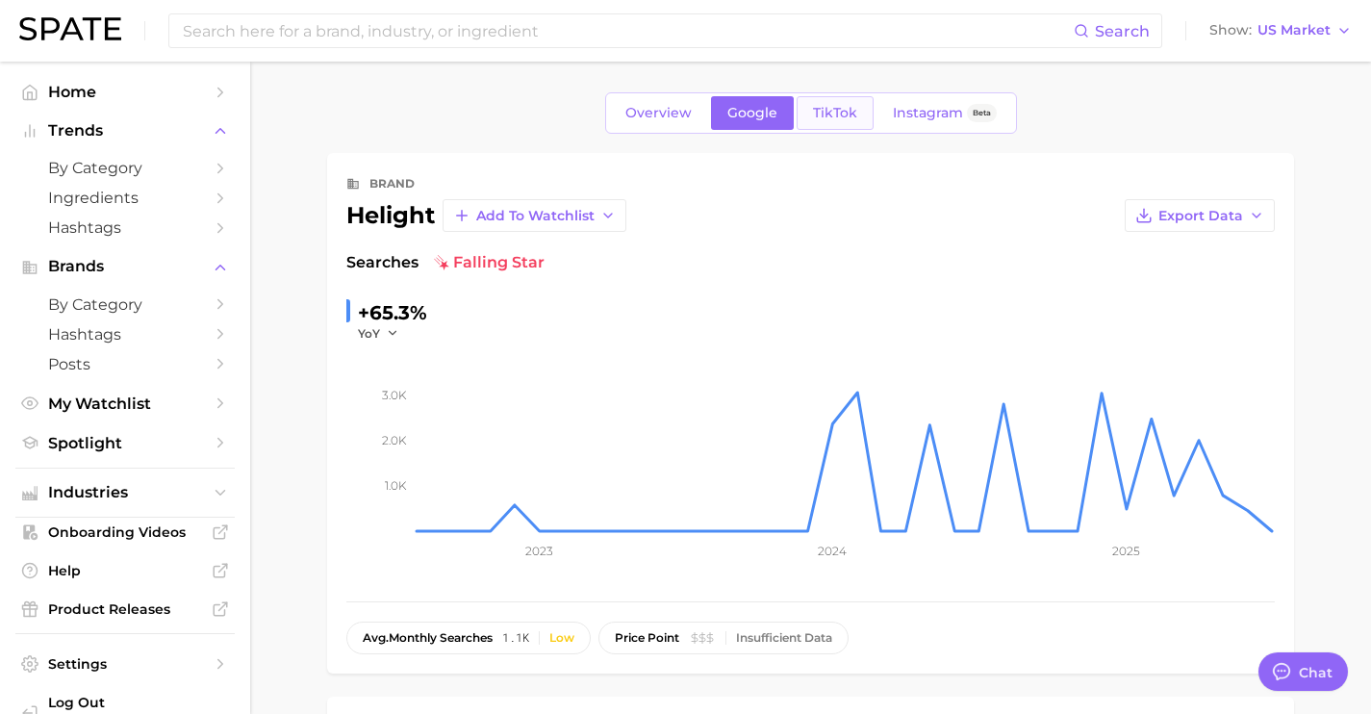
click at [821, 111] on span "TikTok" at bounding box center [835, 113] width 44 height 16
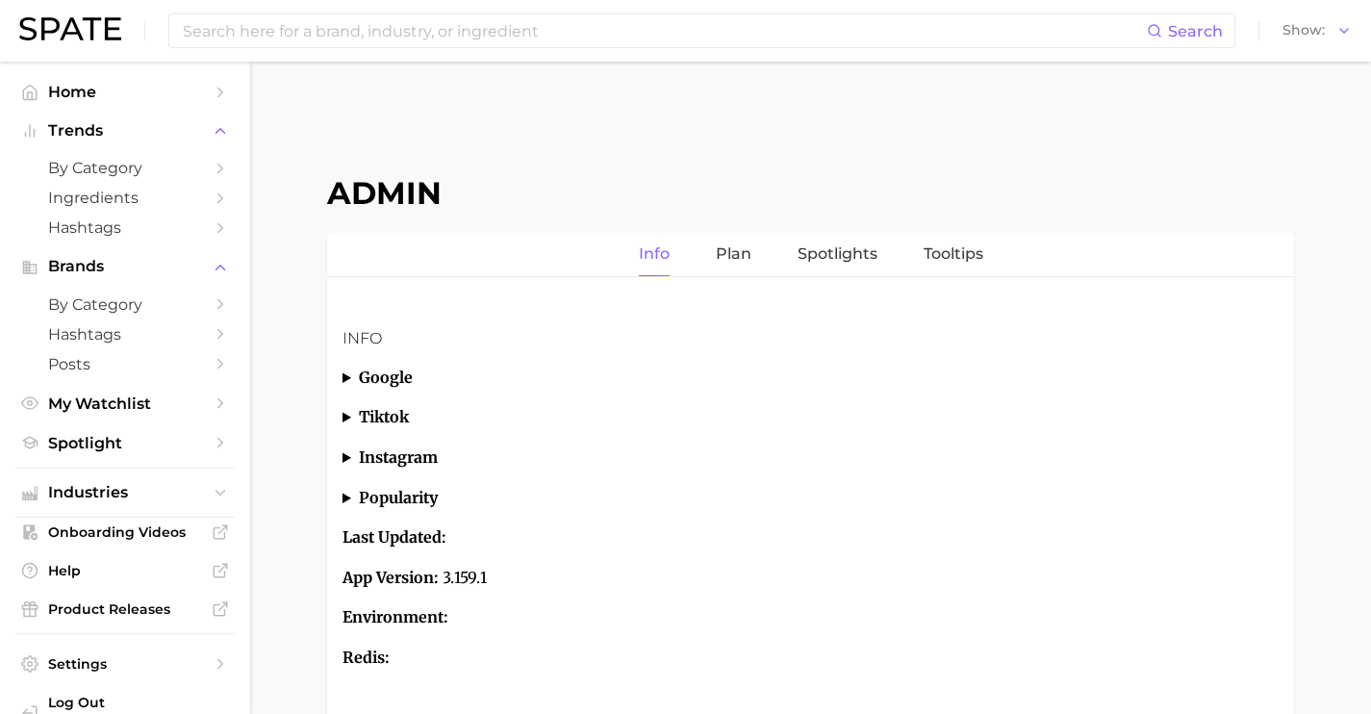
click at [589, 34] on input at bounding box center [664, 30] width 966 height 33
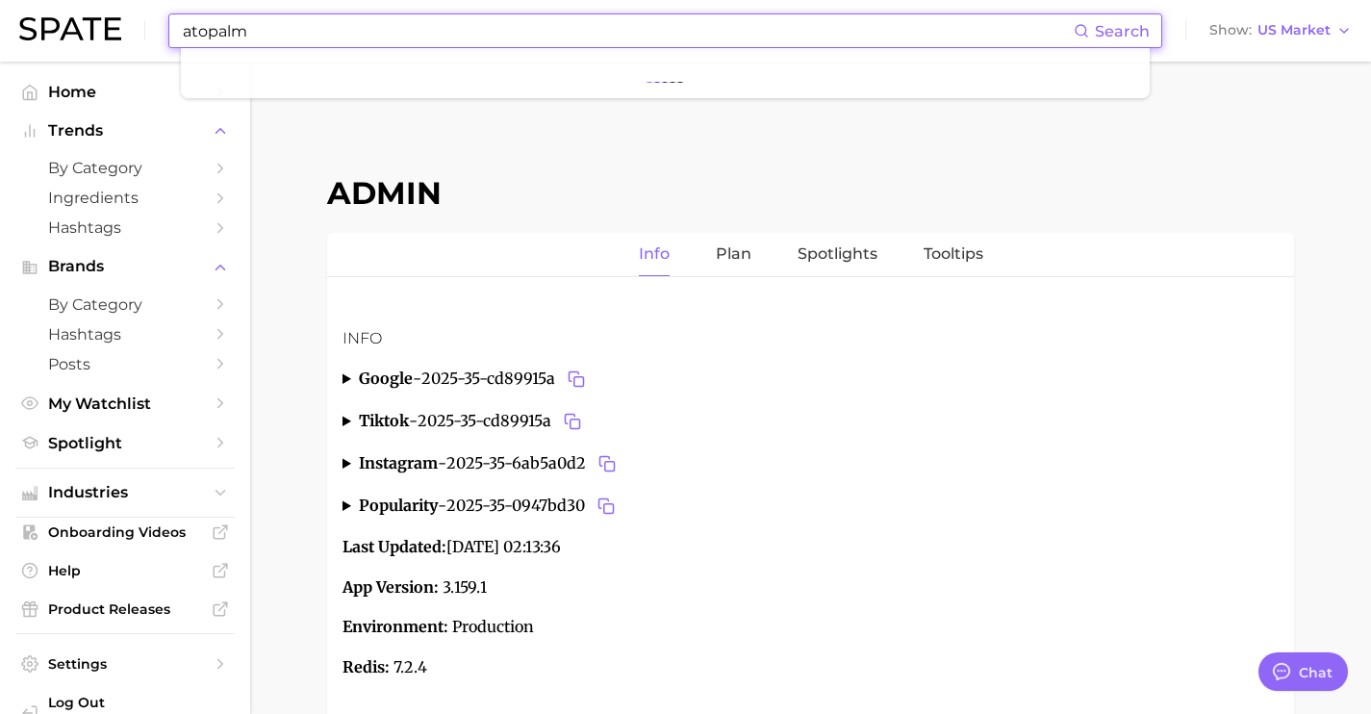
scroll to position [7232, 0]
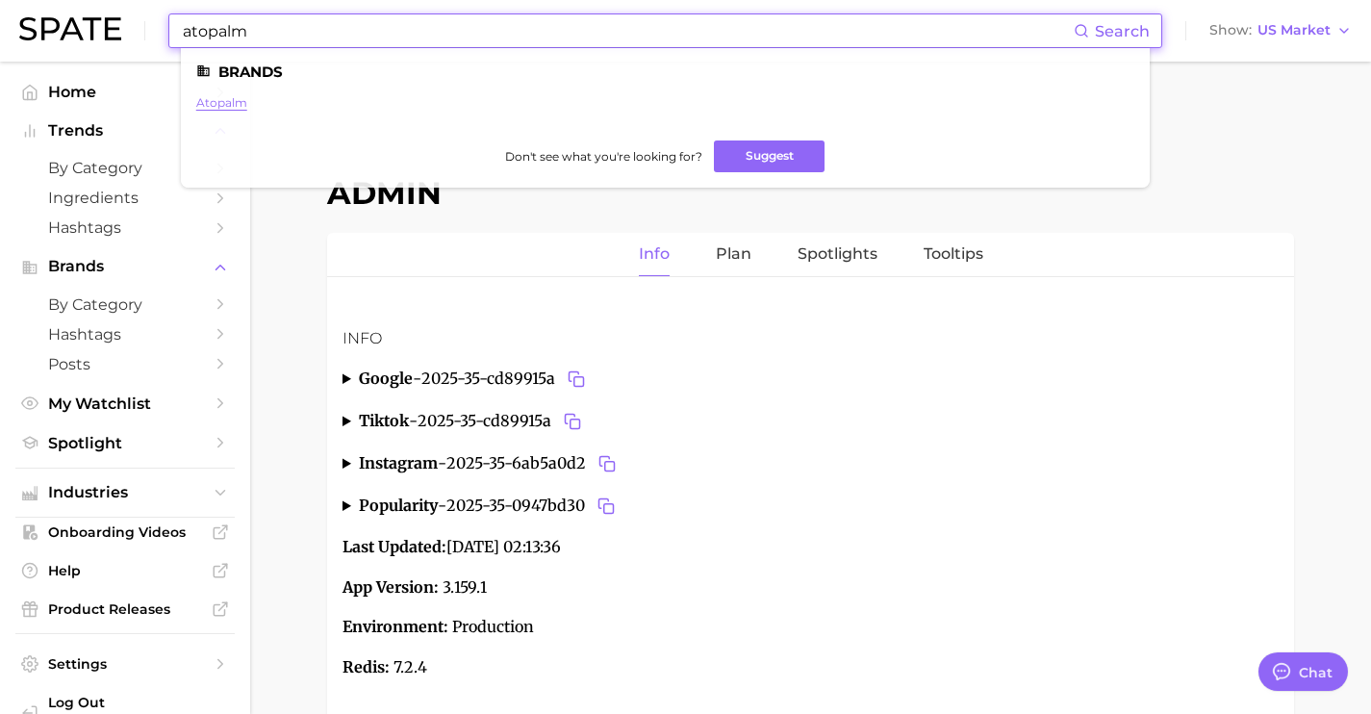
type input "atopalm"
click at [213, 98] on link "atopalm" at bounding box center [221, 102] width 51 height 14
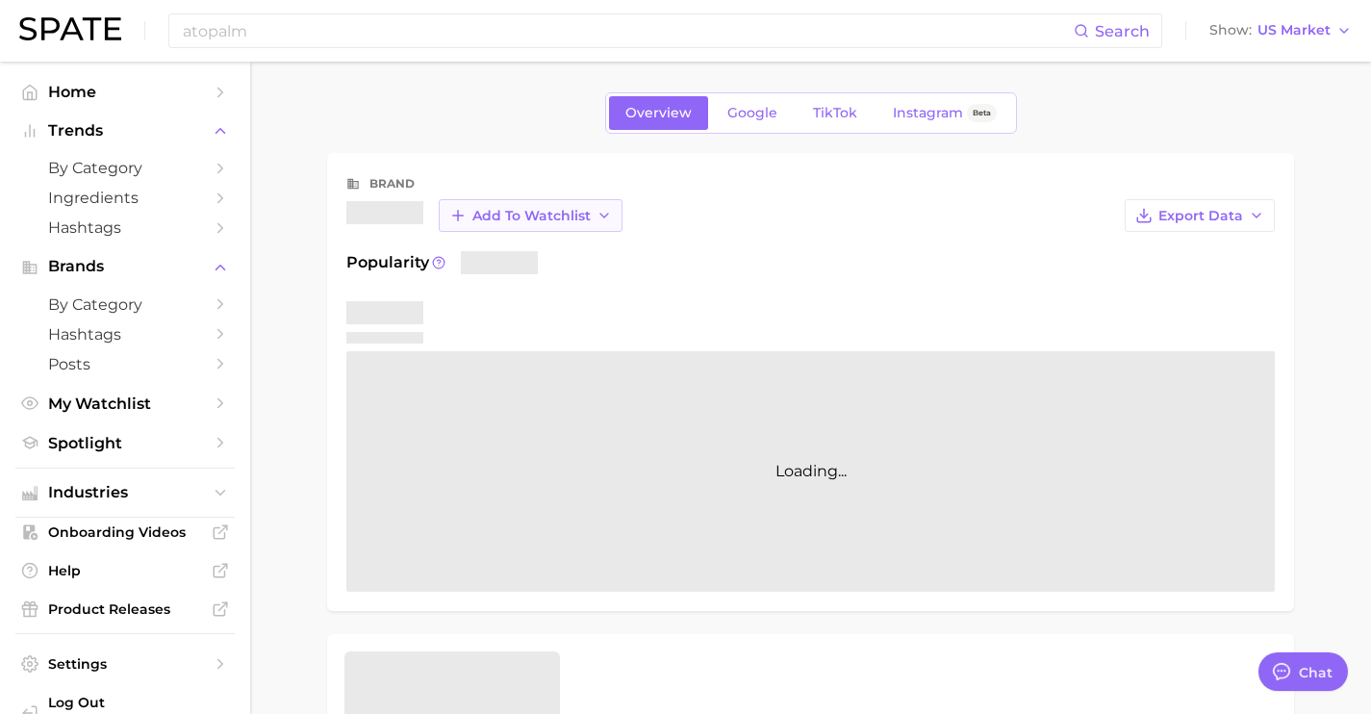
type textarea "x"
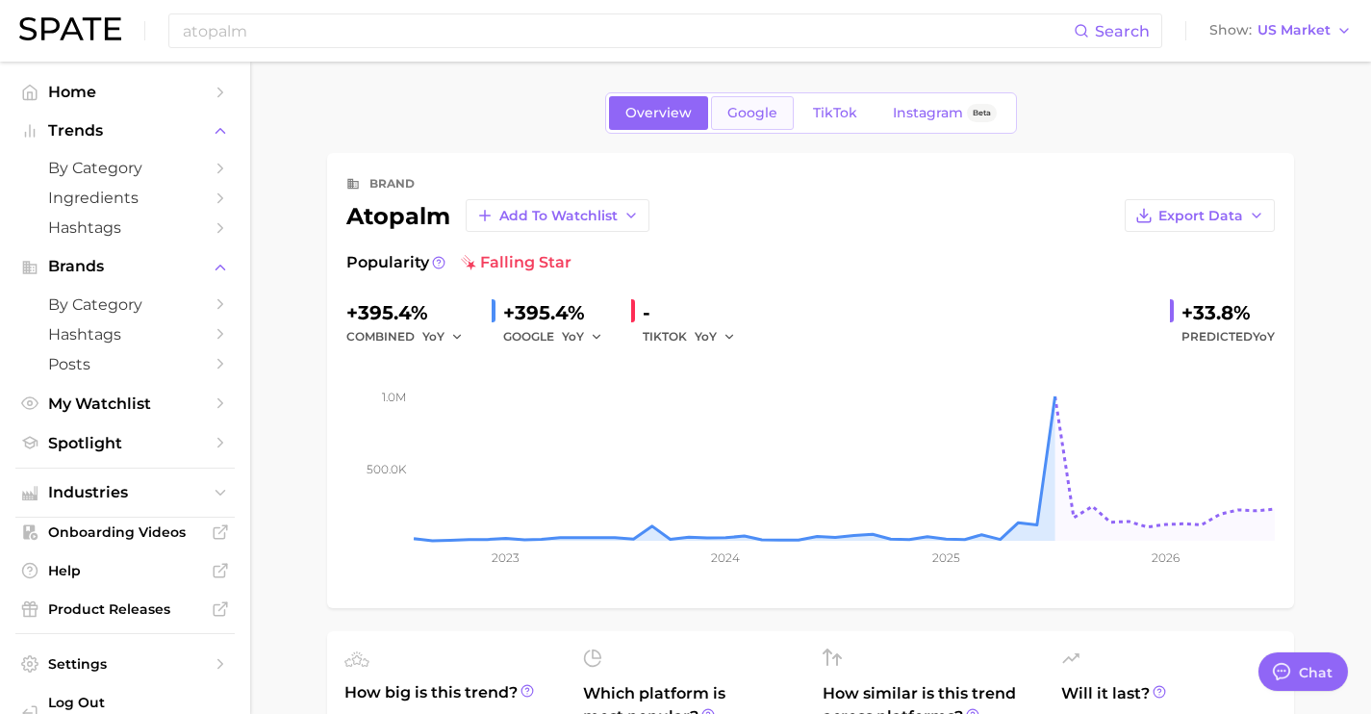
click at [759, 120] on span "Google" at bounding box center [752, 113] width 50 height 16
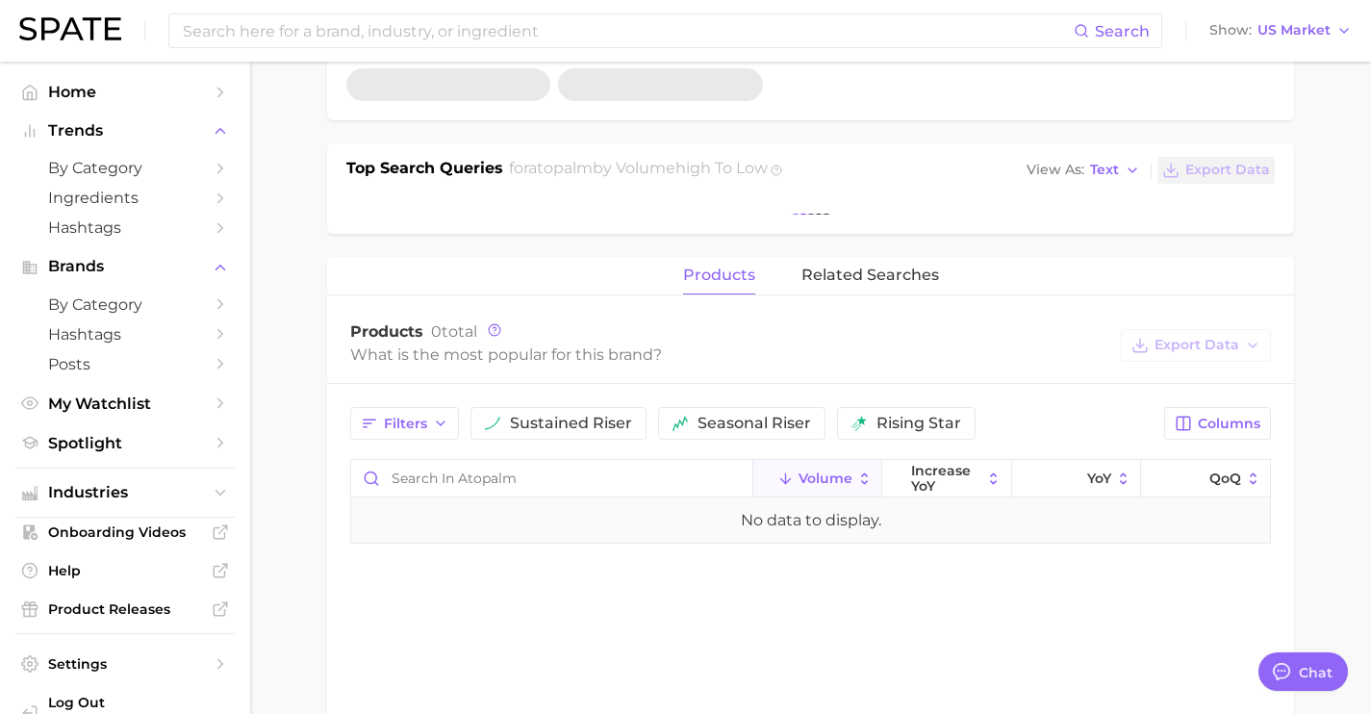
scroll to position [561, 0]
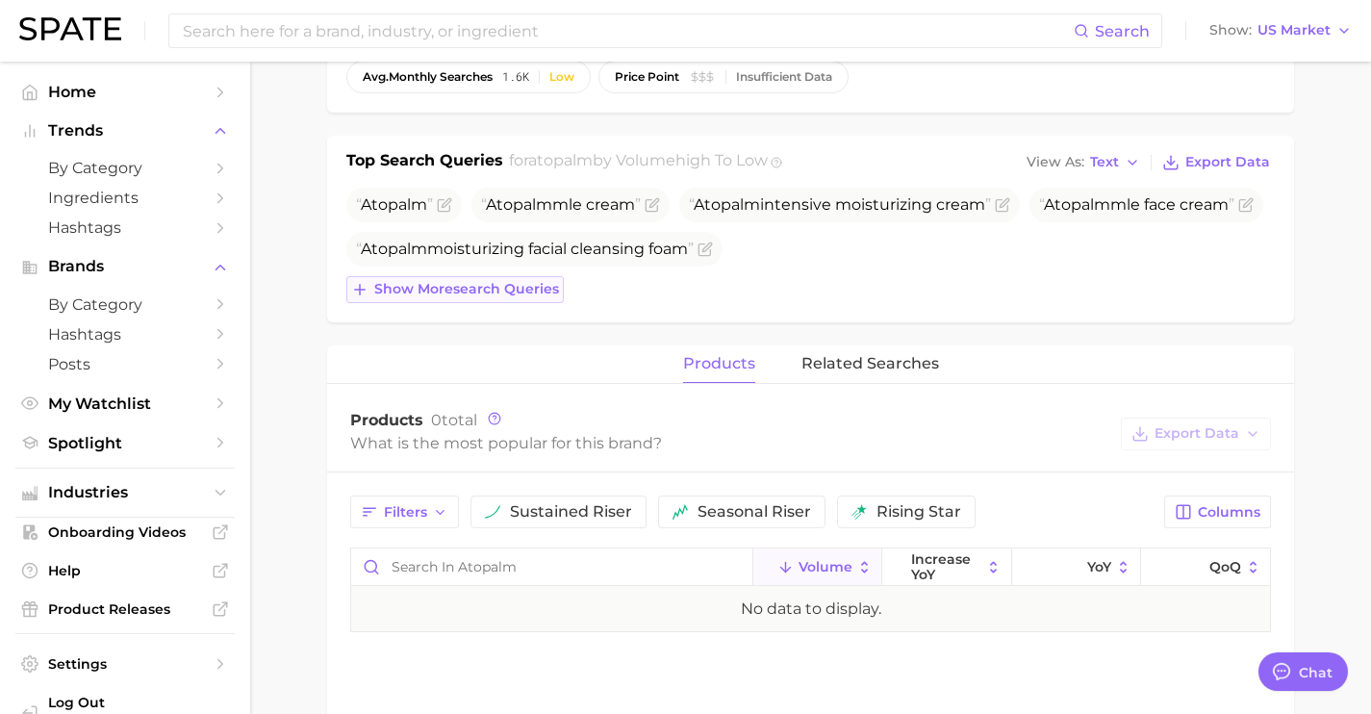
click at [552, 276] on button "Show more search queries" at bounding box center [454, 289] width 217 height 27
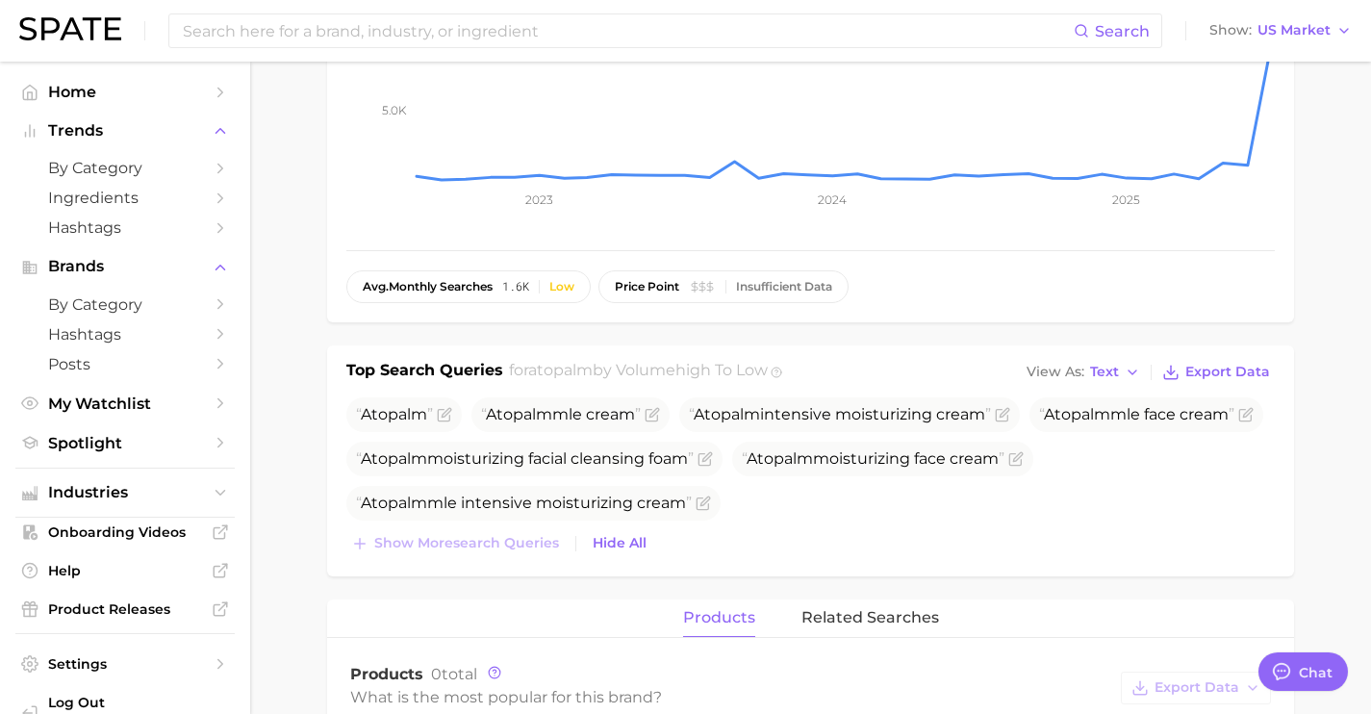
scroll to position [0, 0]
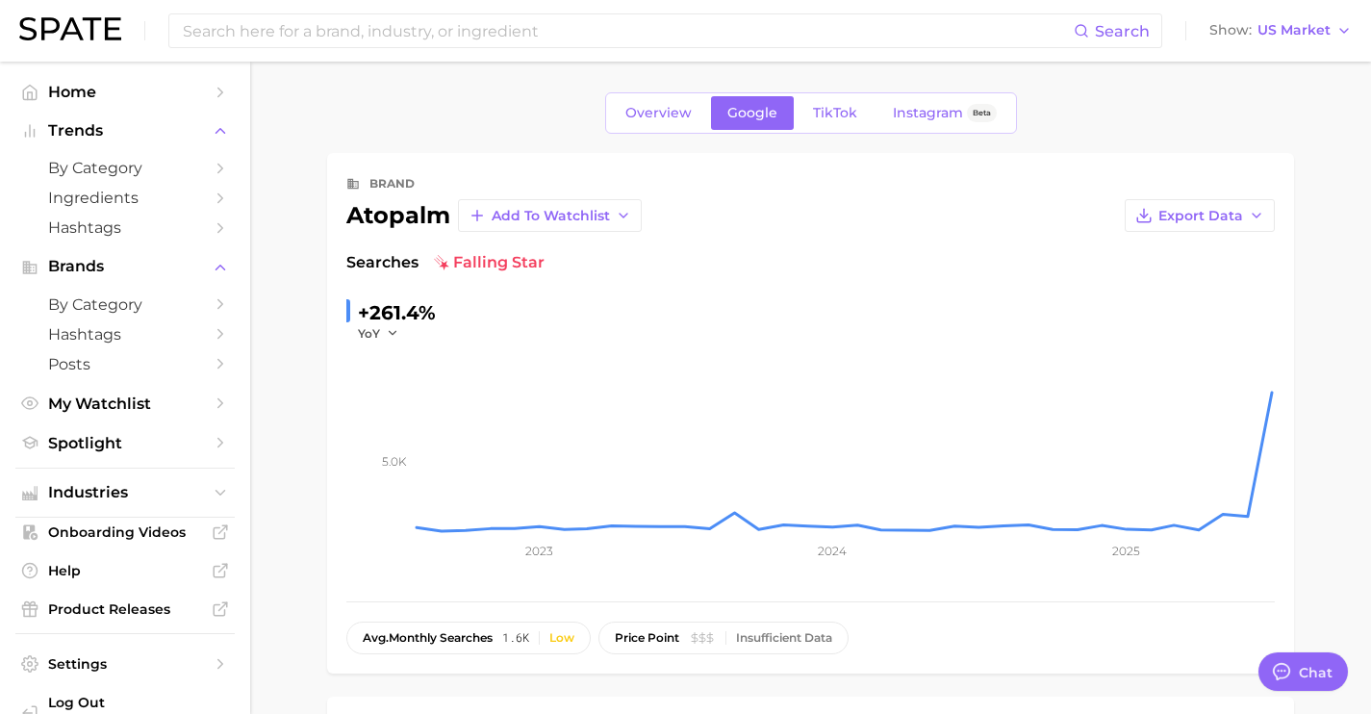
click at [477, 54] on div "Search Show US Market" at bounding box center [685, 31] width 1332 height 62
click at [477, 28] on input at bounding box center [627, 30] width 893 height 33
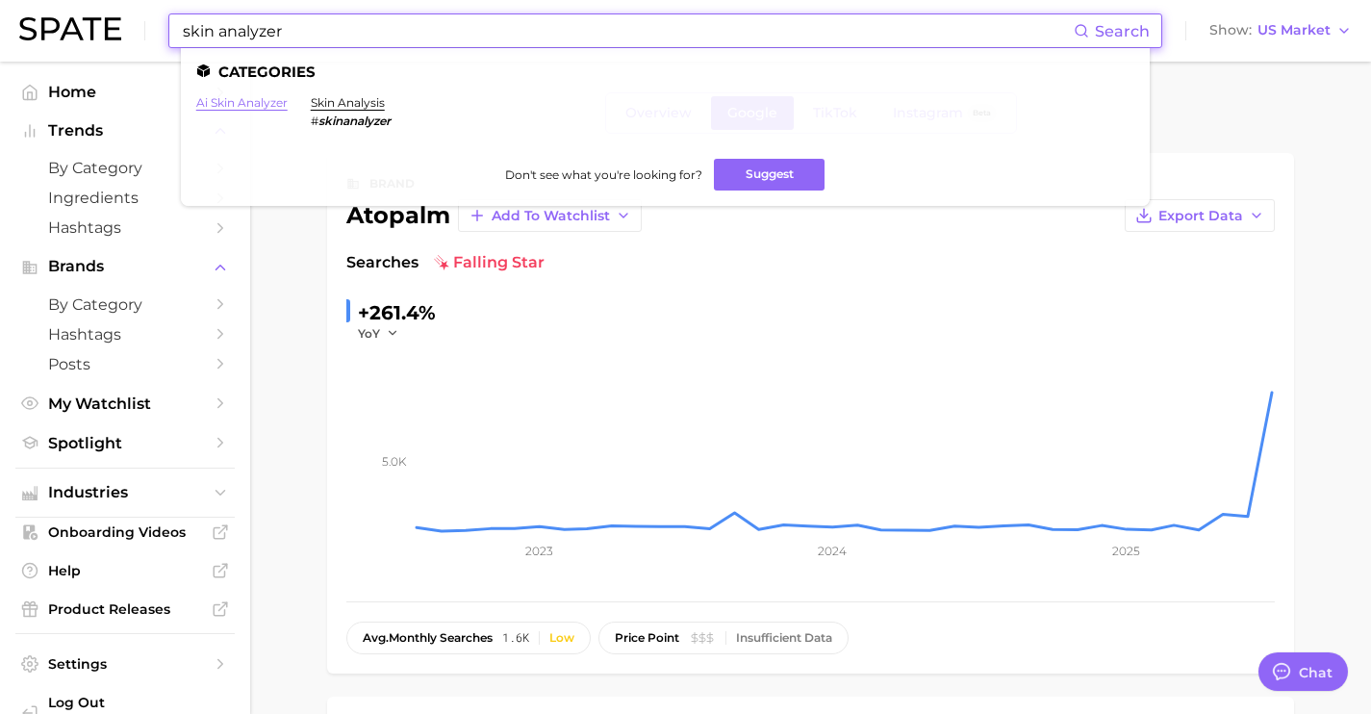
type input "skin analyzer"
click at [271, 109] on link "ai skin analyzer" at bounding box center [241, 102] width 91 height 14
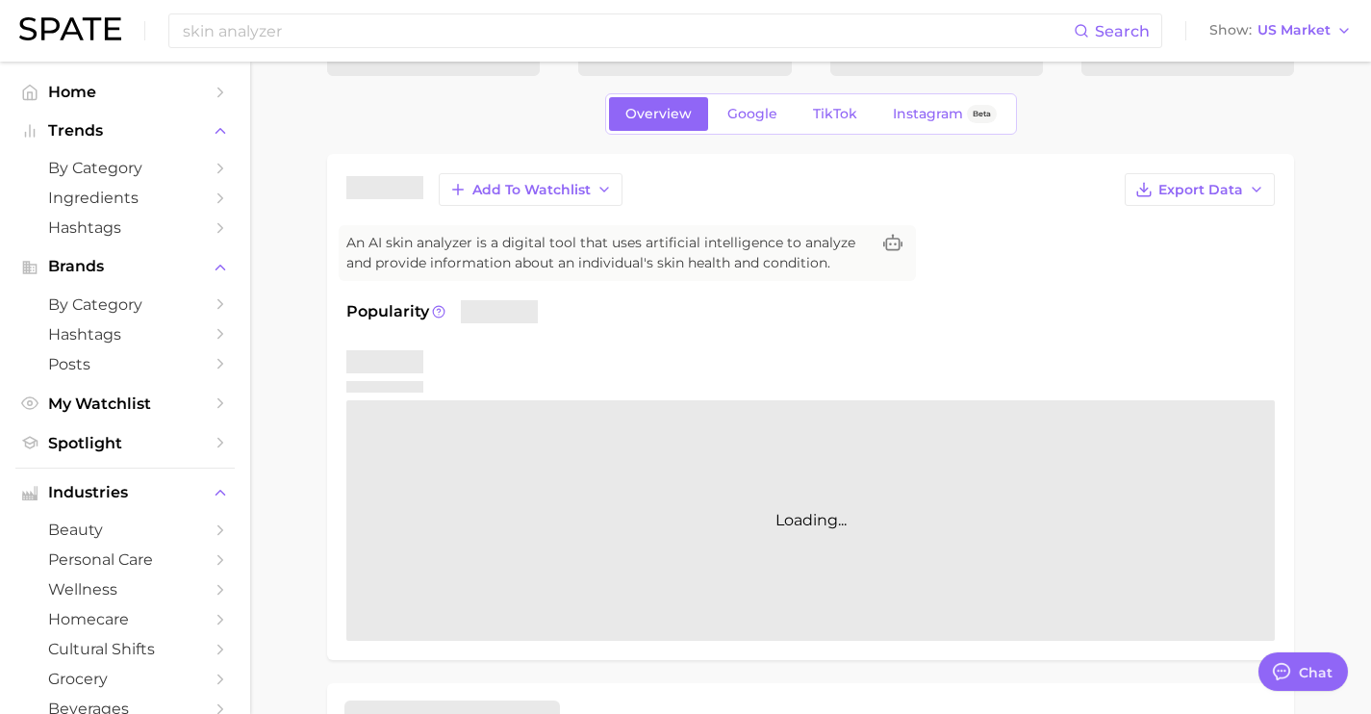
scroll to position [57, 0]
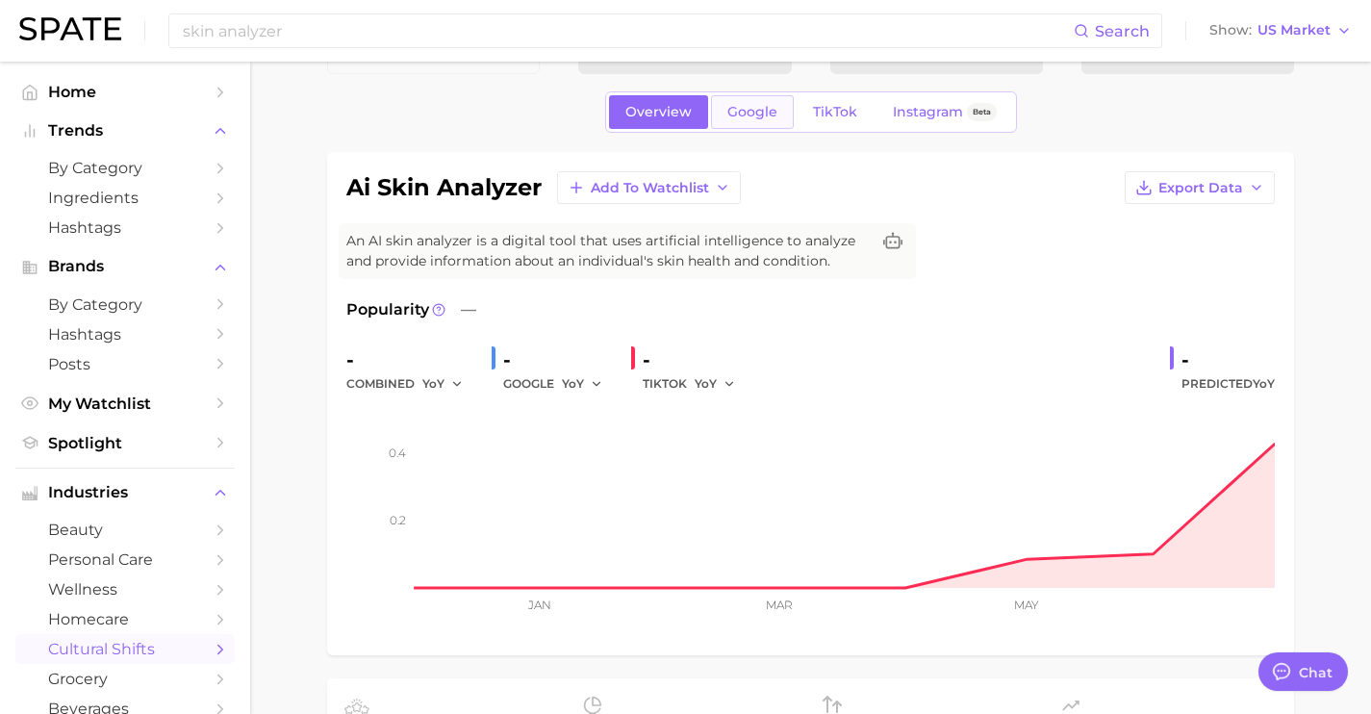
click at [731, 110] on span "Google" at bounding box center [752, 112] width 50 height 16
